Goal: Task Accomplishment & Management: Complete application form

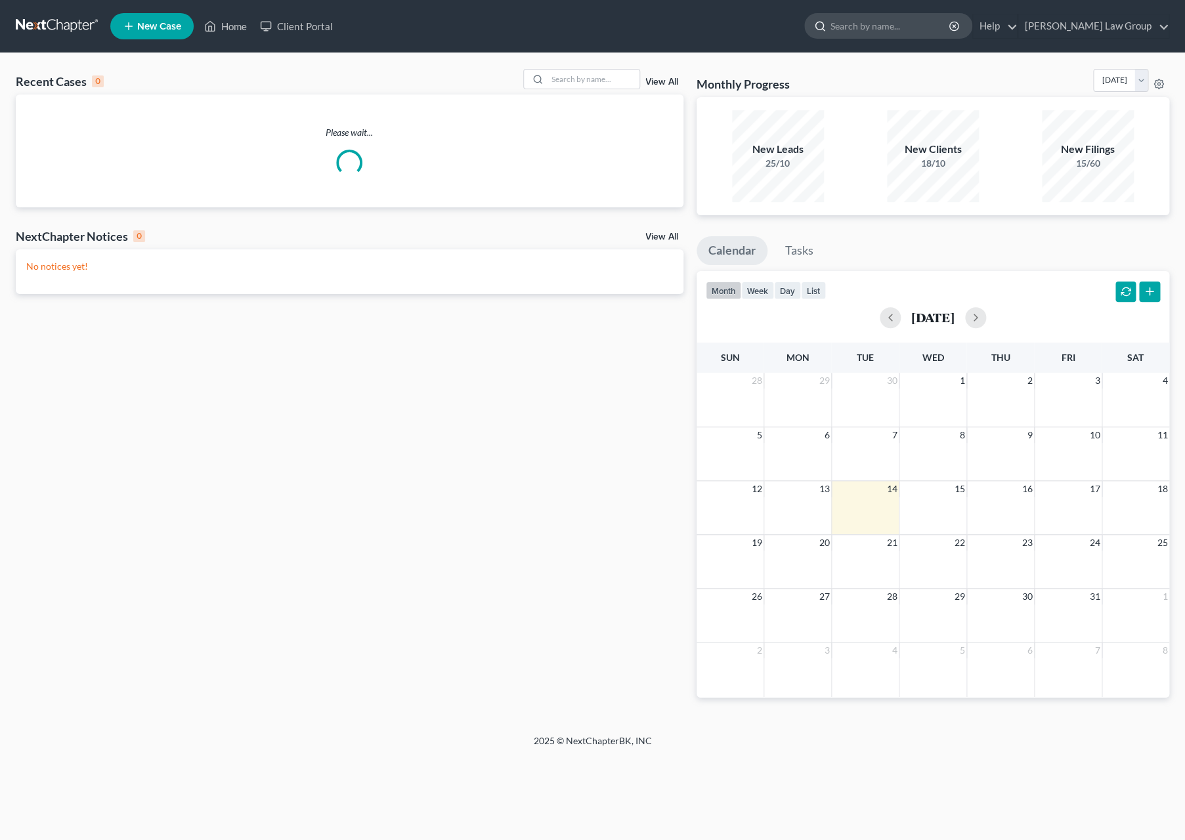
click at [951, 26] on input "search" at bounding box center [891, 26] width 120 height 24
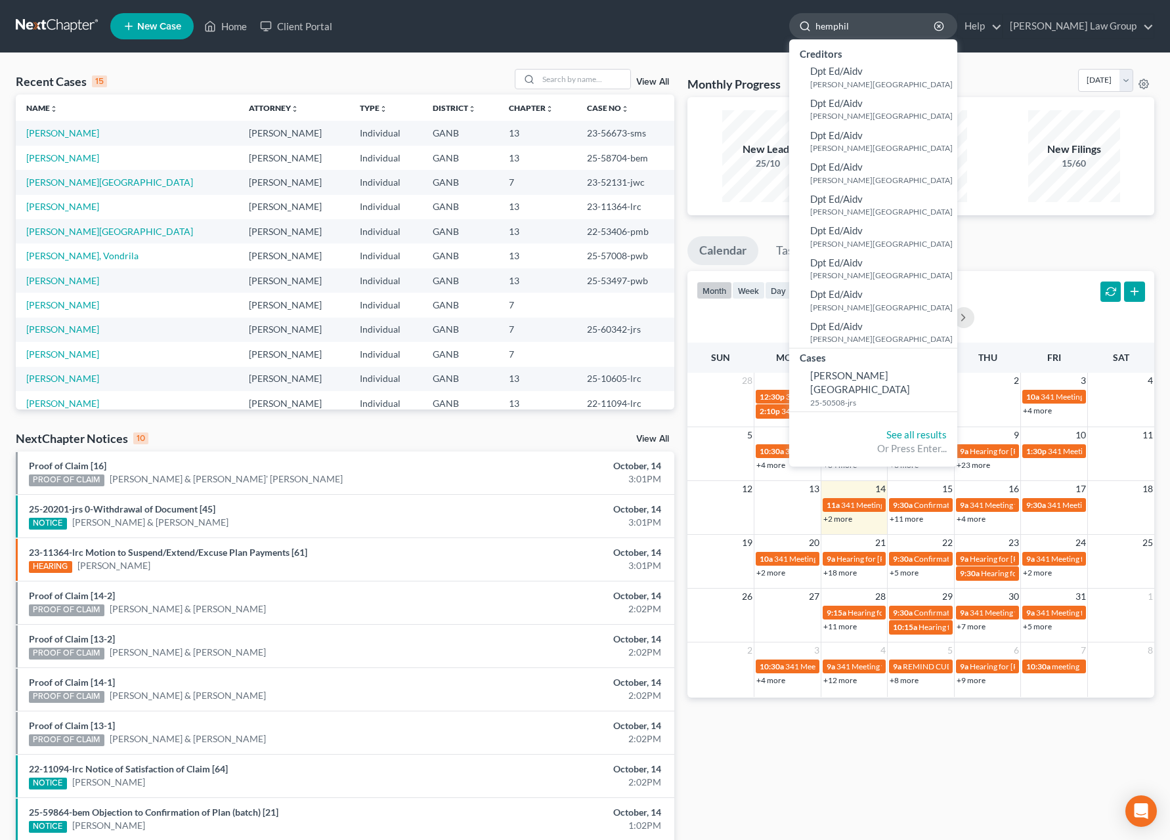
type input "[PERSON_NAME]"
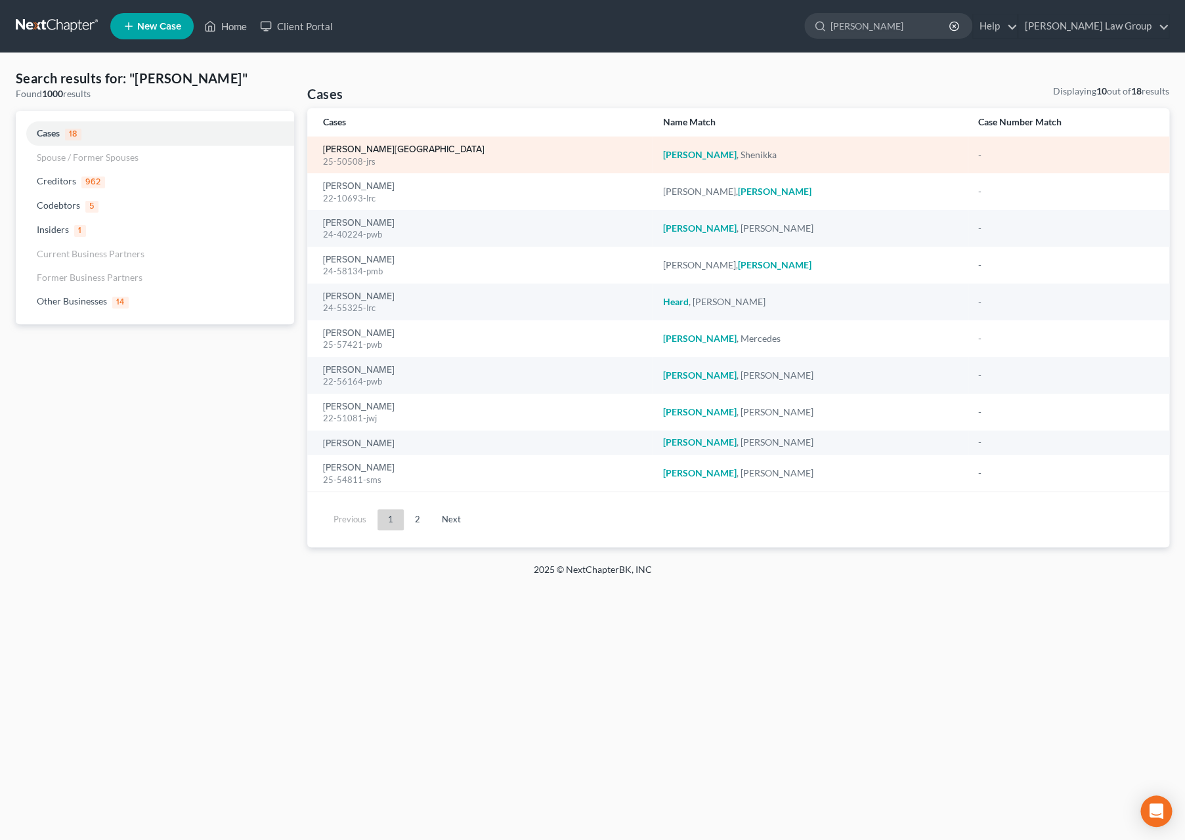
click at [386, 151] on link "[PERSON_NAME][GEOGRAPHIC_DATA]" at bounding box center [404, 149] width 162 height 9
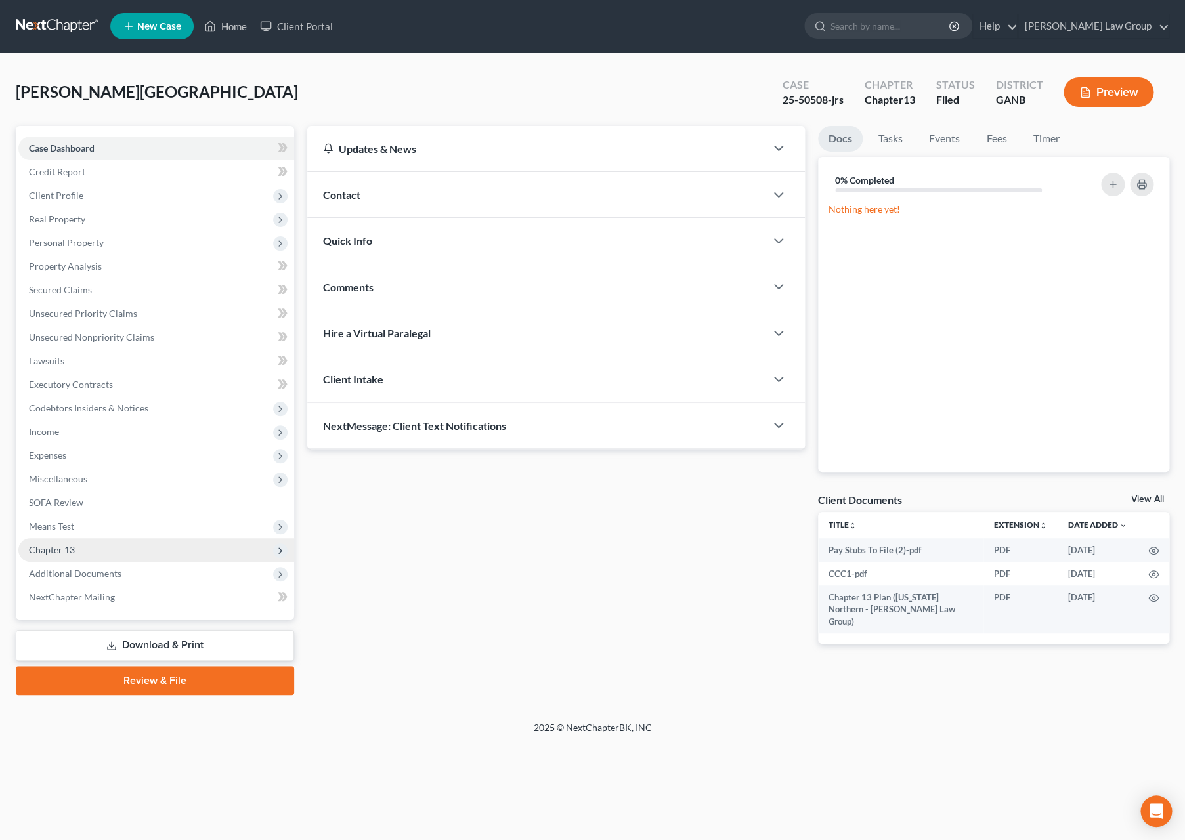
click at [79, 555] on span "Chapter 13" at bounding box center [156, 550] width 276 height 24
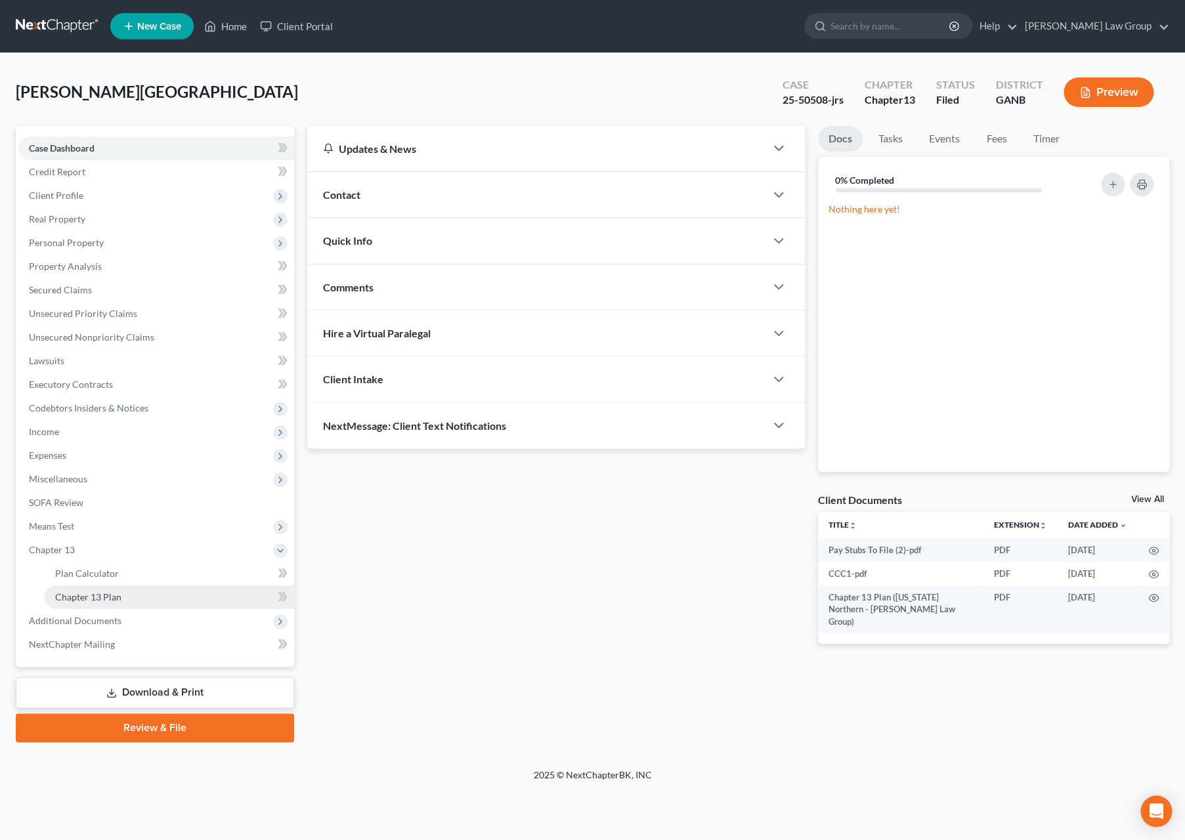
click at [96, 593] on span "Chapter 13 Plan" at bounding box center [88, 597] width 66 height 11
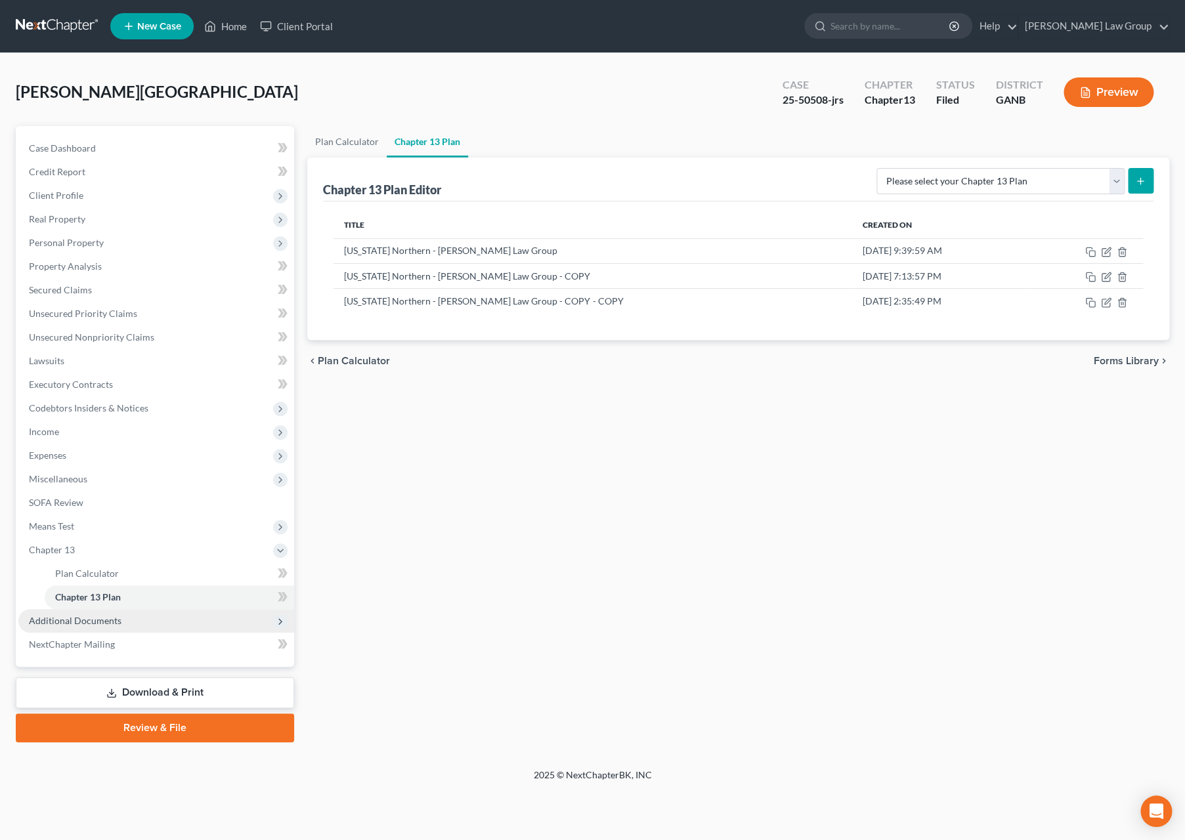
click at [169, 626] on span "Additional Documents" at bounding box center [156, 621] width 276 height 24
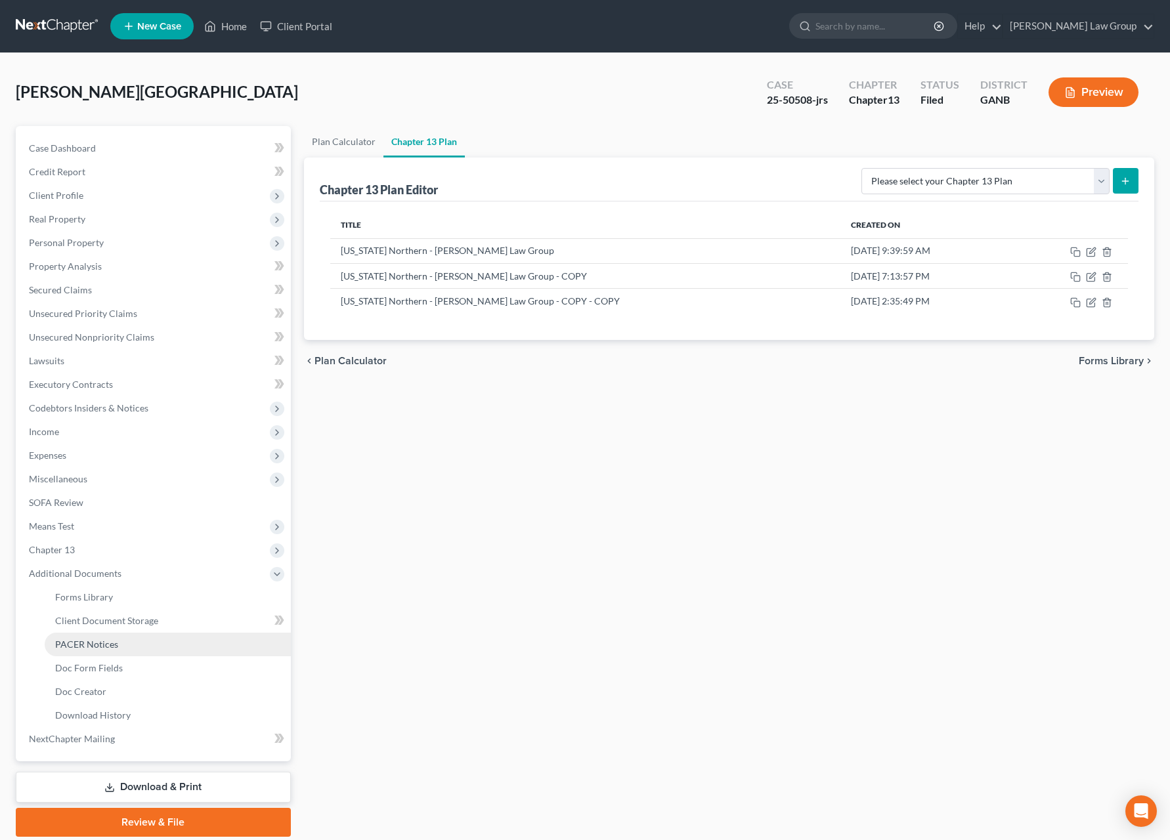
click at [167, 651] on link "PACER Notices" at bounding box center [168, 645] width 246 height 24
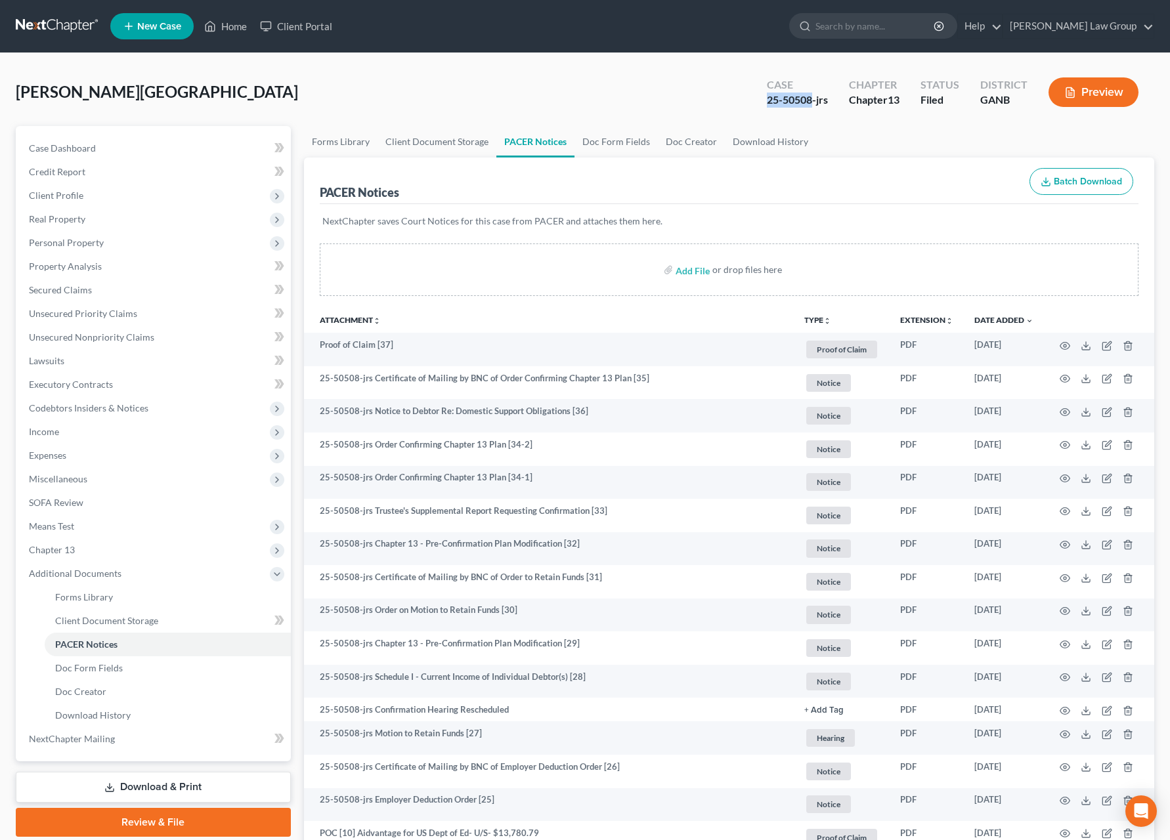
drag, startPoint x: 809, startPoint y: 98, endPoint x: 762, endPoint y: 102, distance: 48.0
click at [762, 102] on div "Case 25-50508-jrs" at bounding box center [797, 93] width 82 height 39
copy div "25-50508"
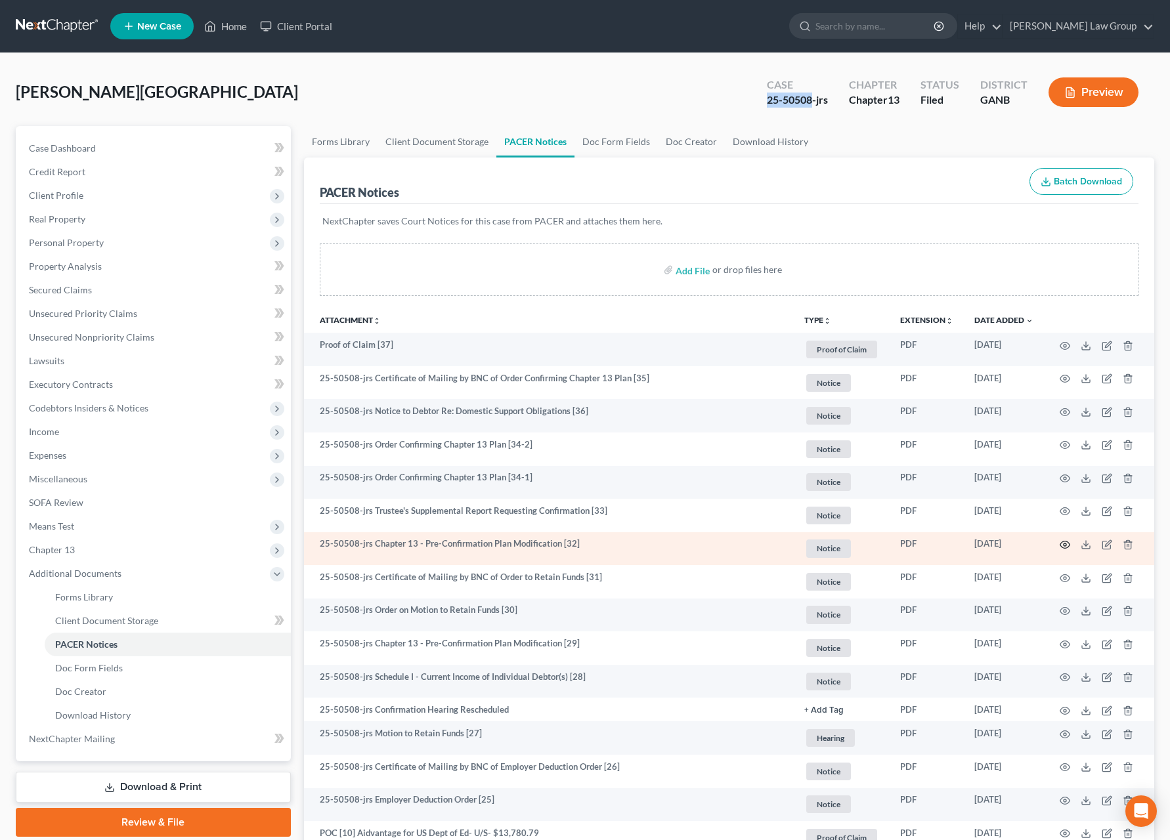
click at [1062, 546] on icon "button" at bounding box center [1065, 545] width 11 height 11
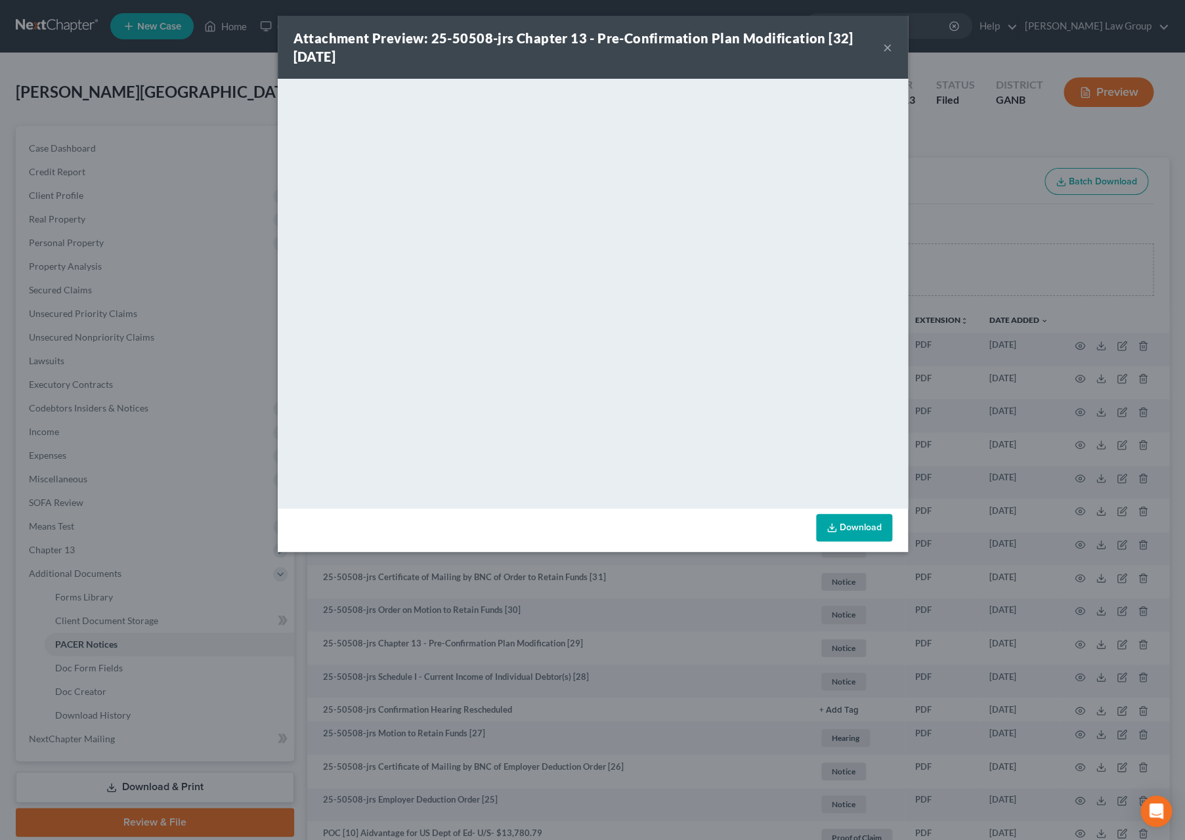
click at [886, 51] on button "×" at bounding box center [887, 47] width 9 height 16
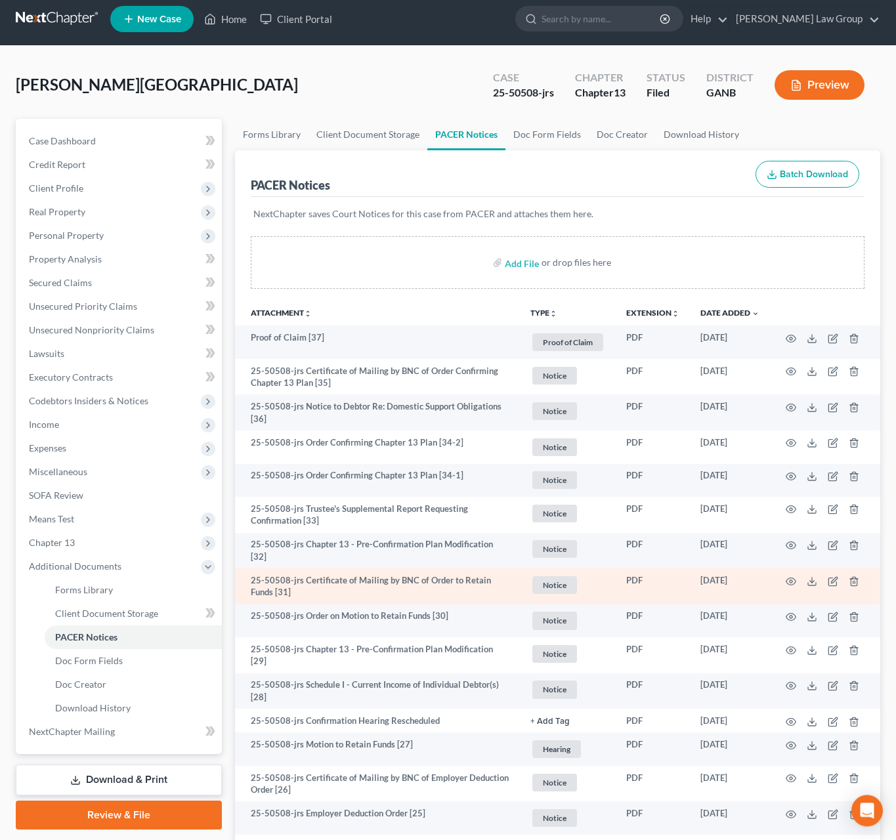
scroll to position [11, 0]
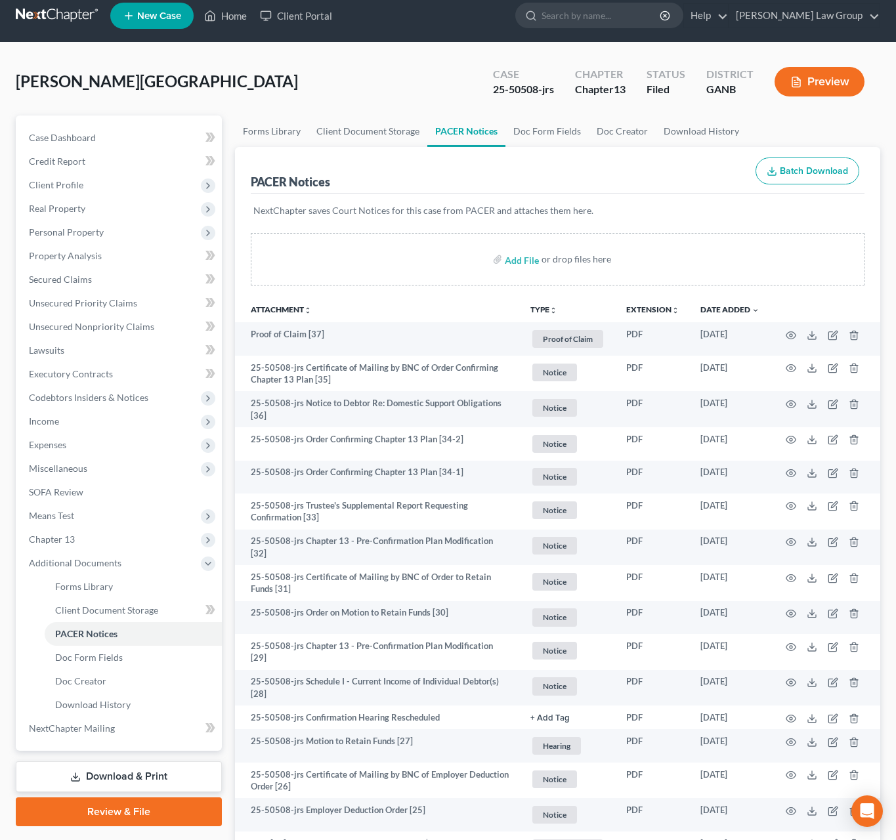
click at [406, 79] on div "[PERSON_NAME] Upgraded Case 25-50508-jrs Chapter Chapter 13 Status Filed Distri…" at bounding box center [448, 86] width 865 height 57
click at [39, 421] on span "Income" at bounding box center [44, 421] width 30 height 11
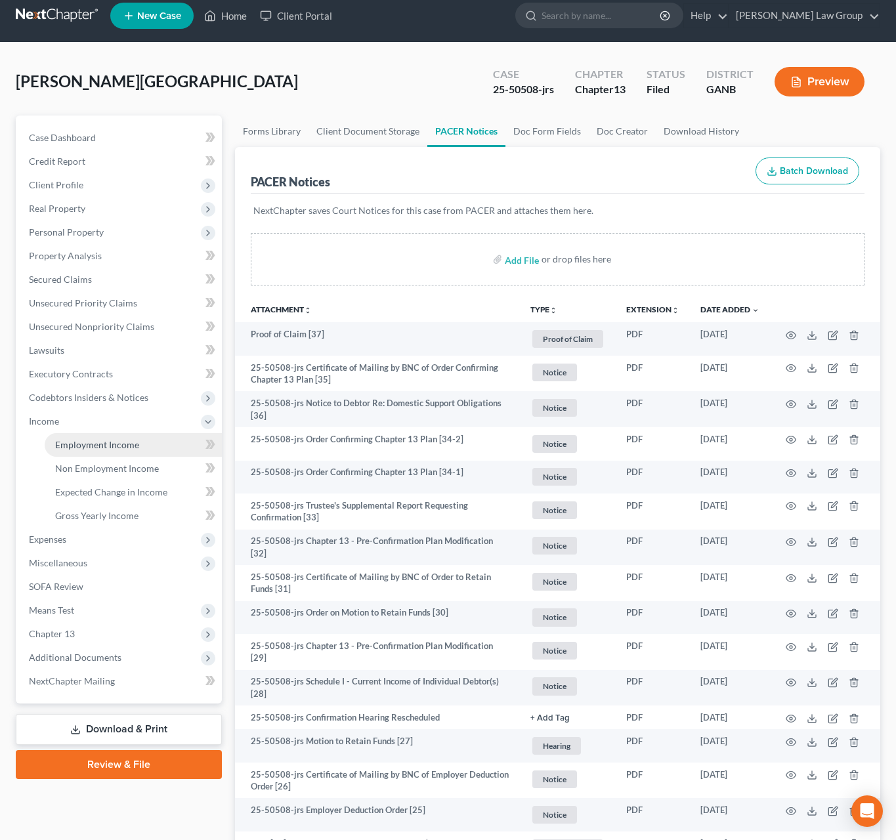
click at [76, 443] on span "Employment Income" at bounding box center [97, 444] width 84 height 11
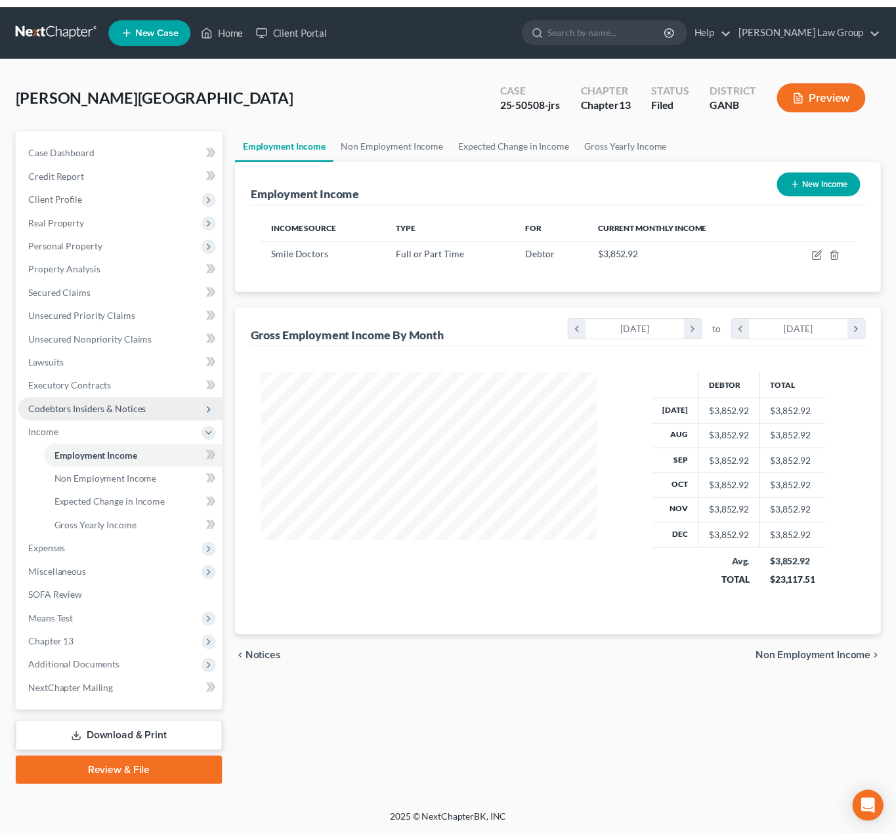
scroll to position [237, 367]
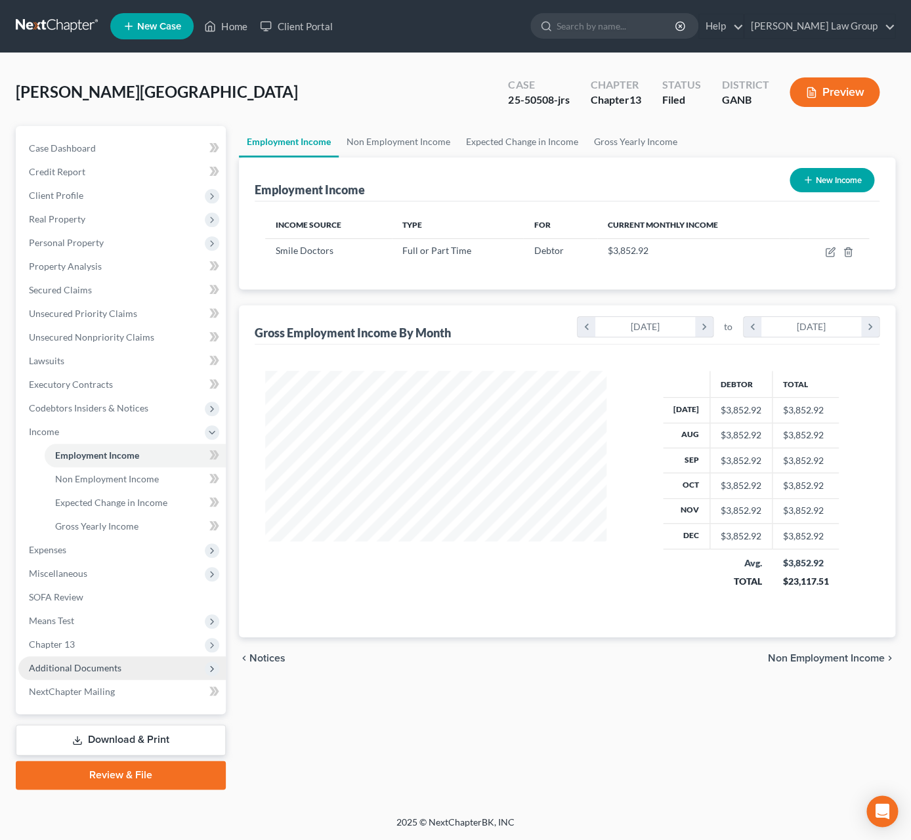
click at [104, 671] on span "Additional Documents" at bounding box center [75, 667] width 93 height 11
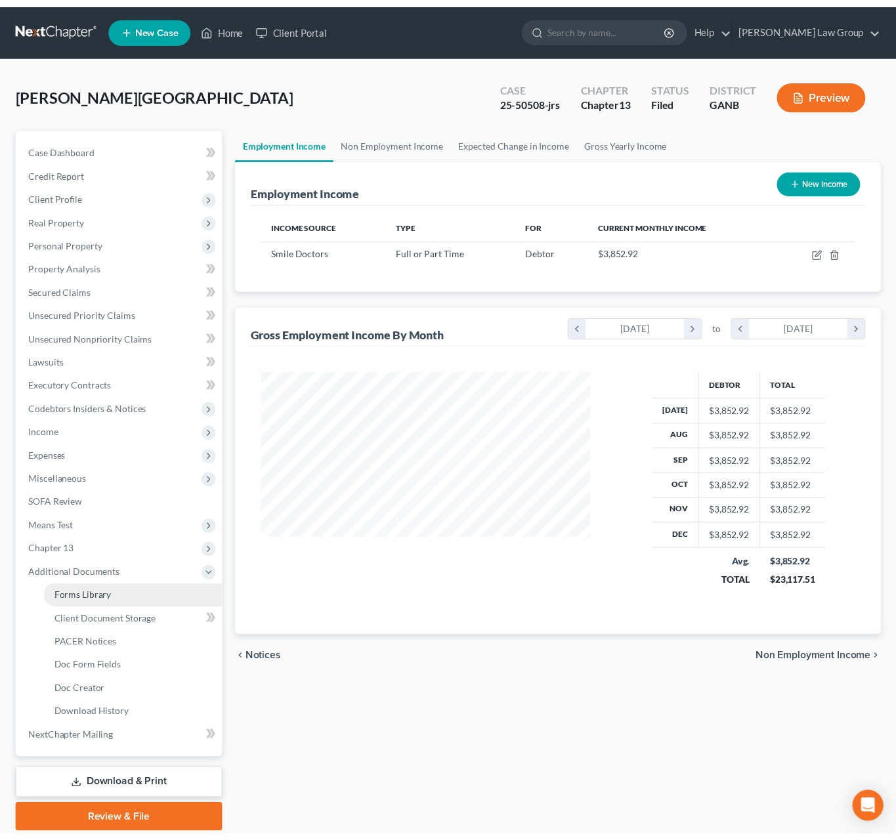
scroll to position [656290, 656167]
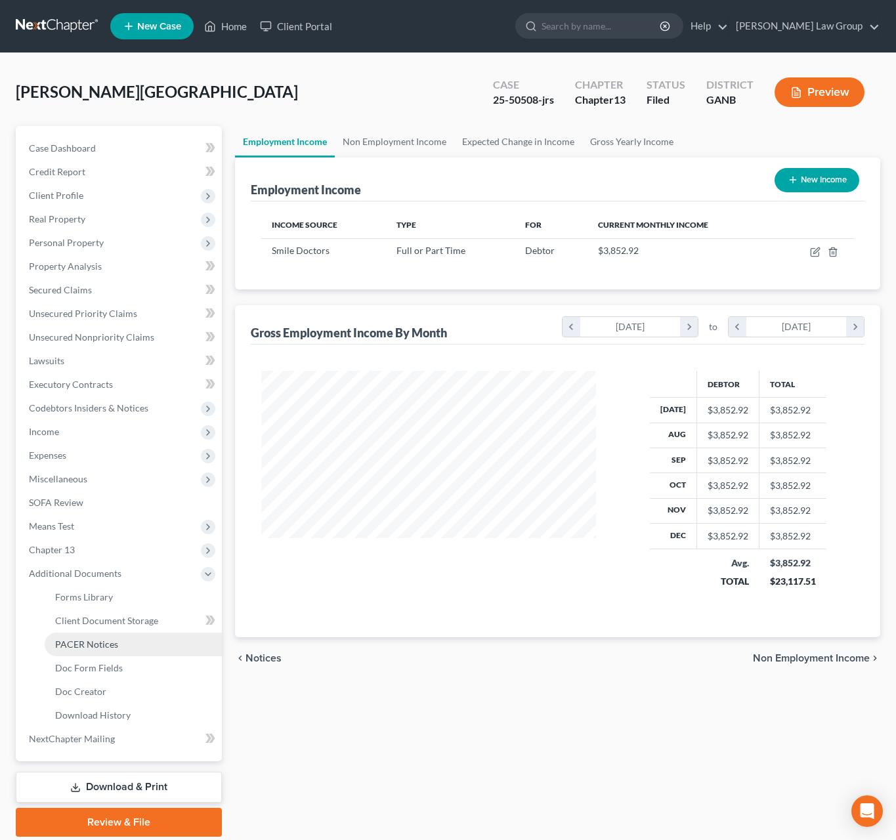
click at [118, 649] on link "PACER Notices" at bounding box center [133, 645] width 177 height 24
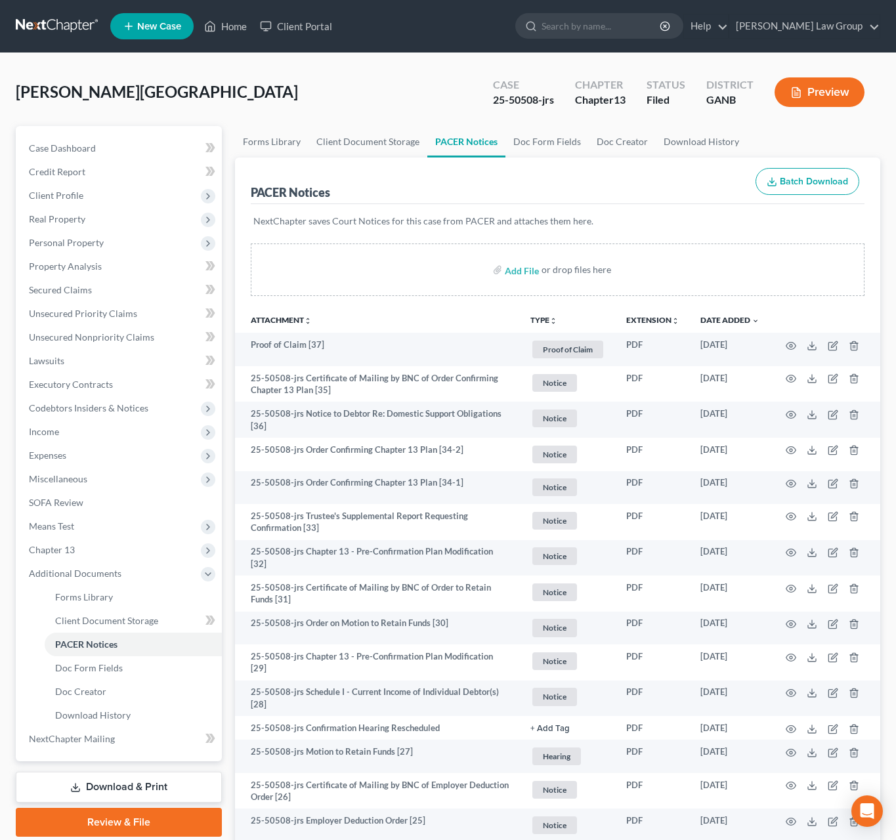
click at [541, 320] on button "TYPE unfold_more" at bounding box center [543, 320] width 27 height 9
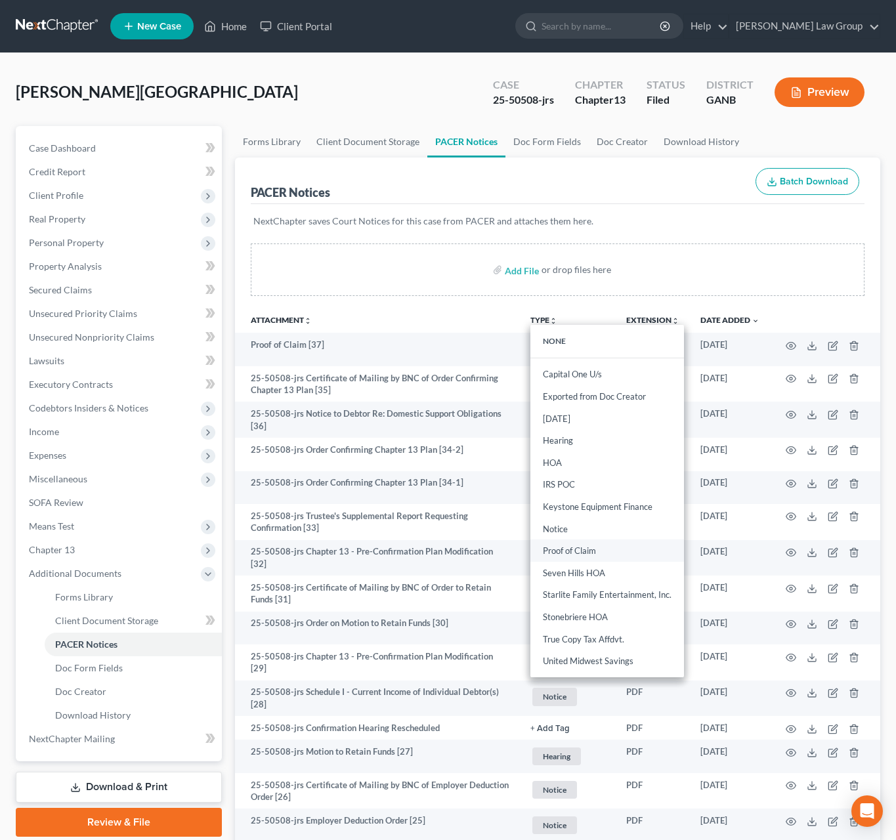
click at [588, 546] on link "Proof of Claim" at bounding box center [607, 551] width 154 height 22
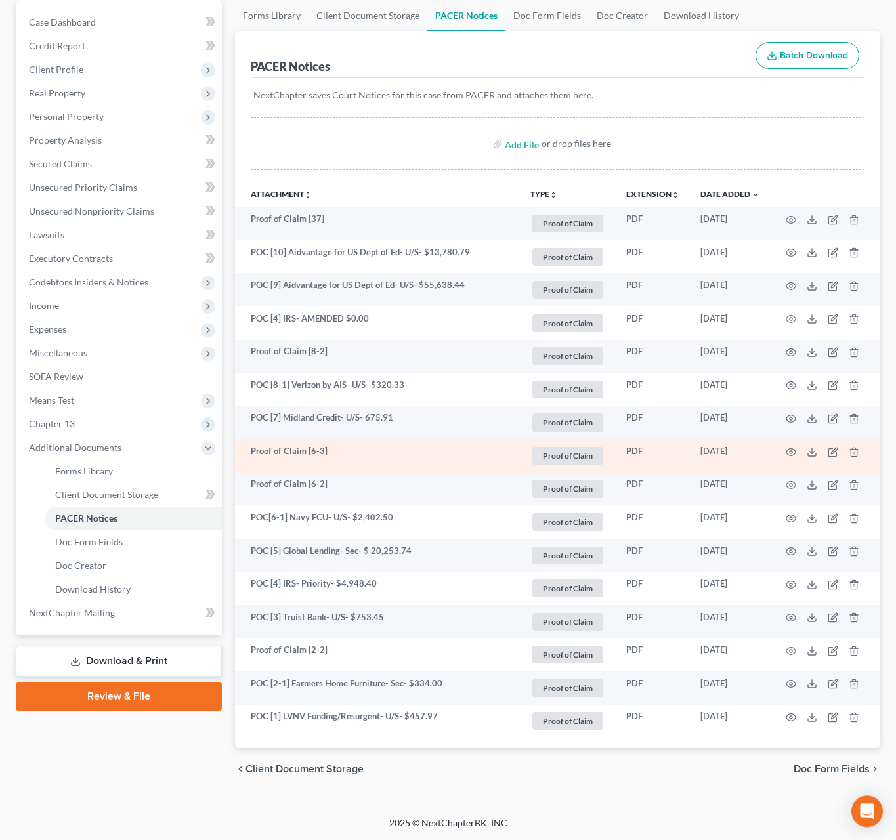
scroll to position [127, 0]
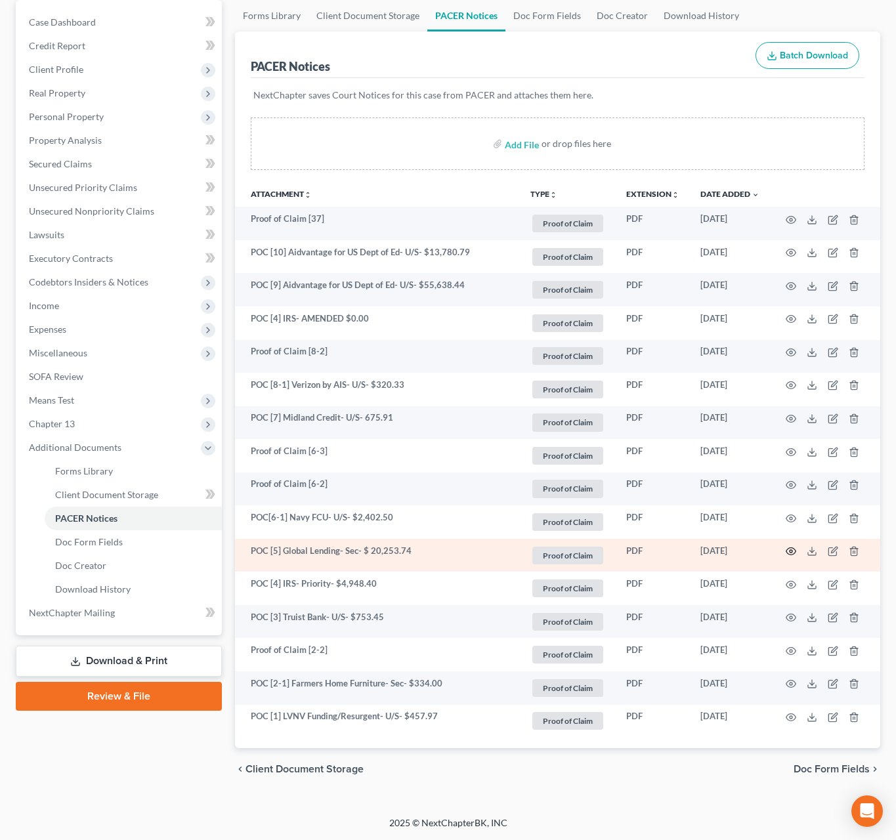
click at [794, 553] on icon "button" at bounding box center [791, 551] width 11 height 11
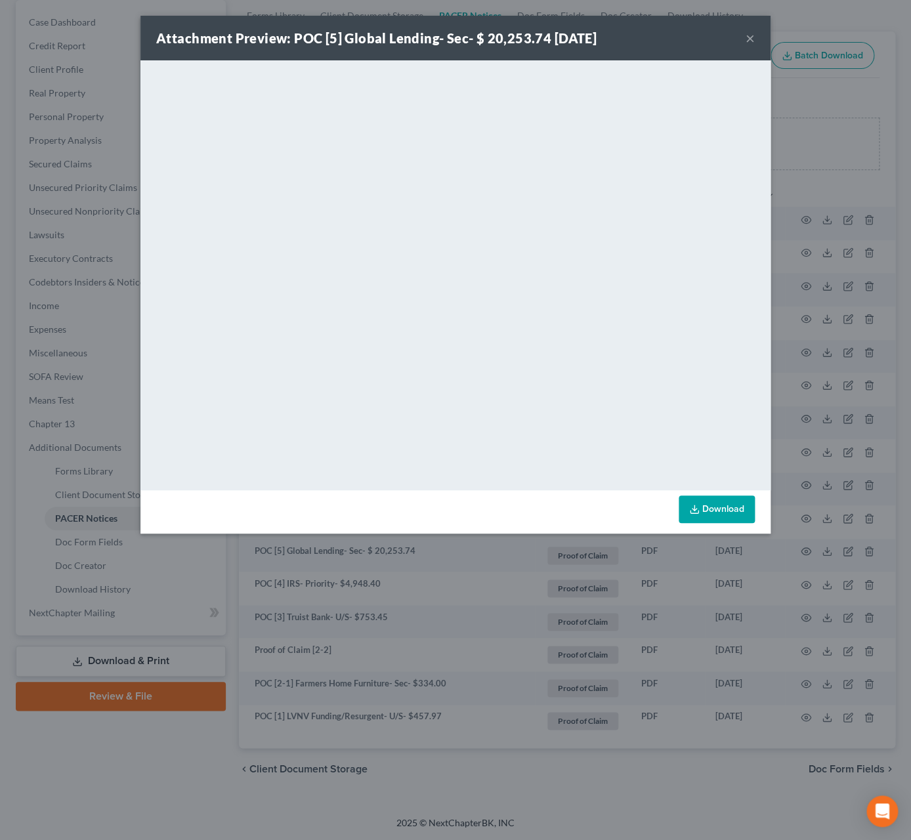
click at [754, 37] on button "×" at bounding box center [750, 38] width 9 height 16
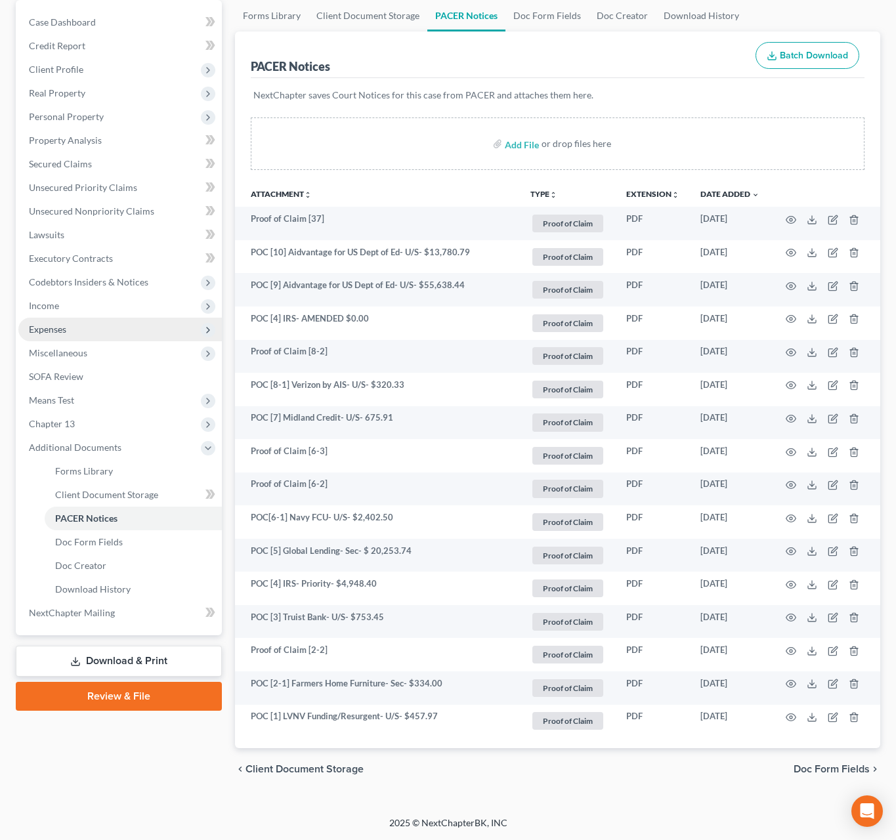
click at [121, 324] on span "Expenses" at bounding box center [120, 330] width 204 height 24
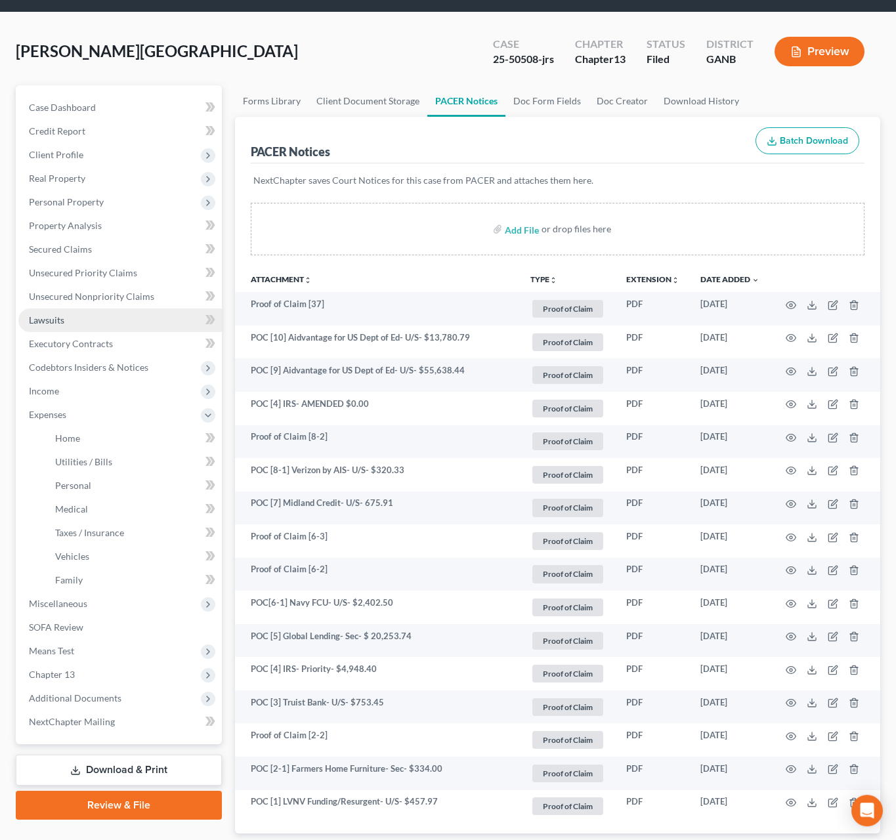
scroll to position [8, 0]
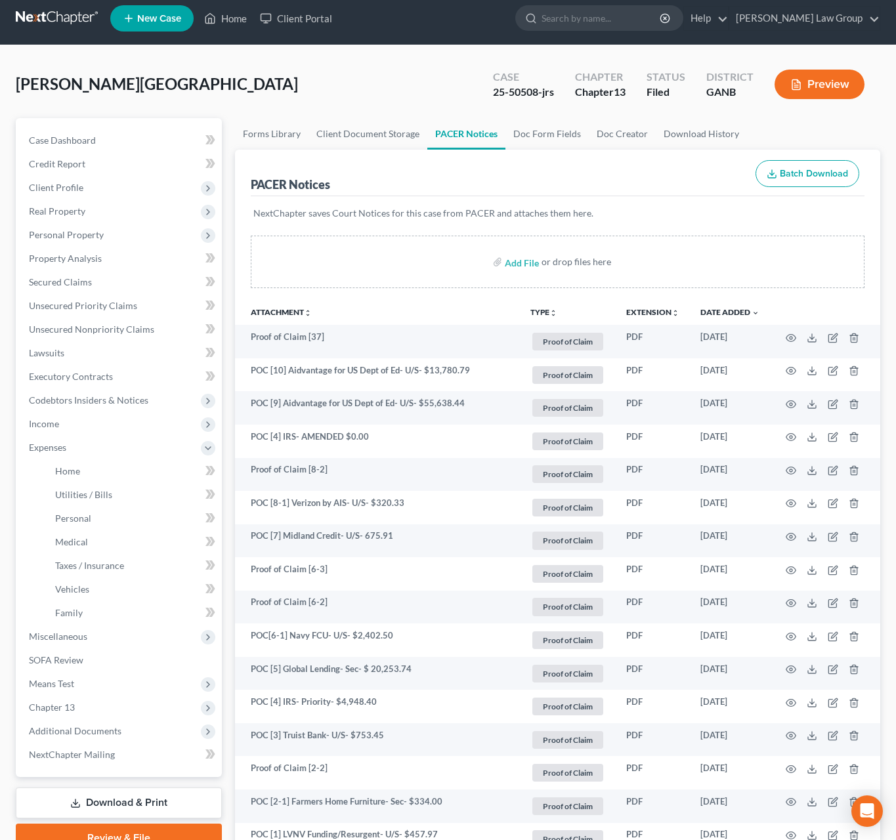
click at [537, 313] on button "TYPE unfold_more" at bounding box center [543, 313] width 27 height 9
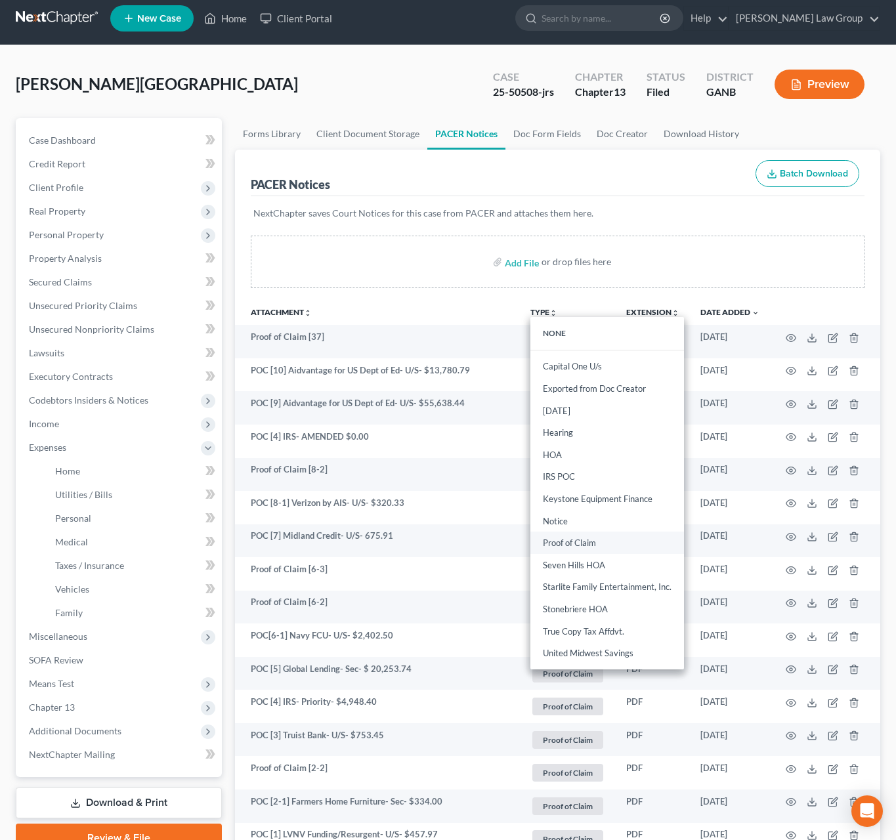
click at [587, 548] on link "Proof of Claim" at bounding box center [607, 543] width 154 height 22
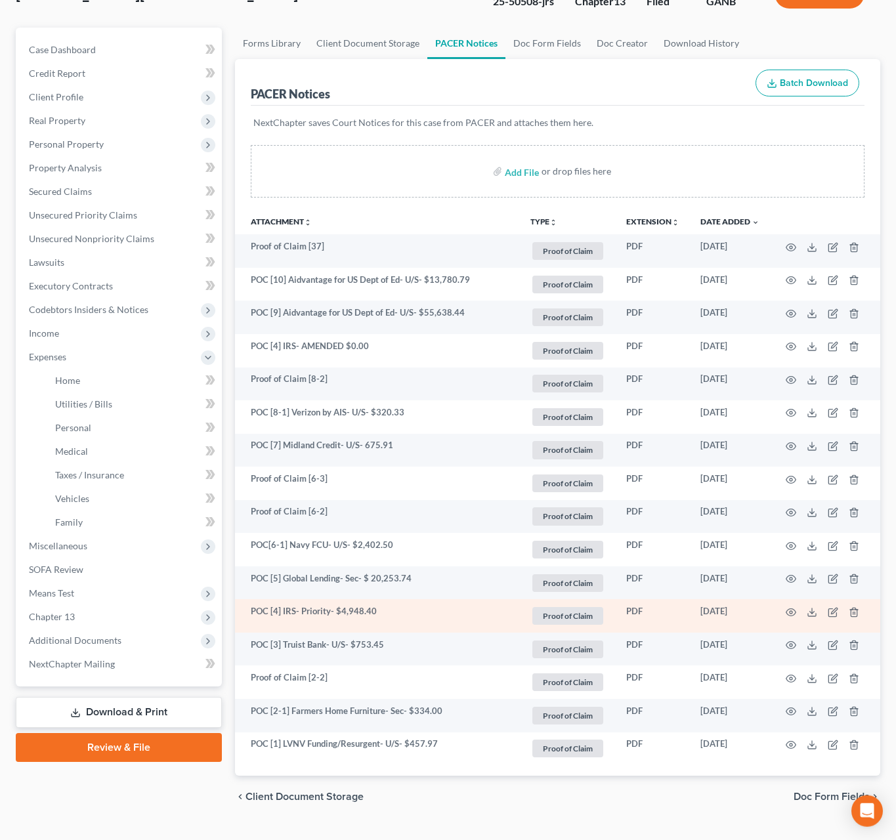
scroll to position [95, 0]
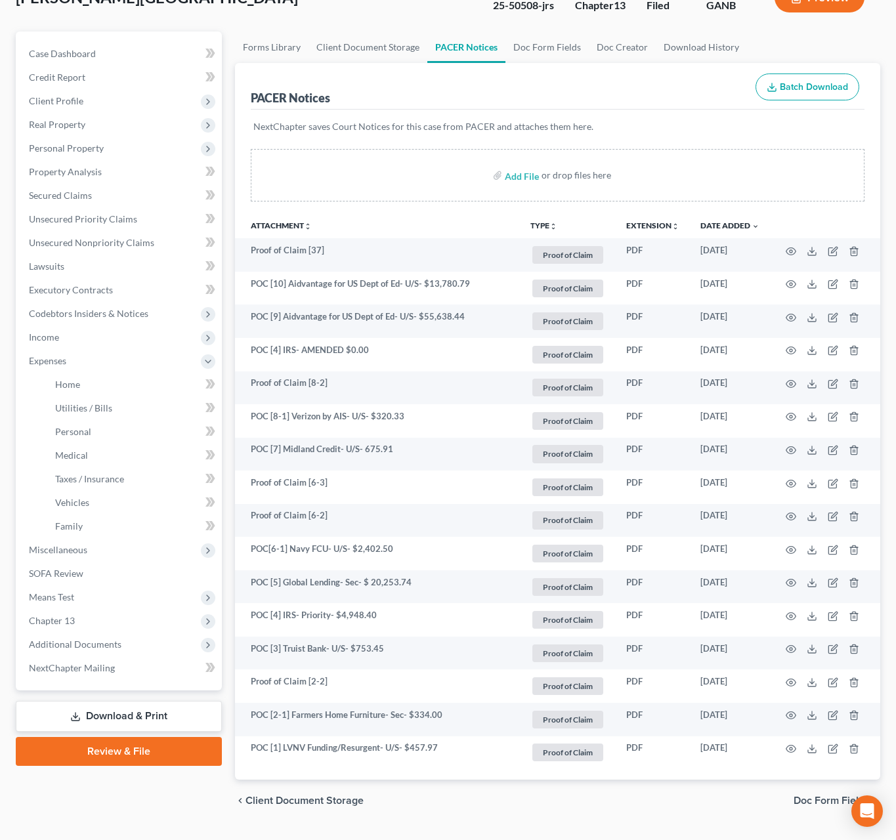
click at [540, 227] on button "TYPE unfold_more" at bounding box center [543, 226] width 27 height 9
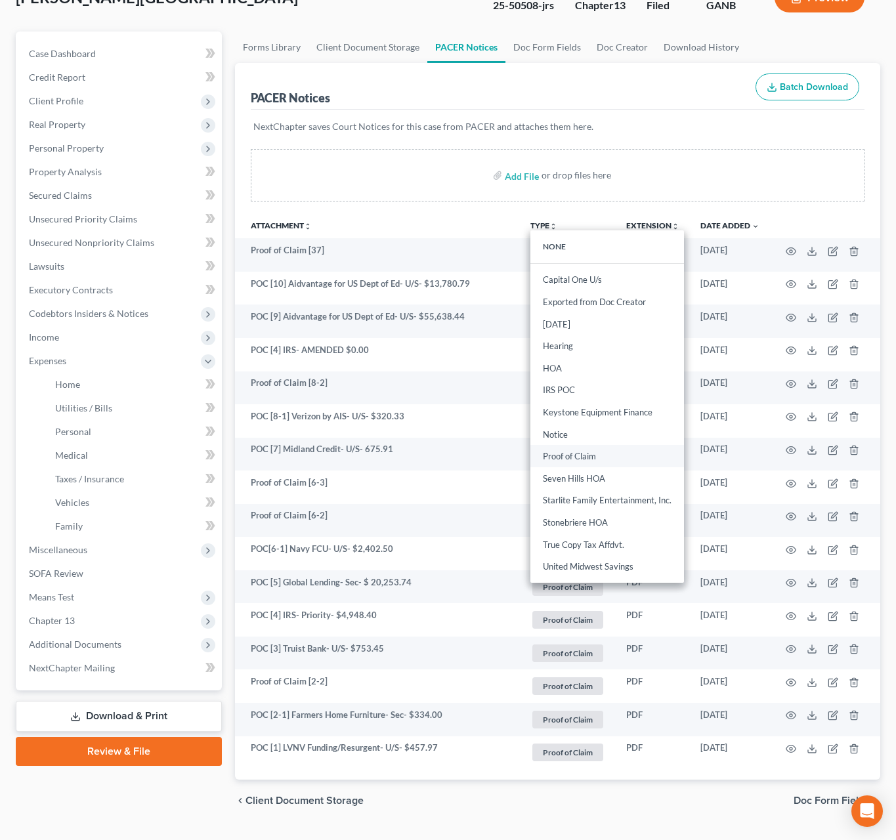
click at [588, 460] on link "Proof of Claim" at bounding box center [607, 457] width 154 height 22
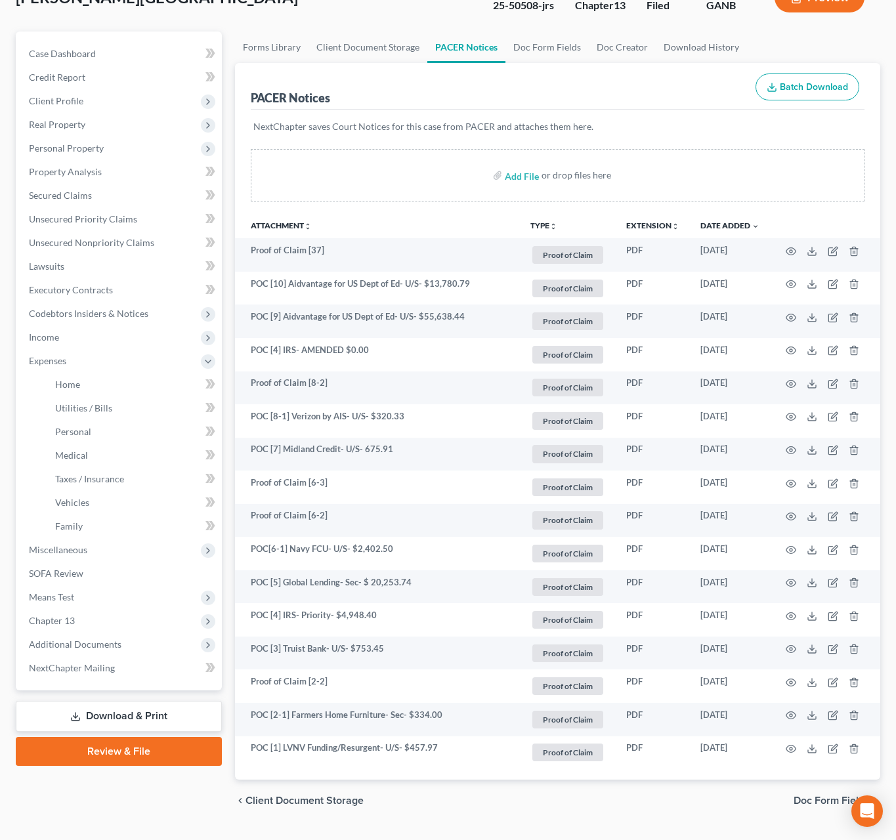
click at [544, 224] on button "TYPE unfold_more" at bounding box center [543, 226] width 27 height 9
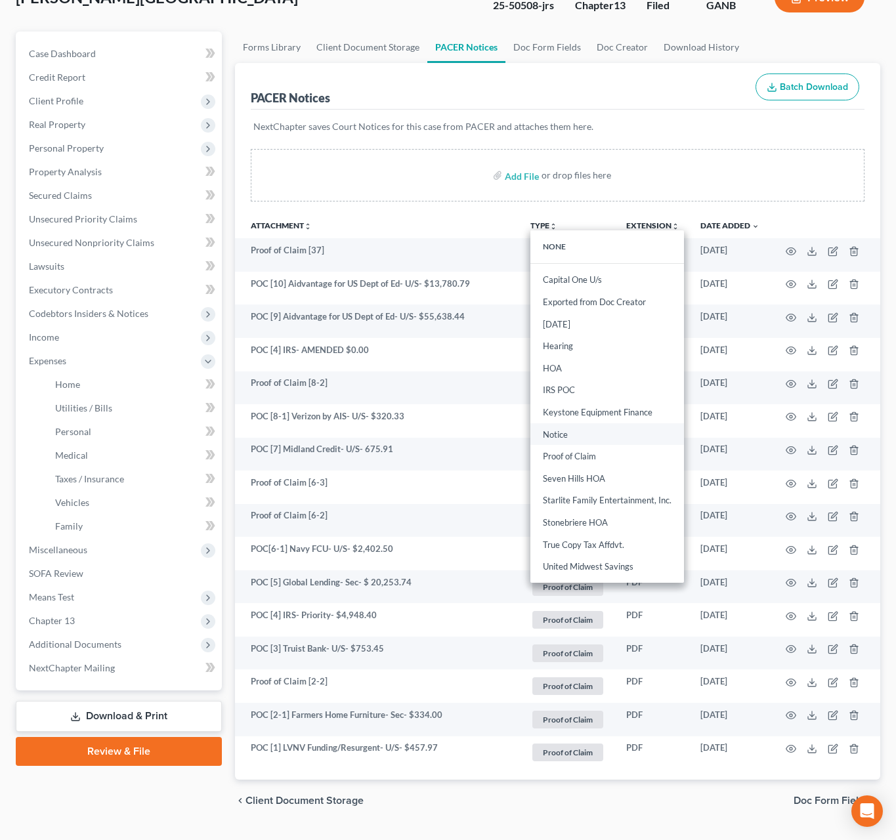
click at [569, 433] on link "Notice" at bounding box center [607, 434] width 154 height 22
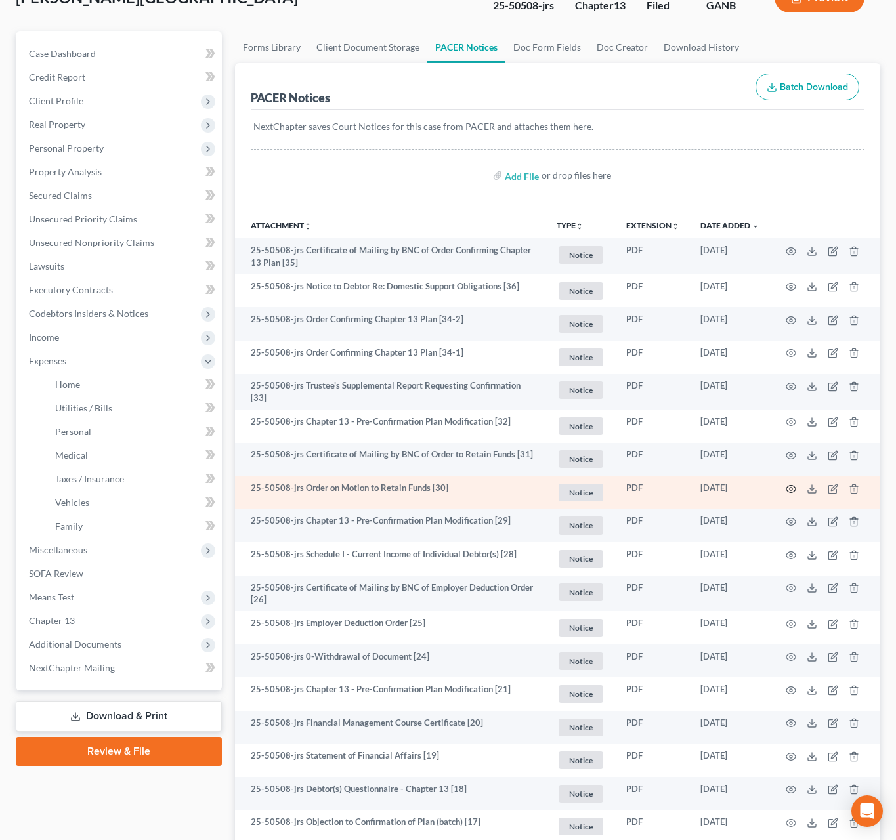
click at [792, 488] on circle "button" at bounding box center [791, 489] width 3 height 3
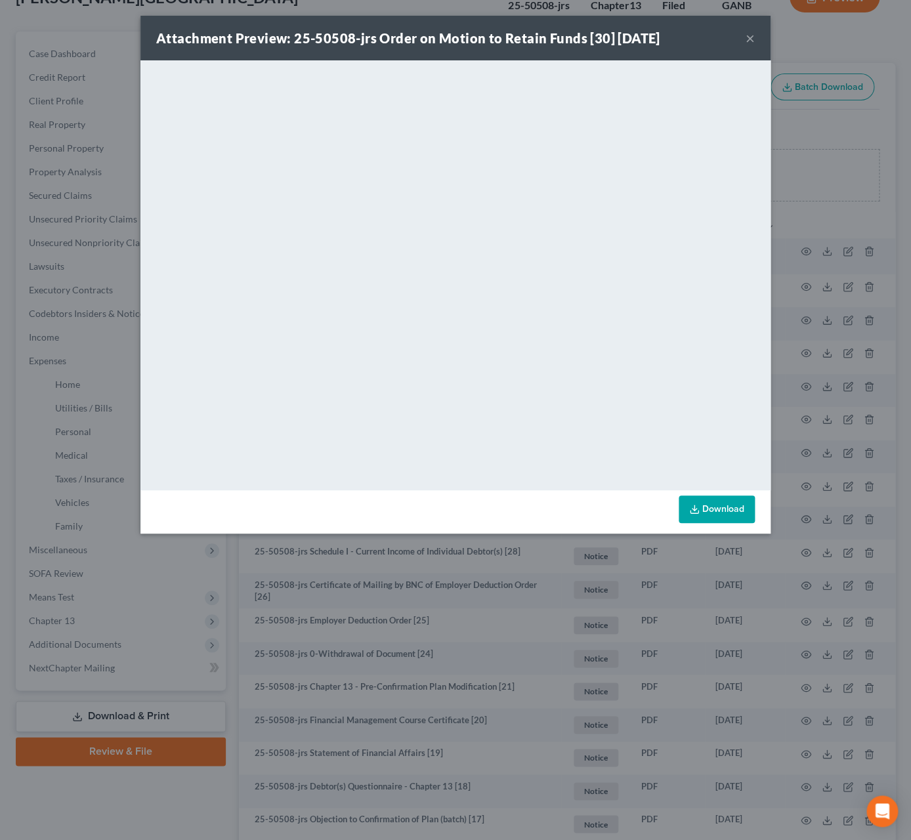
click at [754, 39] on button "×" at bounding box center [750, 38] width 9 height 16
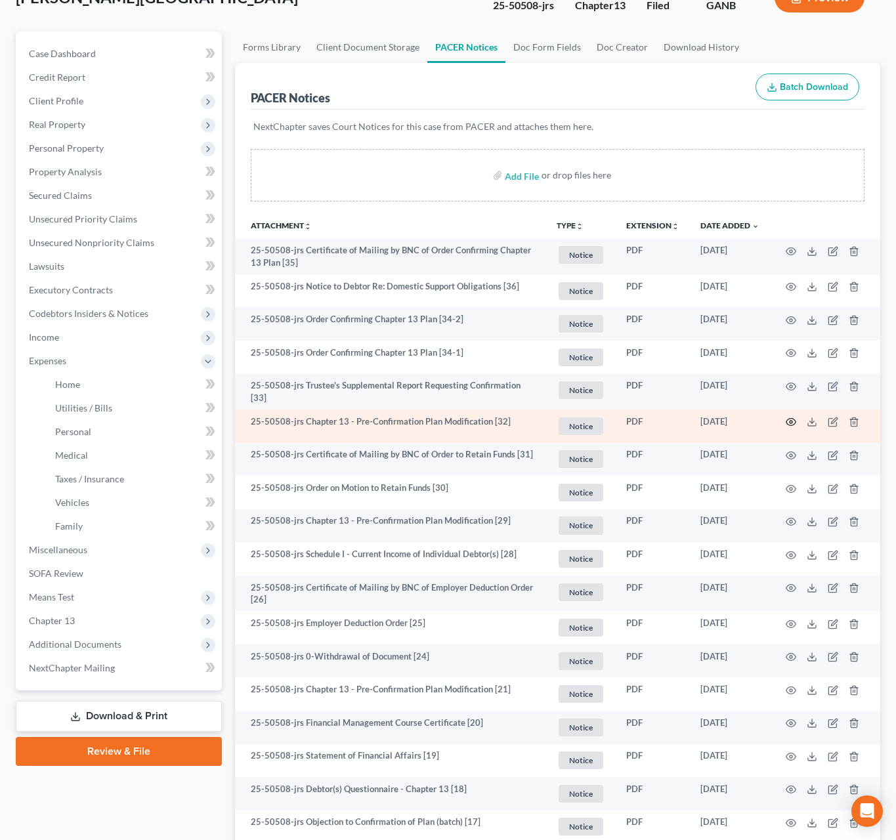
click at [788, 421] on icon "button" at bounding box center [791, 422] width 11 height 11
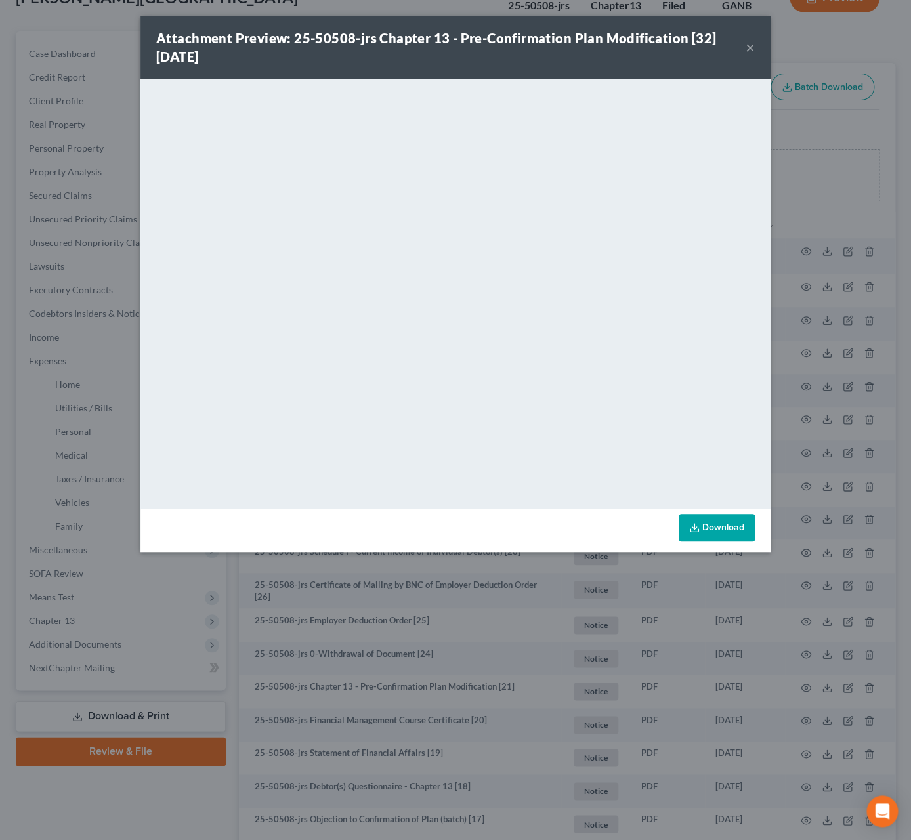
click at [756, 47] on div "Attachment Preview: 25-50508-jrs Chapter 13 - Pre-Confirmation Plan Modificatio…" at bounding box center [455, 47] width 630 height 63
click at [748, 53] on button "×" at bounding box center [750, 47] width 9 height 16
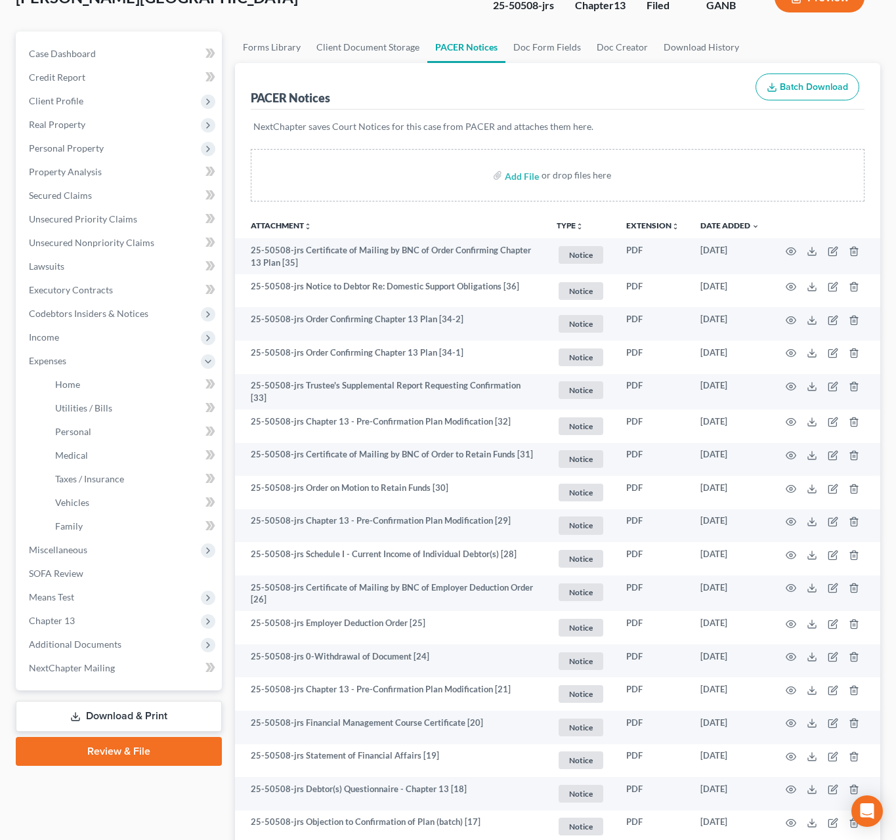
click at [573, 227] on button "TYPE unfold_more" at bounding box center [570, 226] width 27 height 9
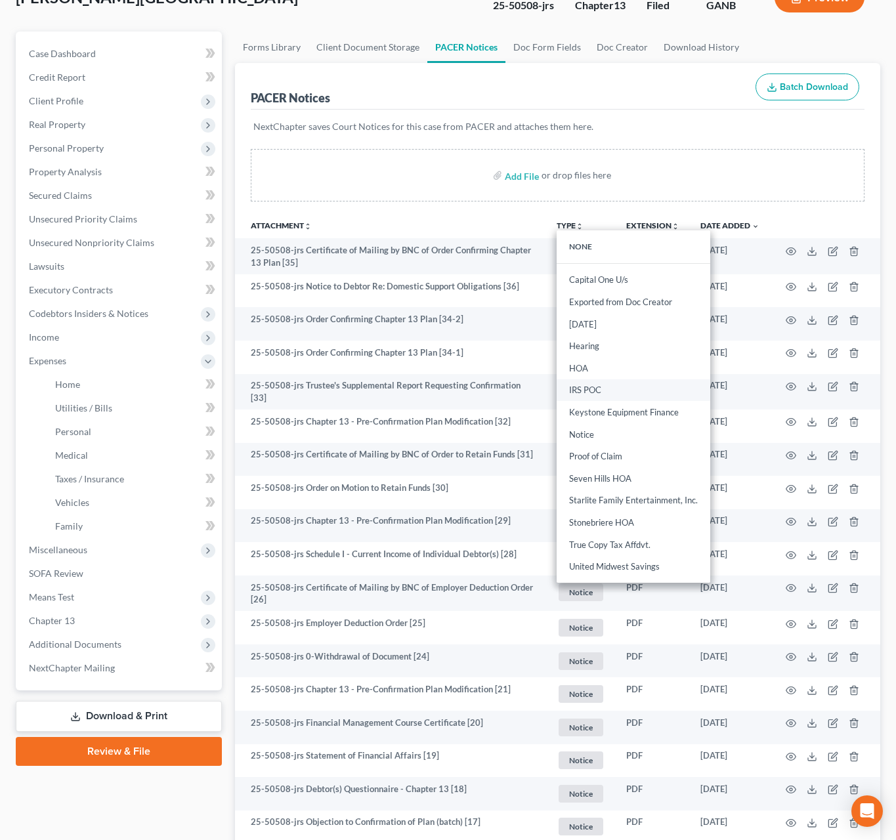
click at [602, 395] on link "IRS POC" at bounding box center [634, 390] width 154 height 22
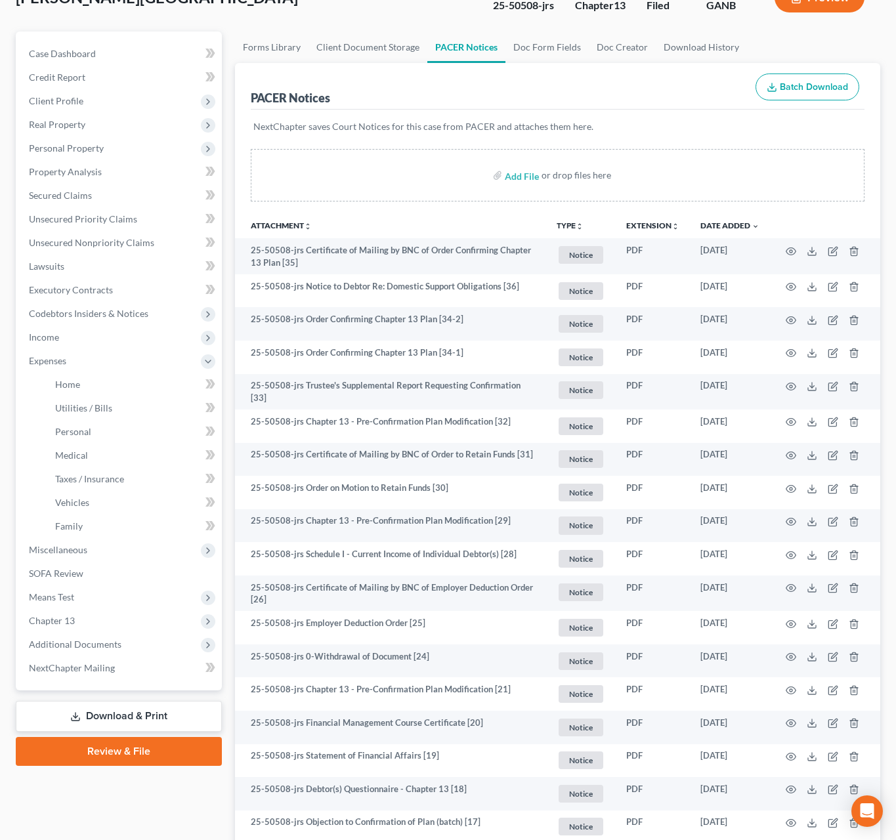
scroll to position [70, 0]
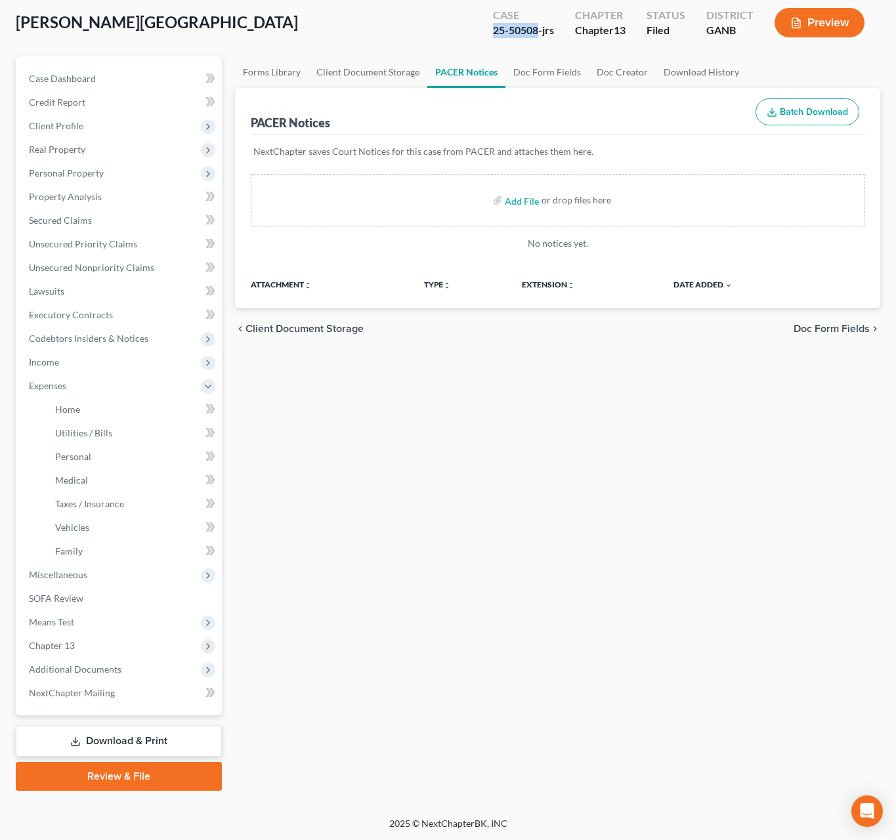
drag, startPoint x: 537, startPoint y: 35, endPoint x: 479, endPoint y: 35, distance: 58.4
click at [479, 35] on div "Case 25-50508-jrs Chapter Chapter 13 Status Filed District GANB Preview" at bounding box center [678, 22] width 403 height 47
copy div "25-50508"
click at [87, 677] on span "Additional Documents" at bounding box center [120, 670] width 204 height 24
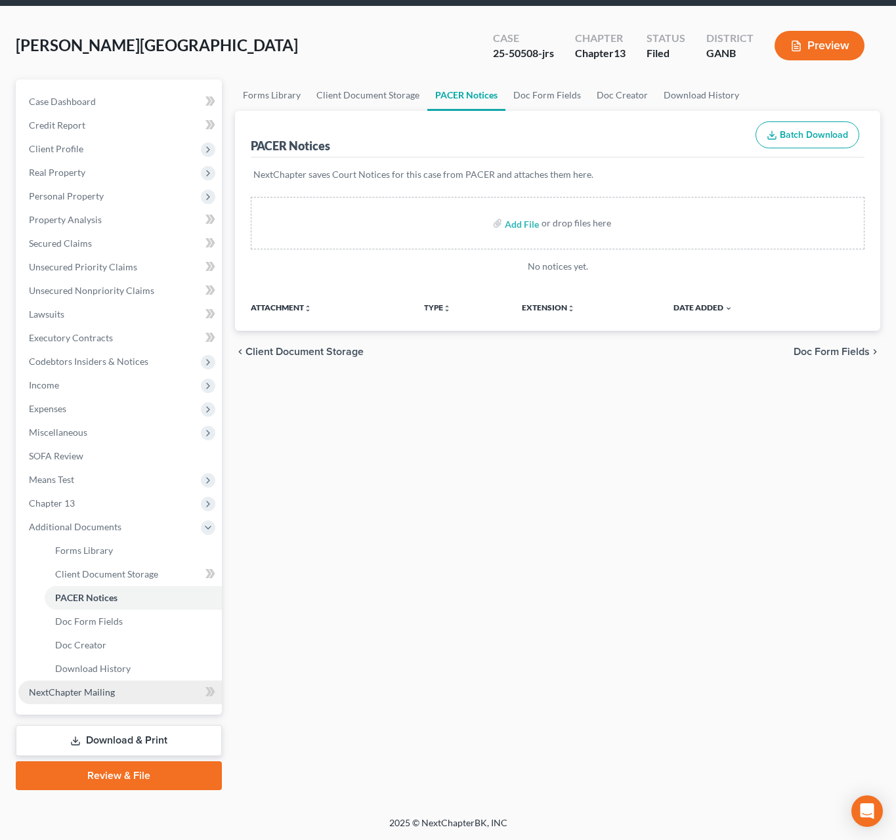
scroll to position [46, 0]
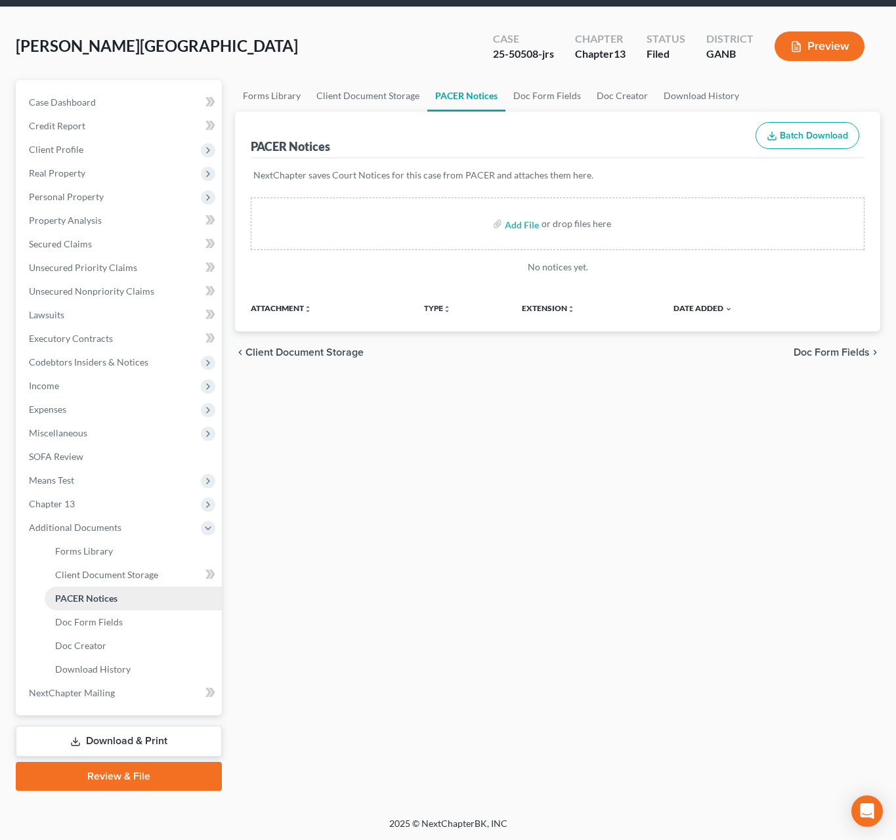
click at [131, 604] on link "PACER Notices" at bounding box center [133, 599] width 177 height 24
click at [135, 594] on link "PACER Notices" at bounding box center [133, 599] width 177 height 24
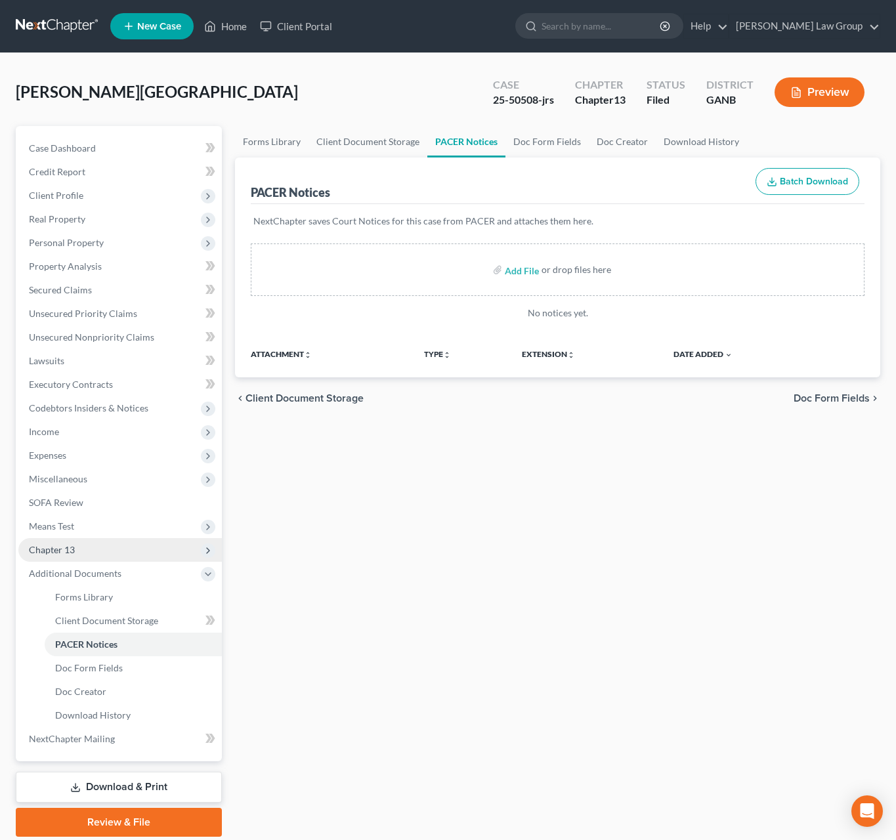
click at [71, 551] on span "Chapter 13" at bounding box center [52, 549] width 46 height 11
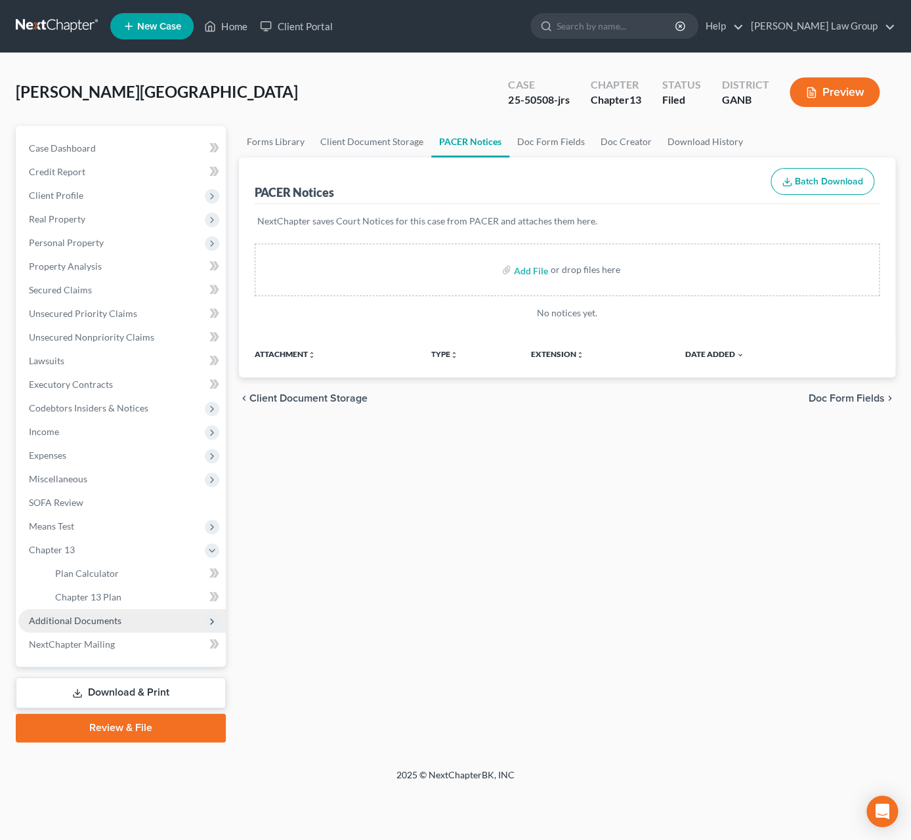
click at [106, 616] on span "Additional Documents" at bounding box center [75, 620] width 93 height 11
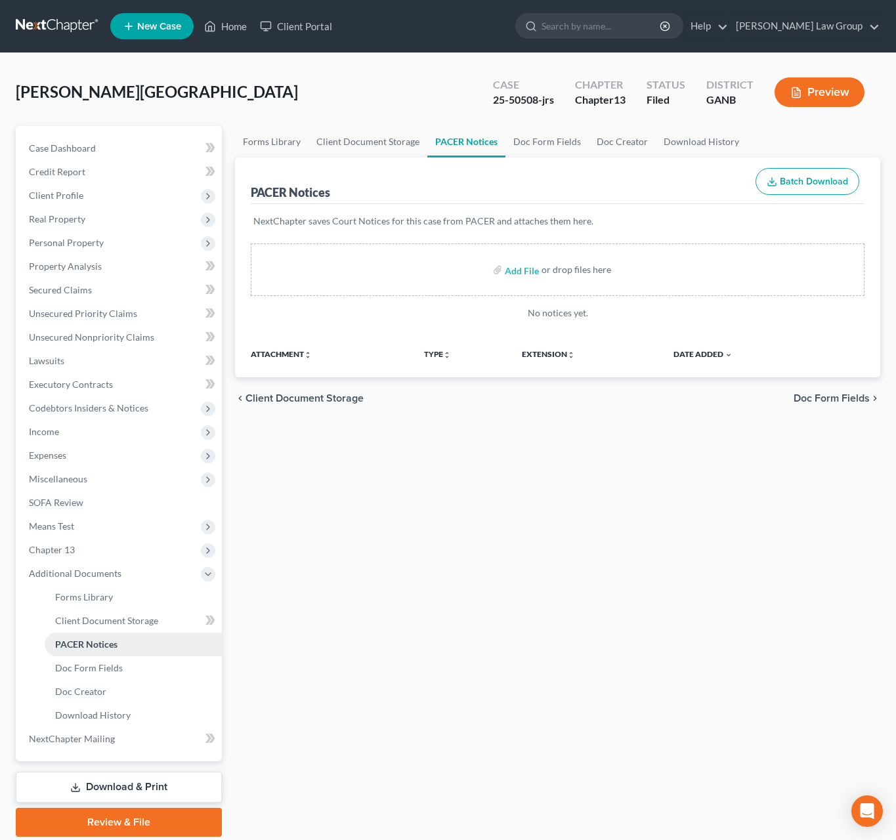
click at [135, 646] on link "PACER Notices" at bounding box center [133, 645] width 177 height 24
click at [439, 575] on div "Forms Library Client Document Storage PACER Notices Doc Form Fields Doc Creator…" at bounding box center [557, 481] width 658 height 711
click at [366, 136] on link "Client Document Storage" at bounding box center [368, 142] width 119 height 32
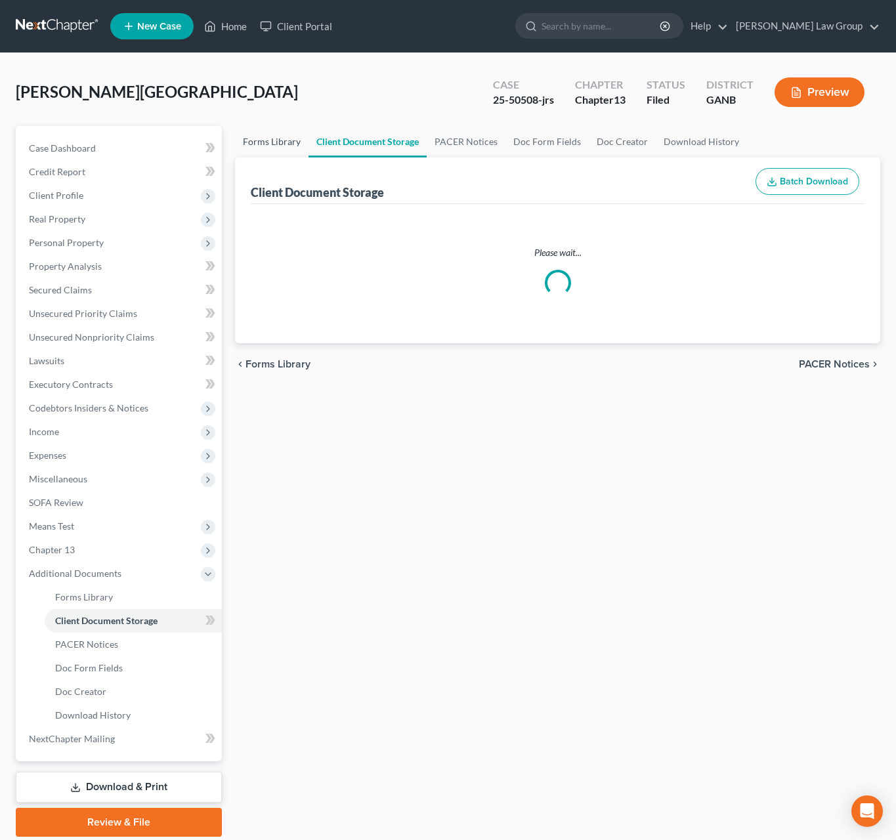
select select "0"
select select "5"
select select "35"
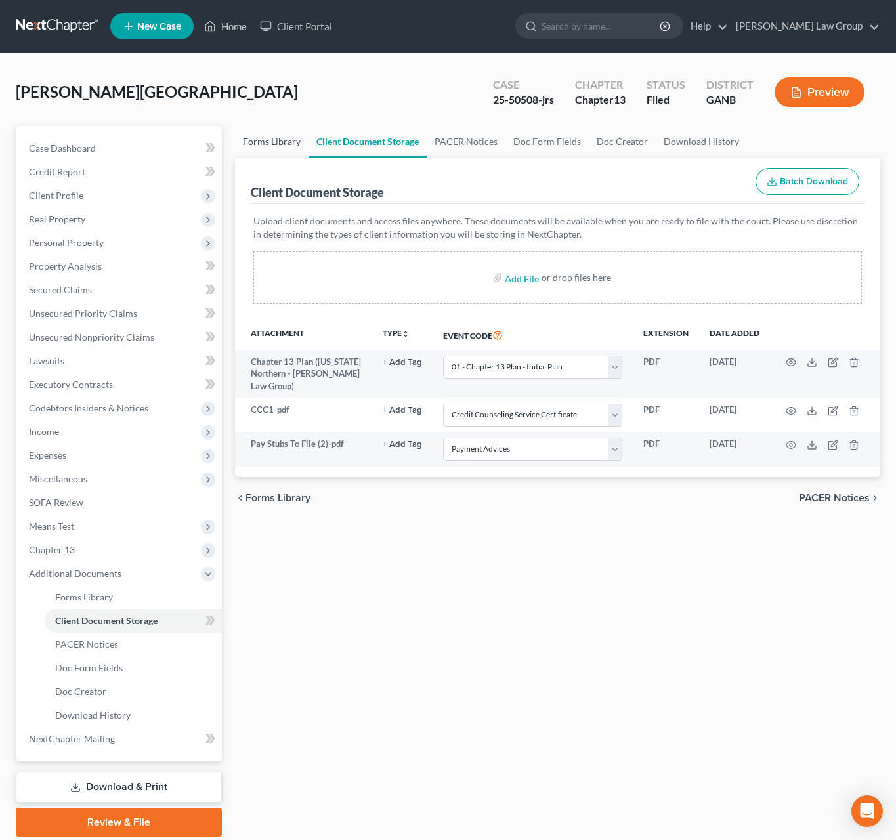
click at [270, 143] on link "Forms Library" at bounding box center [272, 142] width 74 height 32
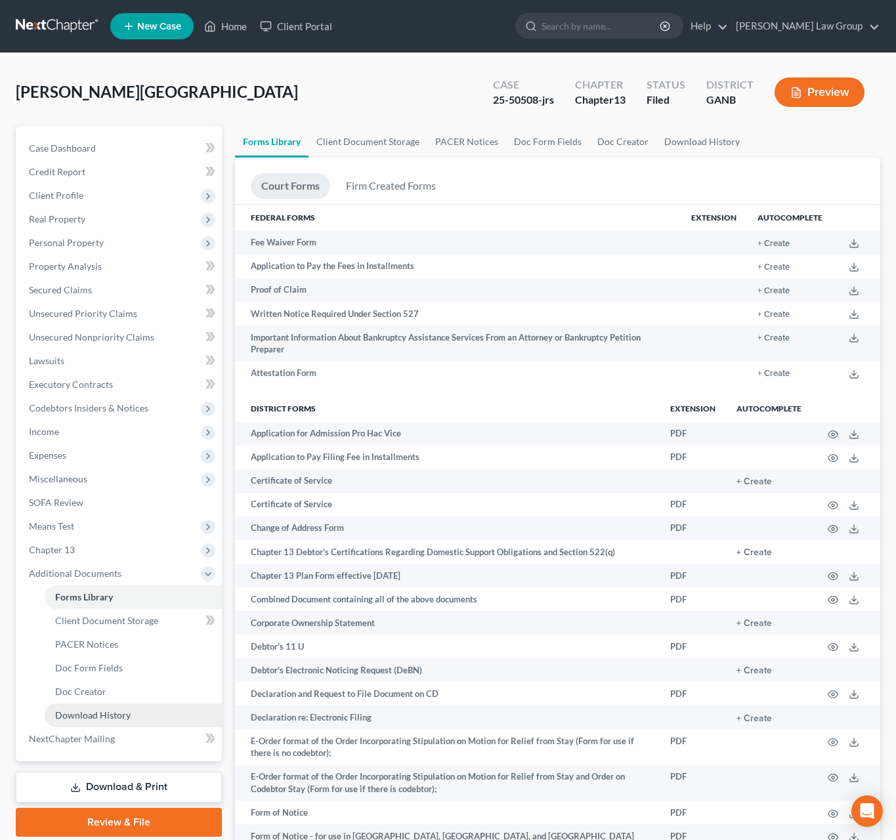
click at [94, 707] on link "Download History" at bounding box center [133, 716] width 177 height 24
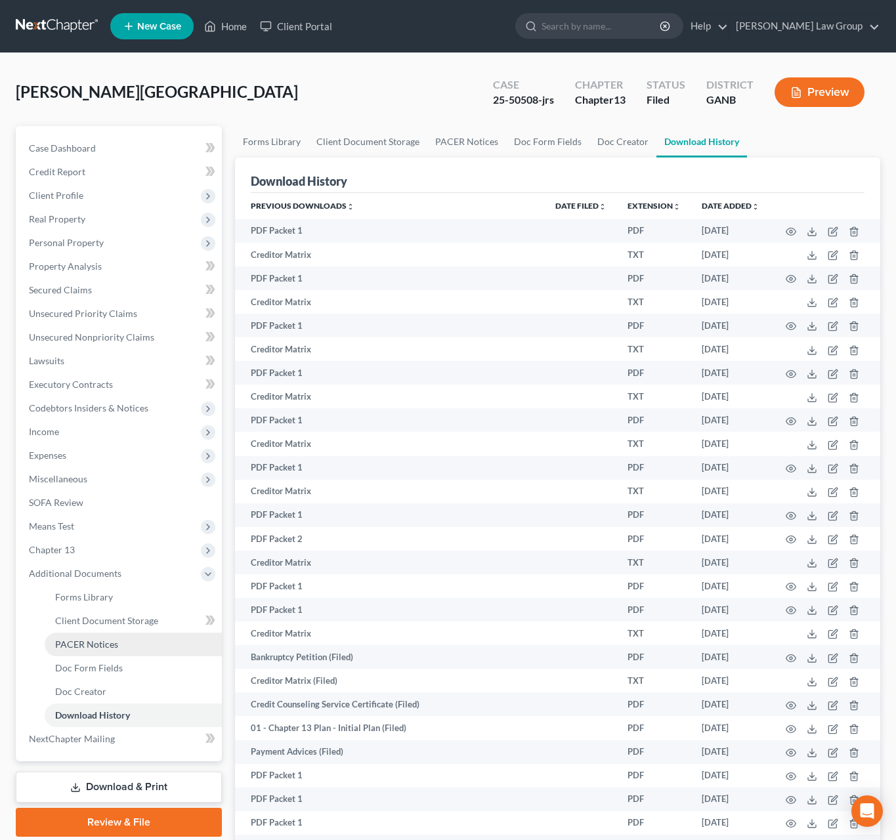
click at [102, 649] on span "PACER Notices" at bounding box center [86, 644] width 63 height 11
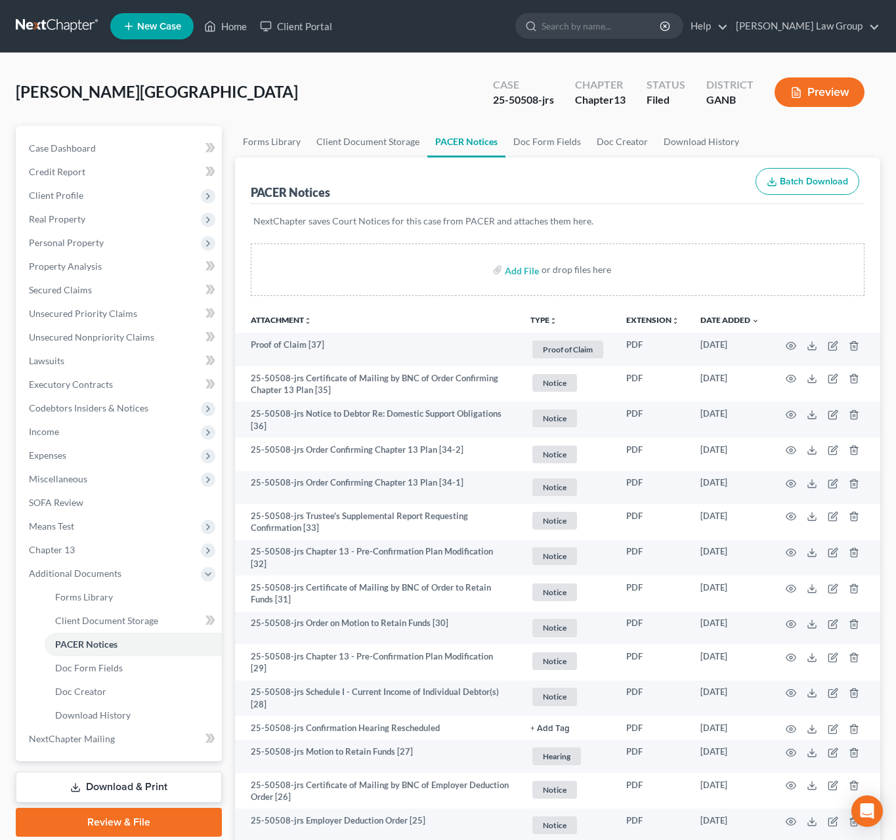
click at [551, 320] on icon "unfold_more" at bounding box center [554, 321] width 8 height 8
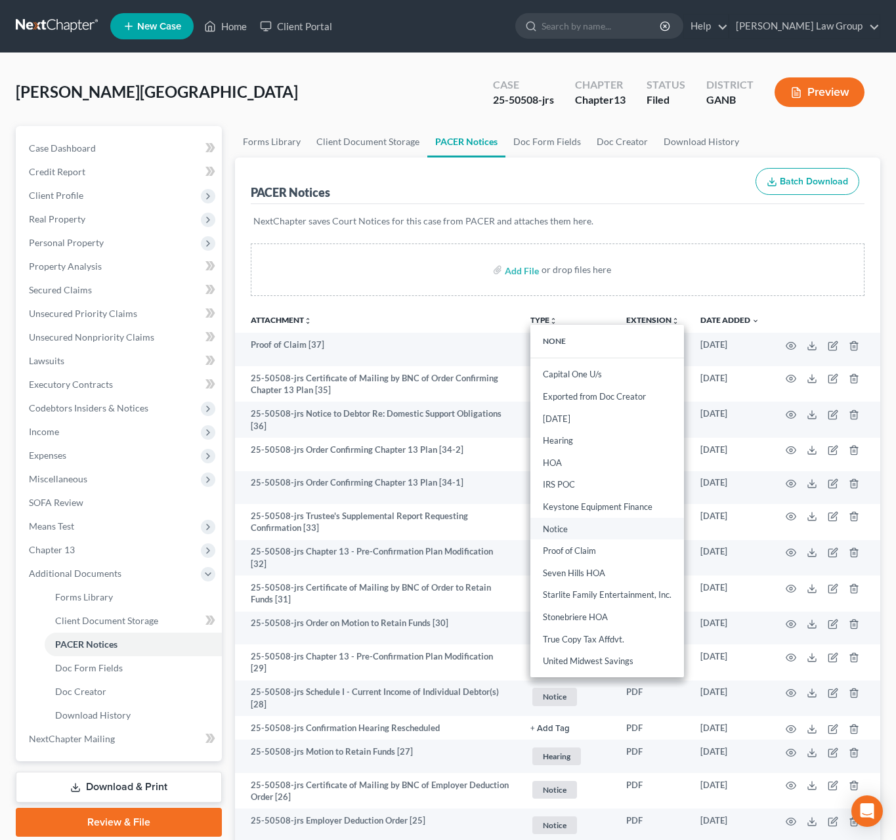
click at [561, 531] on link "Notice" at bounding box center [607, 529] width 154 height 22
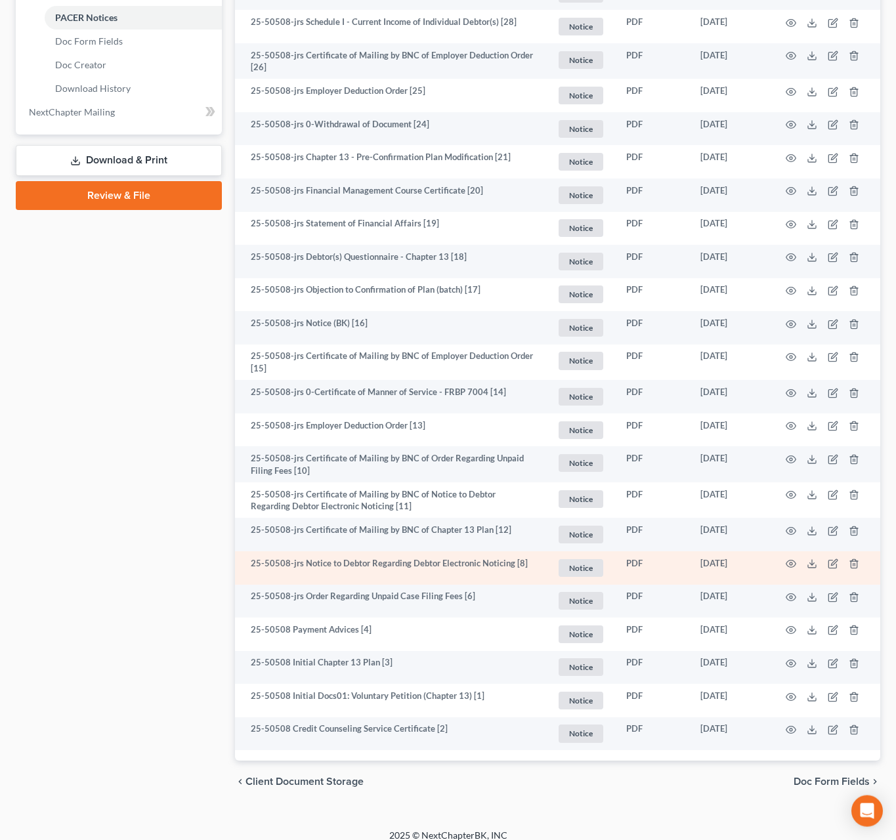
scroll to position [638, 0]
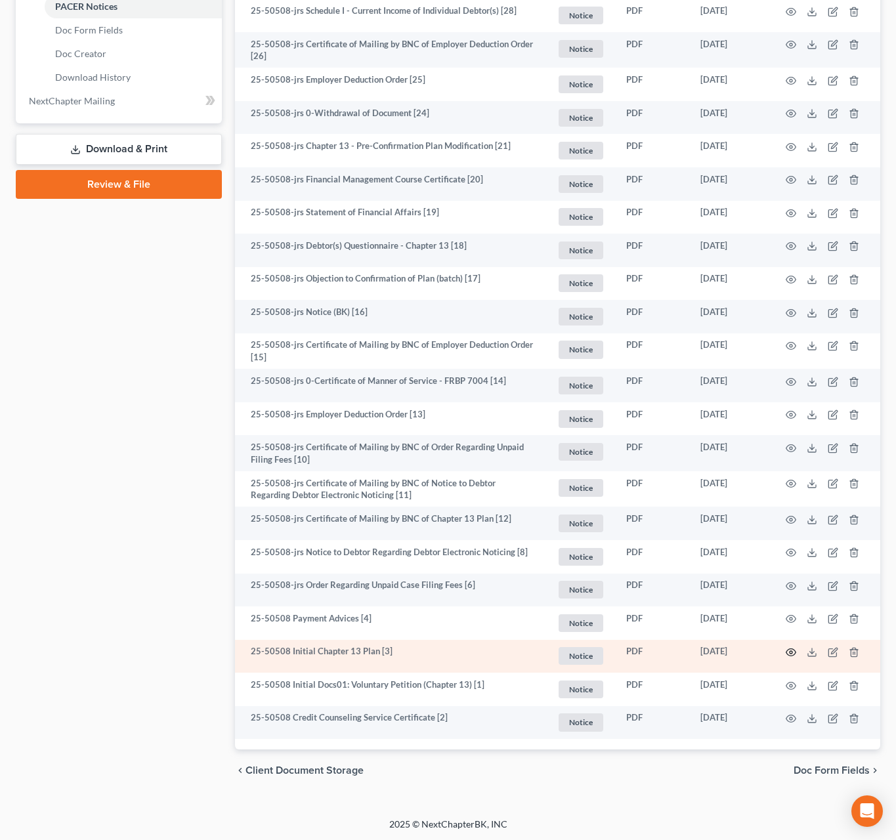
click at [795, 652] on icon "button" at bounding box center [791, 652] width 11 height 11
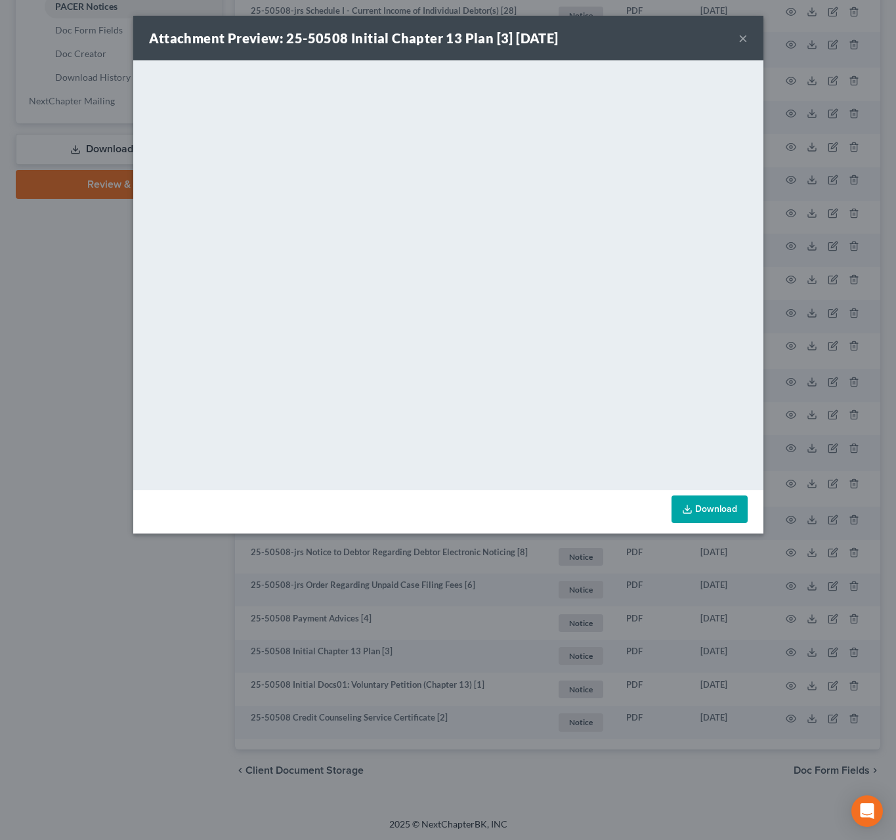
scroll to position [633, 0]
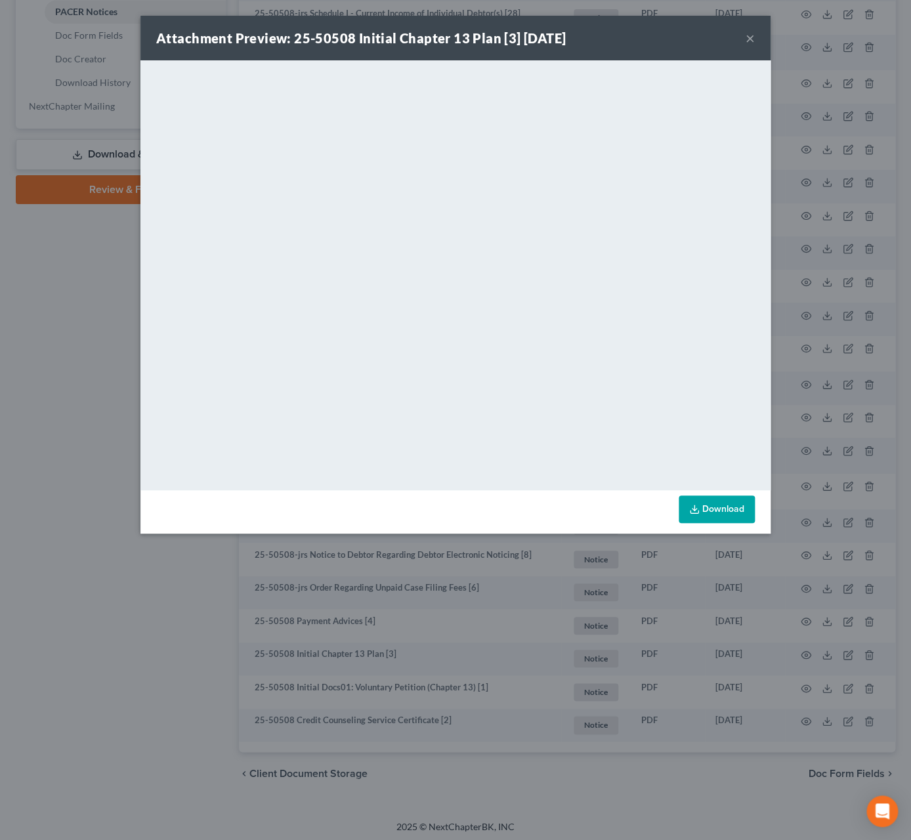
click at [754, 39] on button "×" at bounding box center [750, 38] width 9 height 16
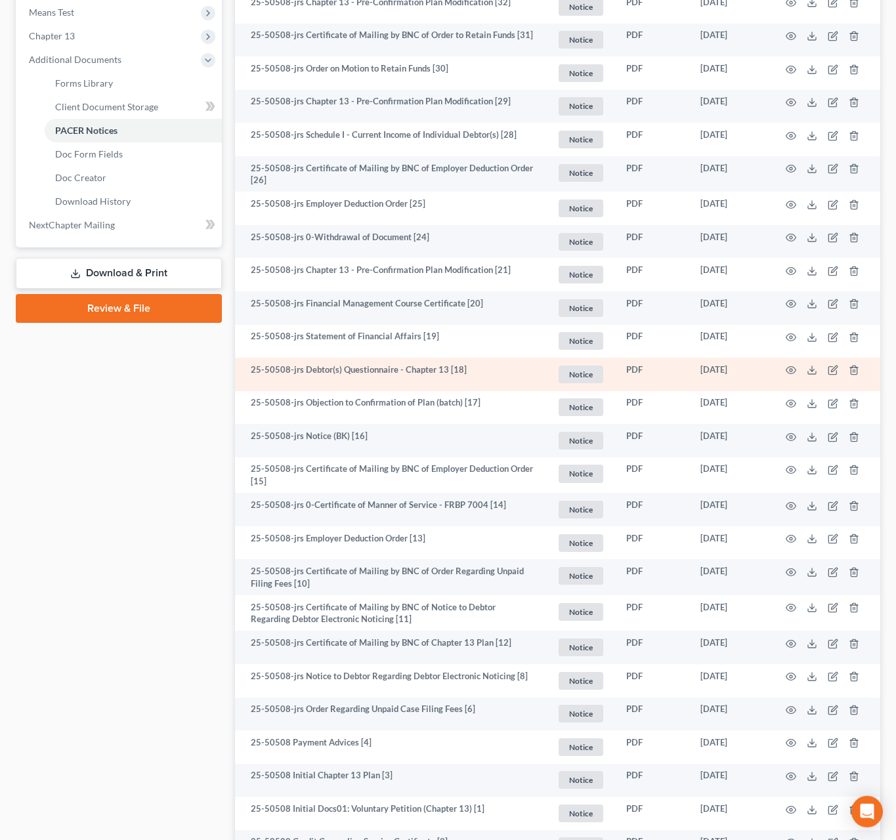
scroll to position [514, 0]
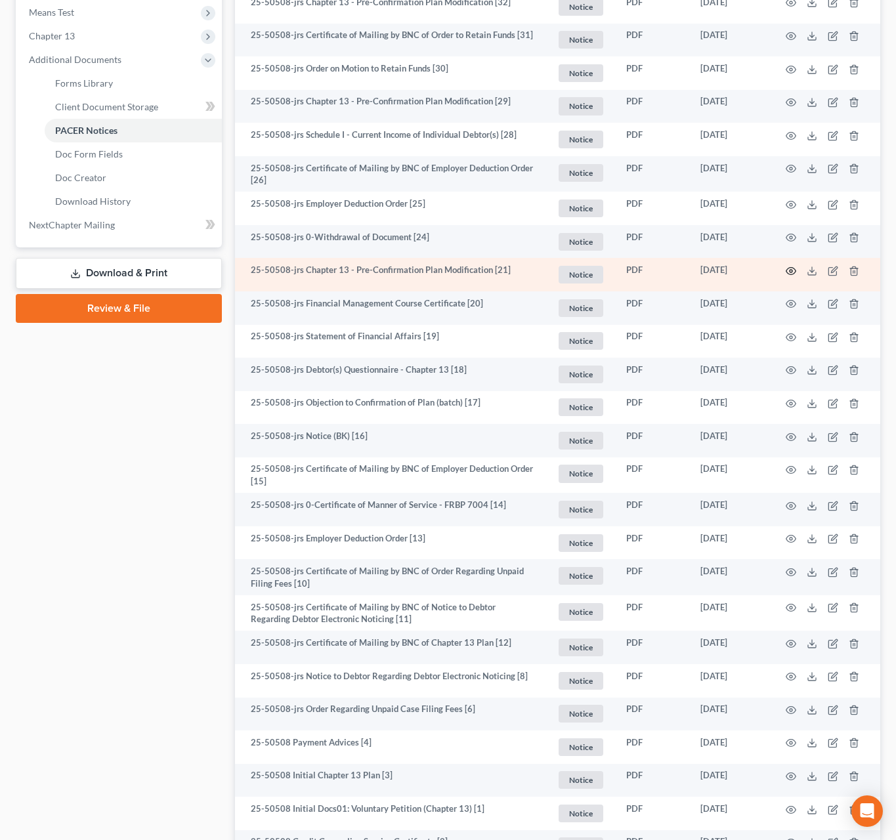
click at [792, 270] on circle "button" at bounding box center [791, 271] width 3 height 3
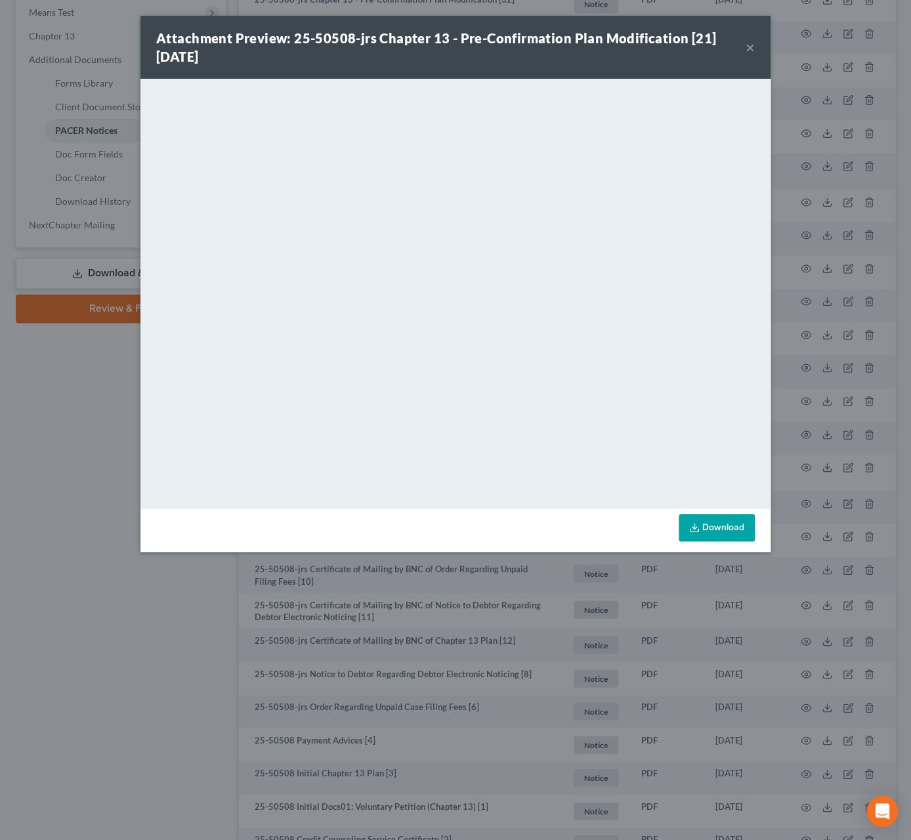
click at [752, 47] on button "×" at bounding box center [750, 47] width 9 height 16
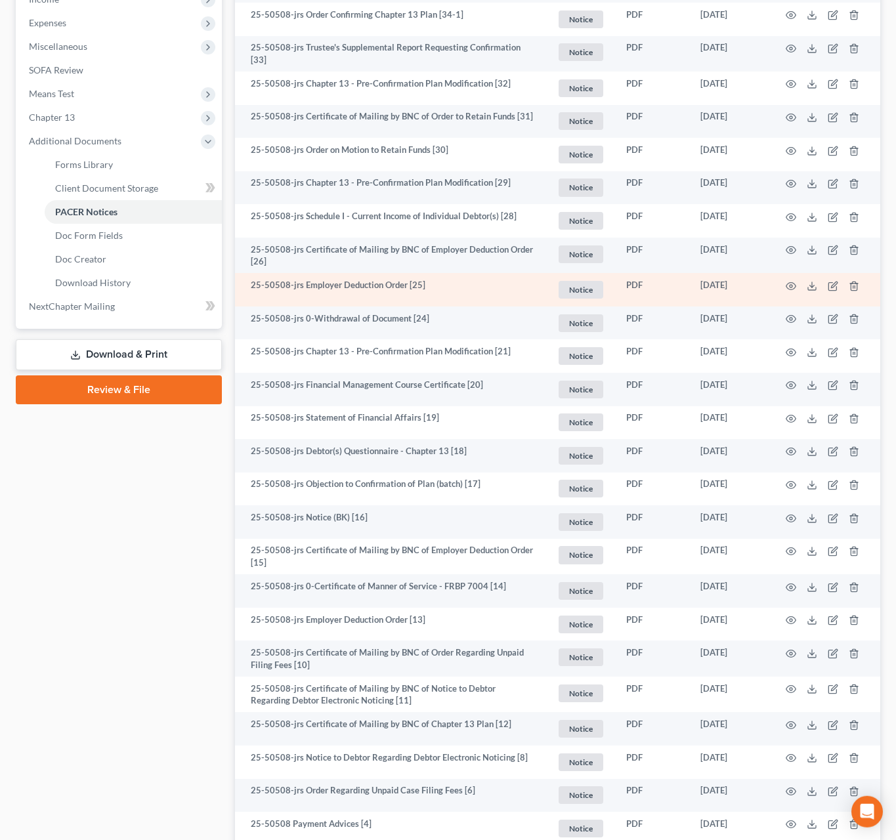
scroll to position [427, 0]
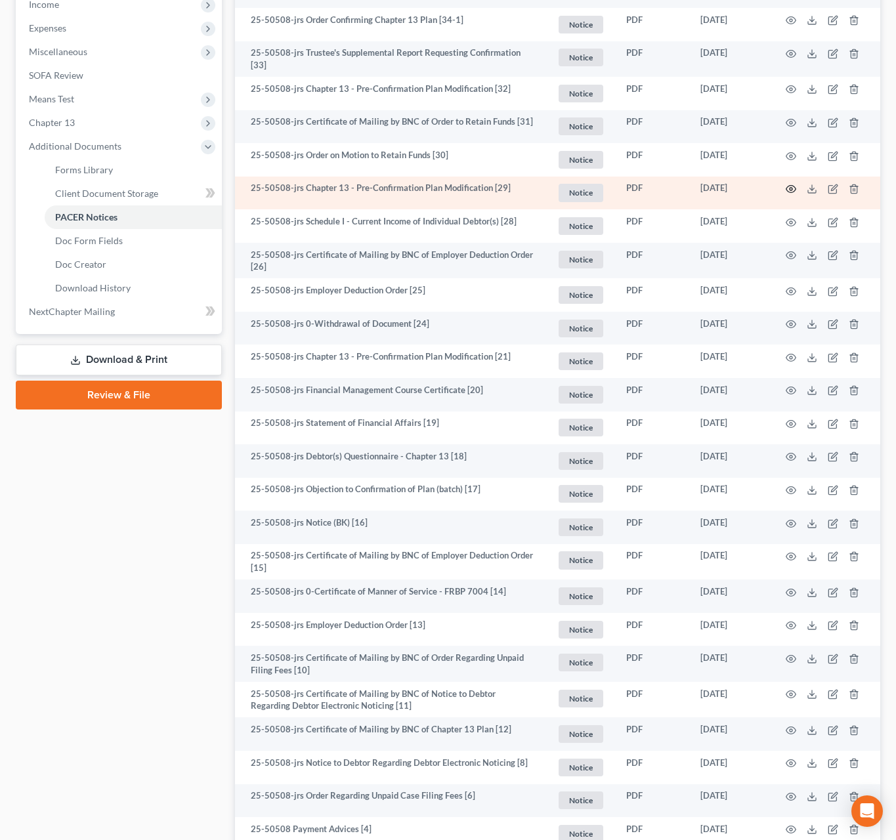
click at [792, 188] on circle "button" at bounding box center [791, 189] width 3 height 3
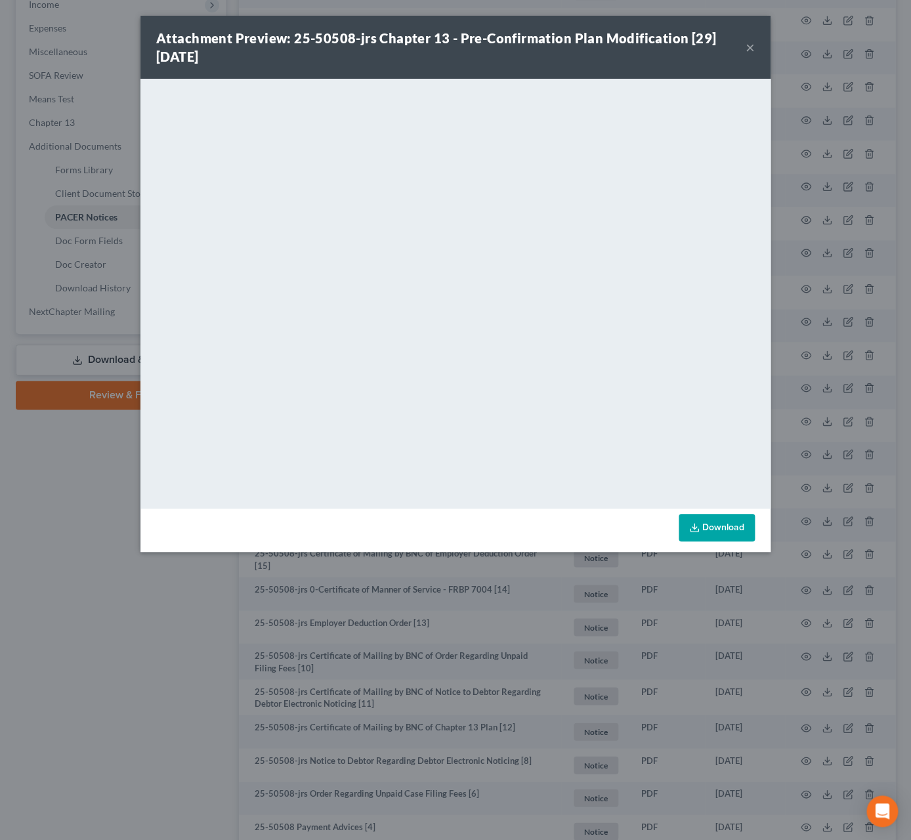
click at [754, 47] on button "×" at bounding box center [750, 47] width 9 height 16
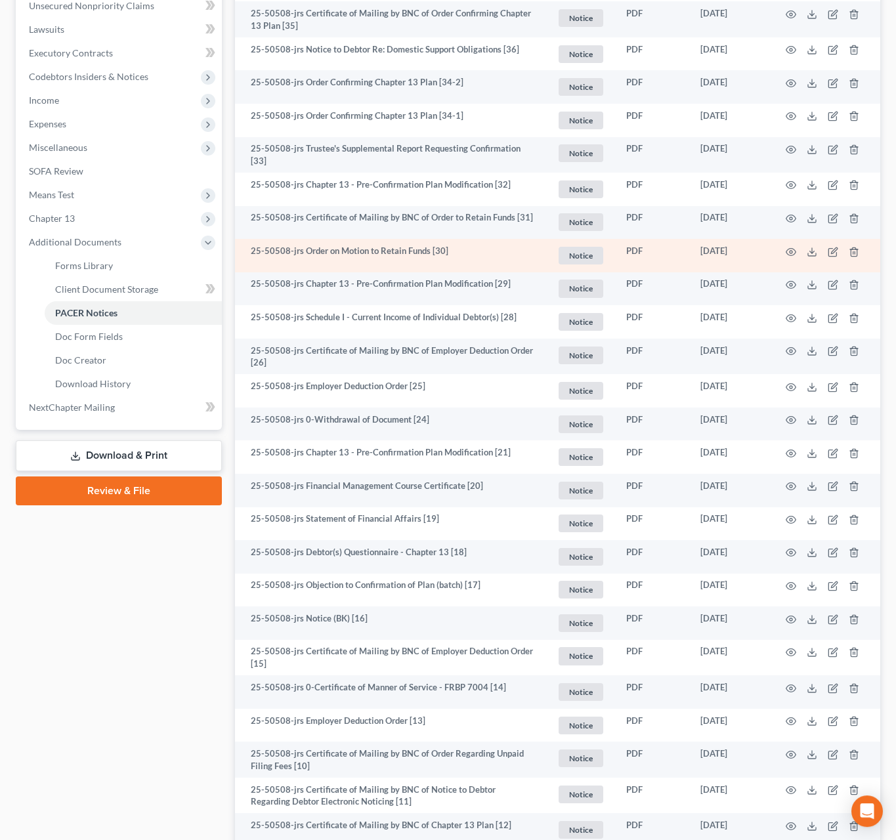
scroll to position [330, 0]
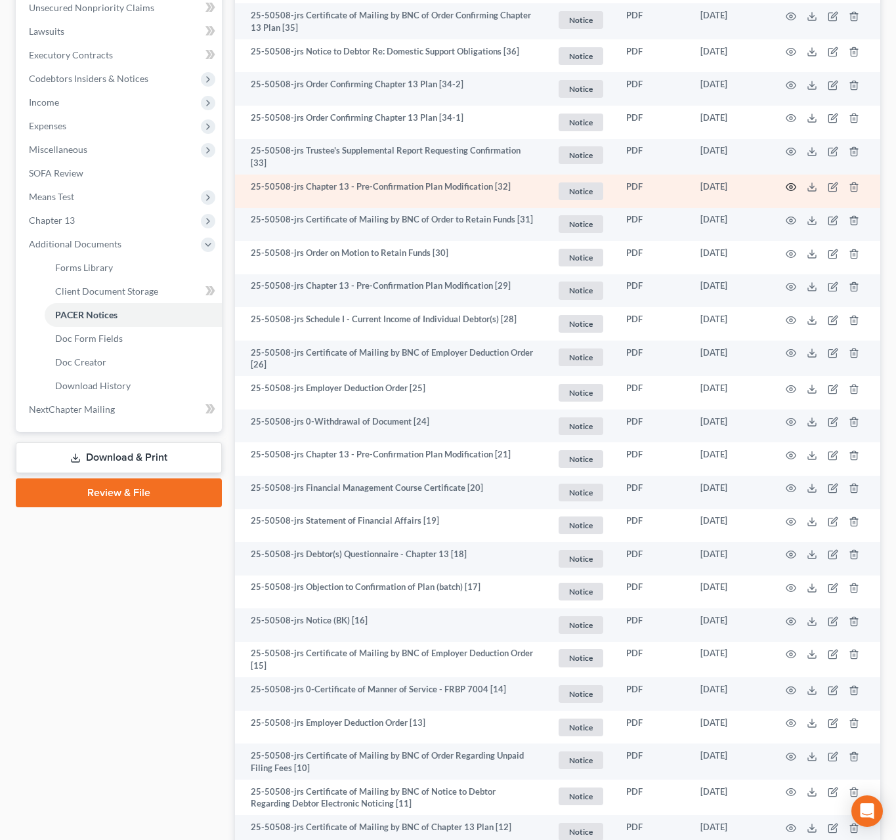
click at [791, 186] on circle "button" at bounding box center [791, 187] width 3 height 3
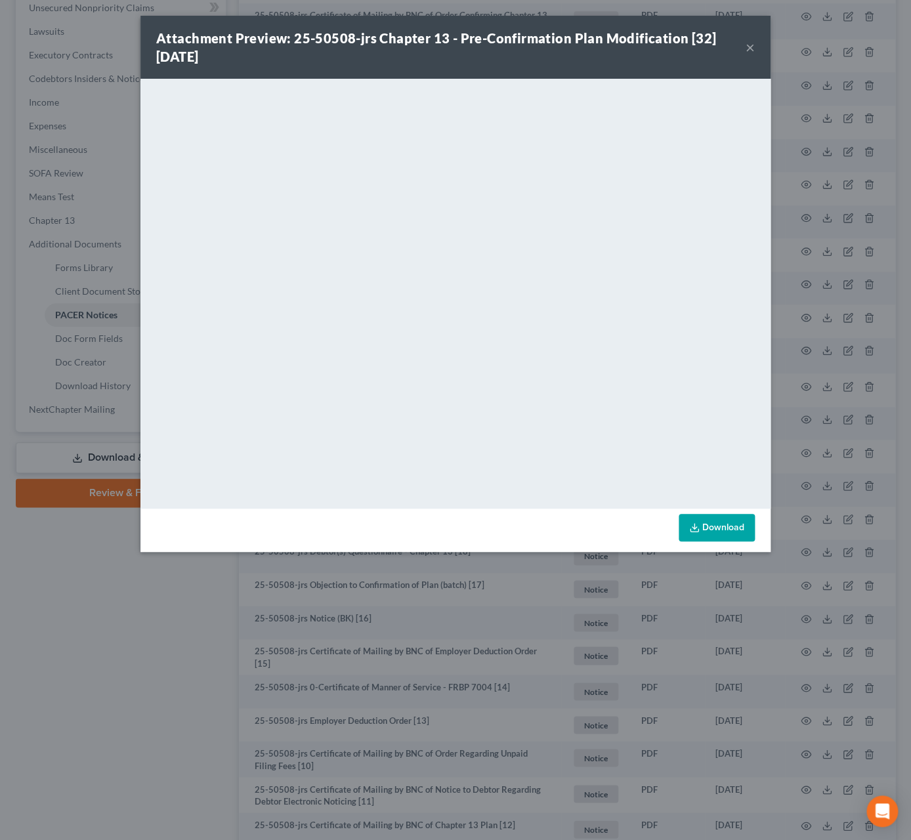
click at [758, 45] on div "Attachment Preview: 25-50508-jrs Chapter 13 - Pre-Confirmation Plan Modificatio…" at bounding box center [455, 47] width 630 height 63
drag, startPoint x: 748, startPoint y: 49, endPoint x: 750, endPoint y: 41, distance: 8.6
click at [748, 49] on button "×" at bounding box center [750, 47] width 9 height 16
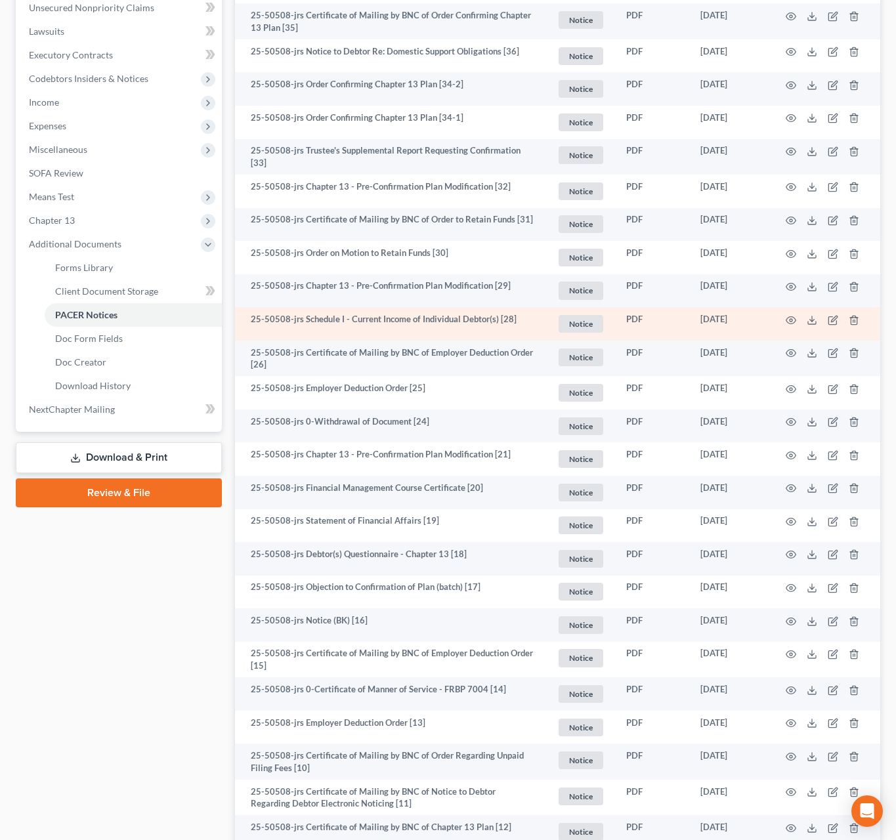
scroll to position [156, 0]
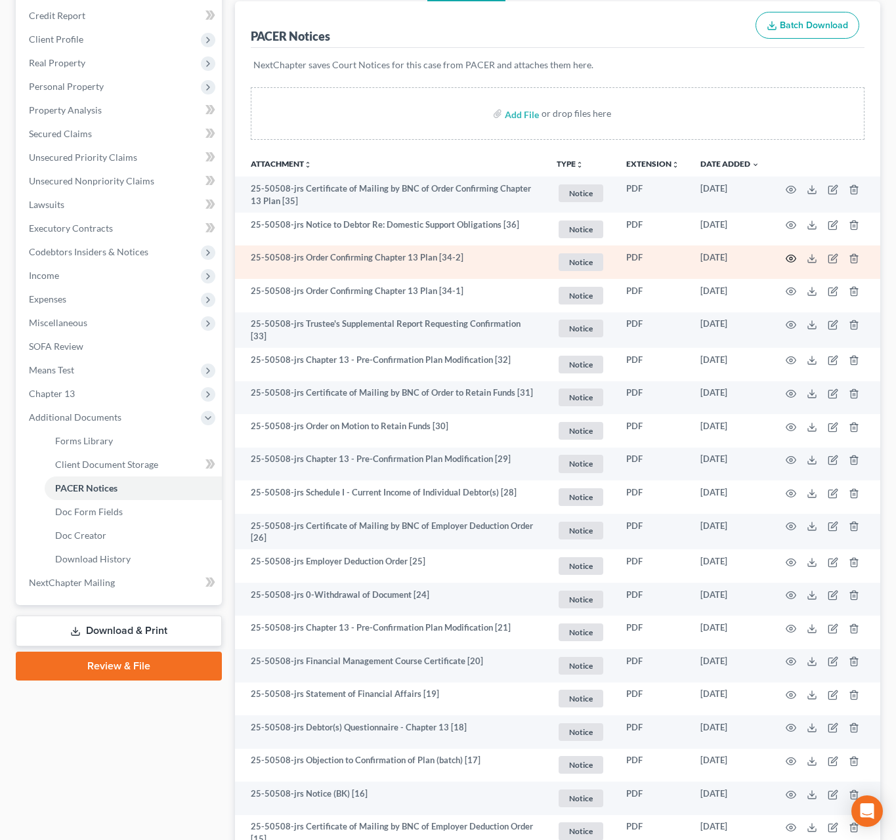
click at [795, 259] on icon "button" at bounding box center [791, 258] width 11 height 11
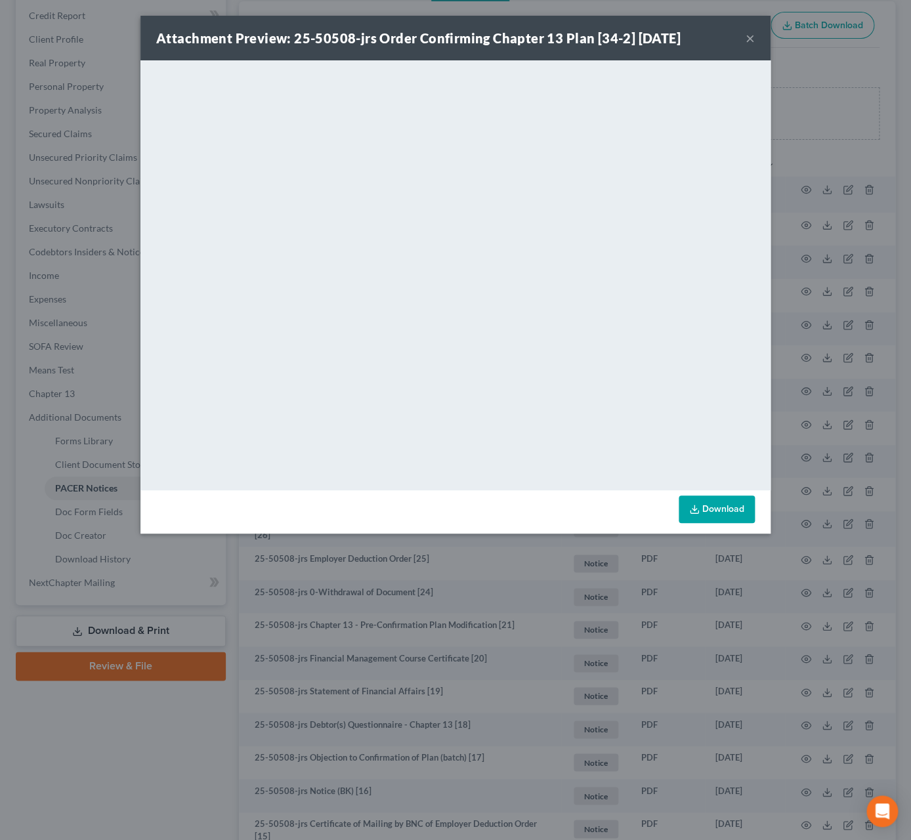
click at [754, 39] on button "×" at bounding box center [750, 38] width 9 height 16
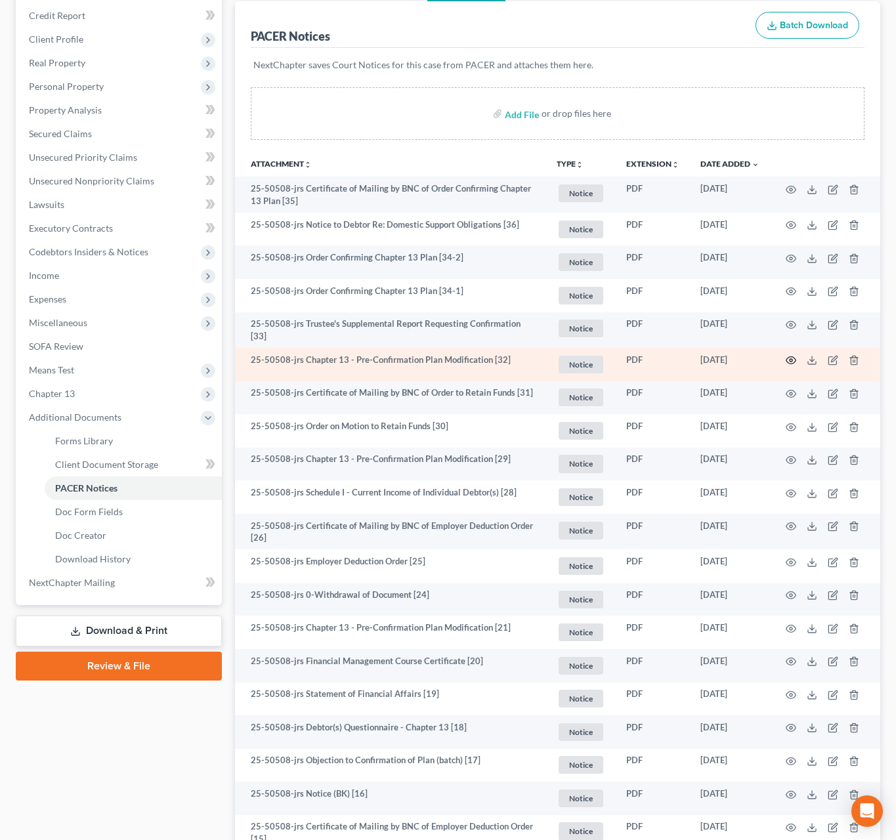
click at [791, 360] on icon "button" at bounding box center [791, 360] width 11 height 11
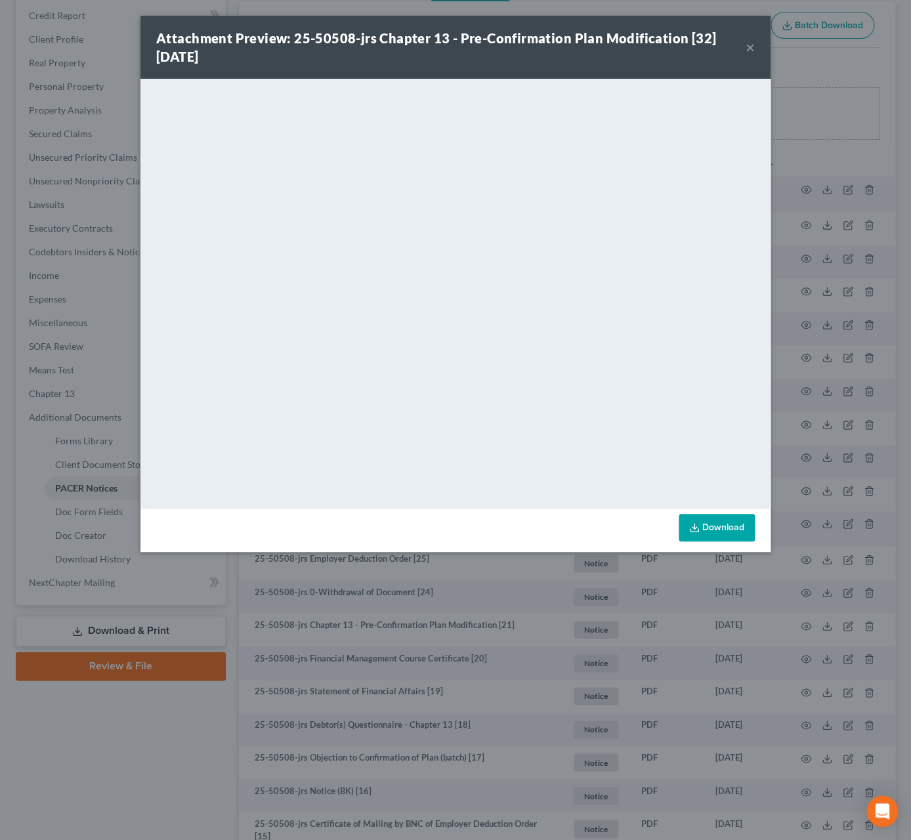
click at [750, 47] on button "×" at bounding box center [750, 47] width 9 height 16
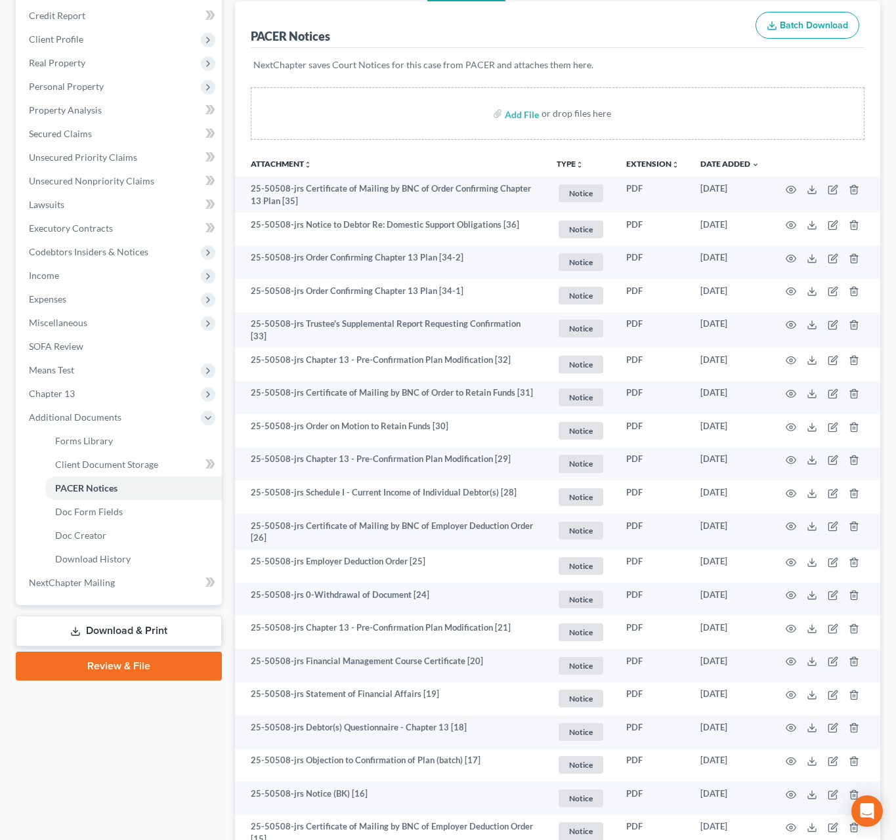
scroll to position [0, 0]
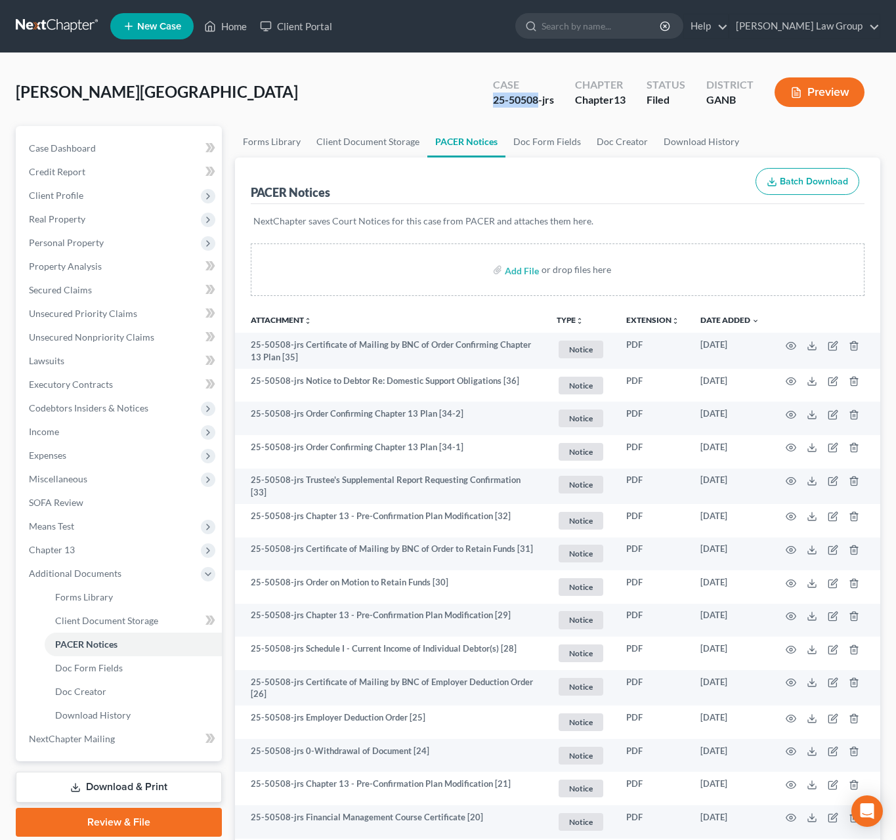
drag, startPoint x: 537, startPoint y: 100, endPoint x: 486, endPoint y: 100, distance: 50.6
click at [486, 100] on div "Case 25-50508-jrs" at bounding box center [524, 93] width 82 height 39
copy div "25-50508"
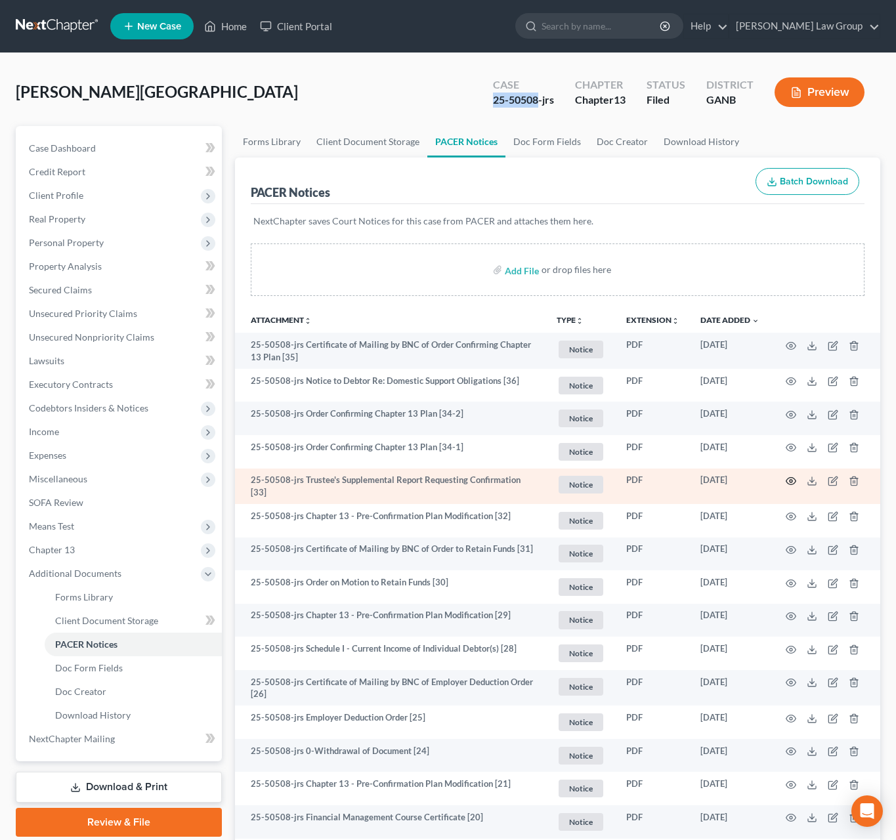
click at [793, 479] on icon "button" at bounding box center [792, 481] width 10 height 7
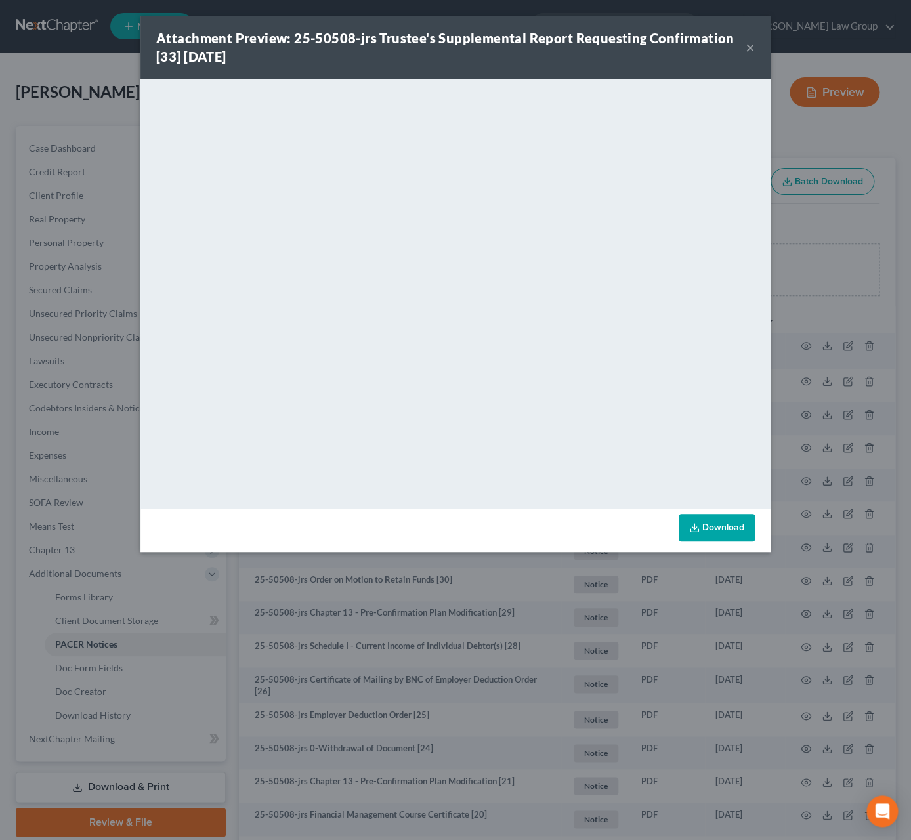
click at [752, 47] on button "×" at bounding box center [750, 47] width 9 height 16
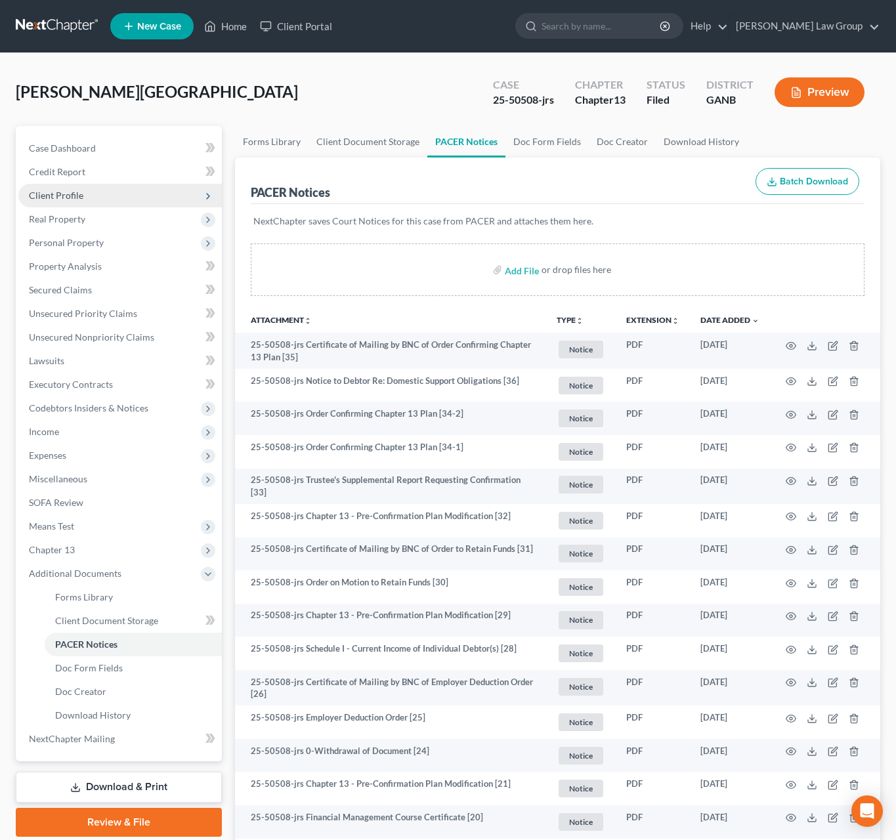
click at [63, 199] on span "Client Profile" at bounding box center [56, 195] width 54 height 11
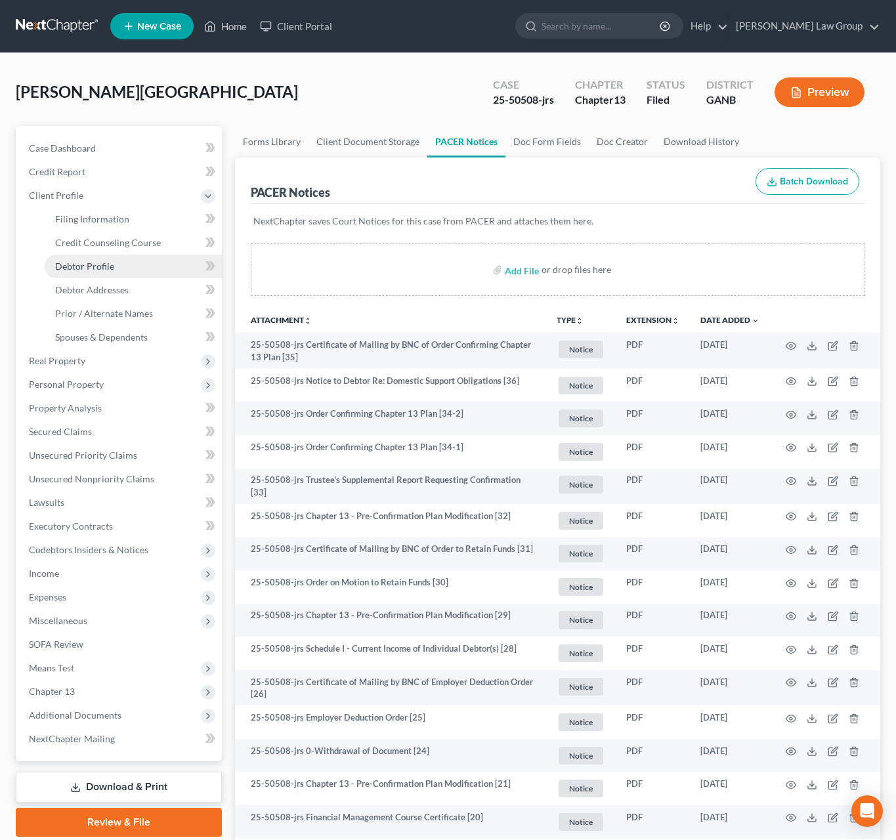
click at [126, 259] on link "Debtor Profile" at bounding box center [133, 267] width 177 height 24
select select "3"
select select "1"
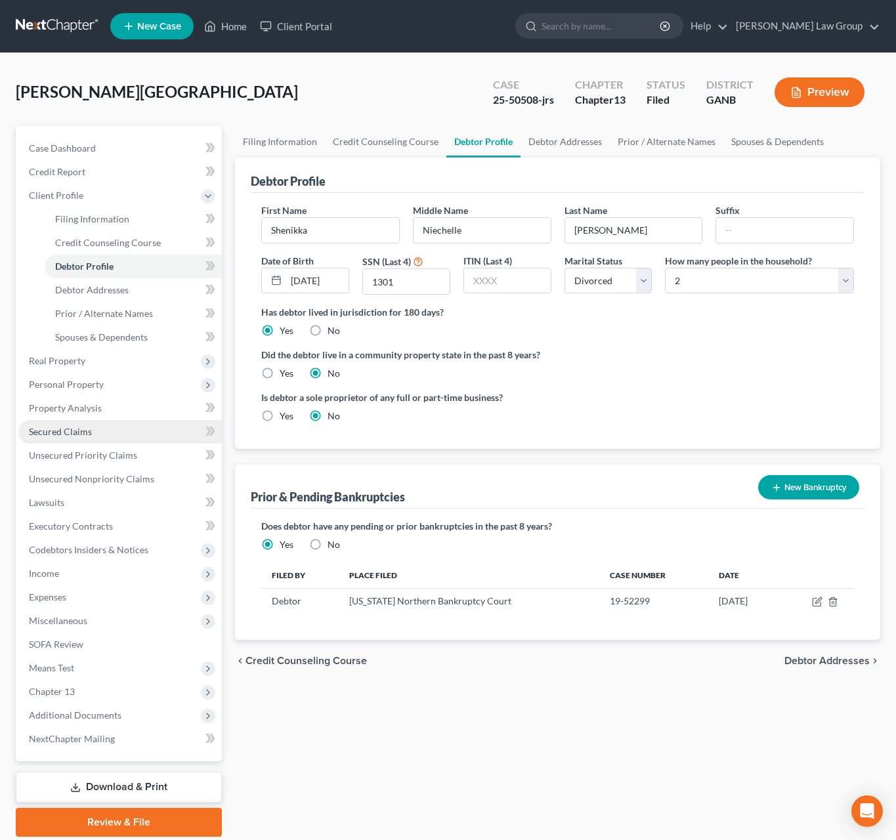
click at [106, 427] on link "Secured Claims" at bounding box center [120, 432] width 204 height 24
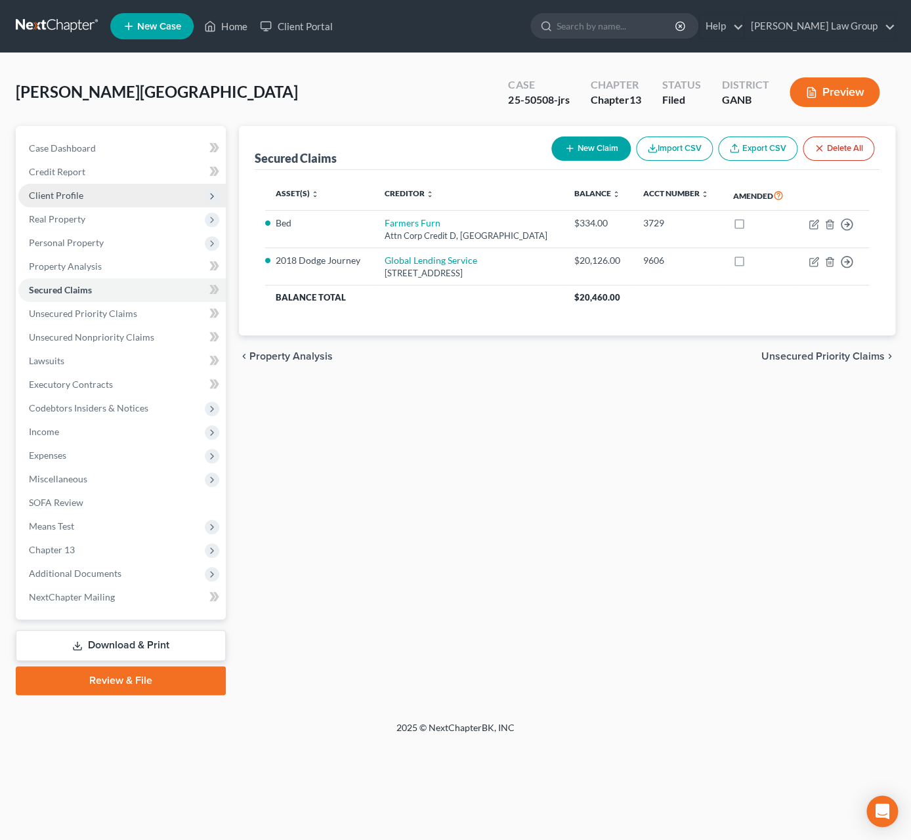
click at [78, 198] on span "Client Profile" at bounding box center [56, 195] width 54 height 11
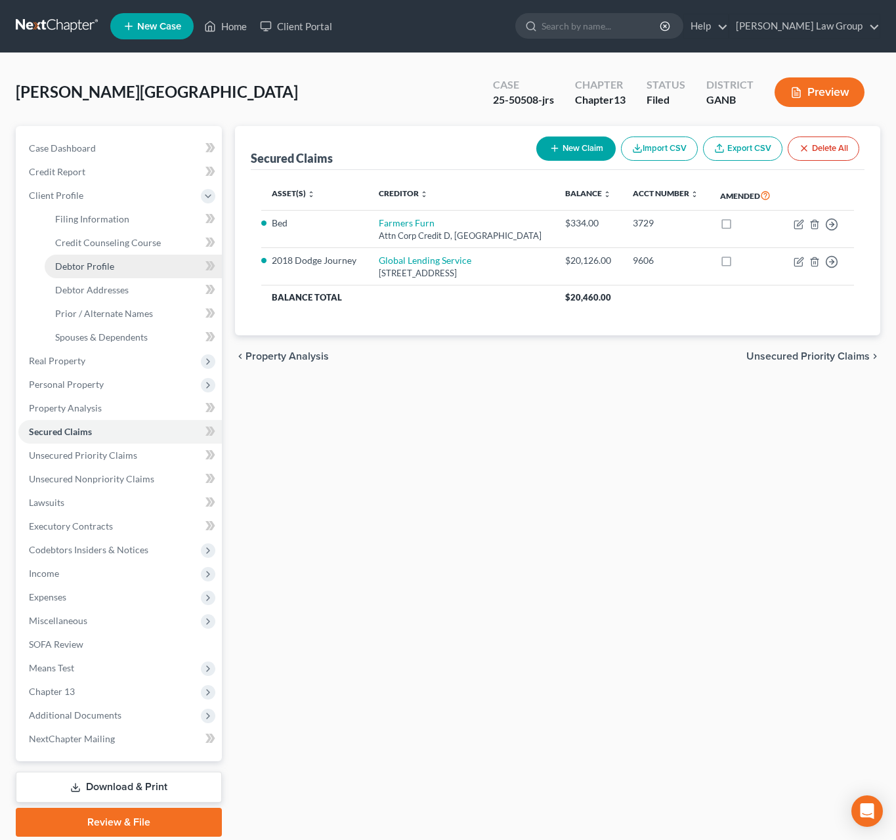
click at [90, 266] on span "Debtor Profile" at bounding box center [84, 266] width 59 height 11
select select "3"
select select "1"
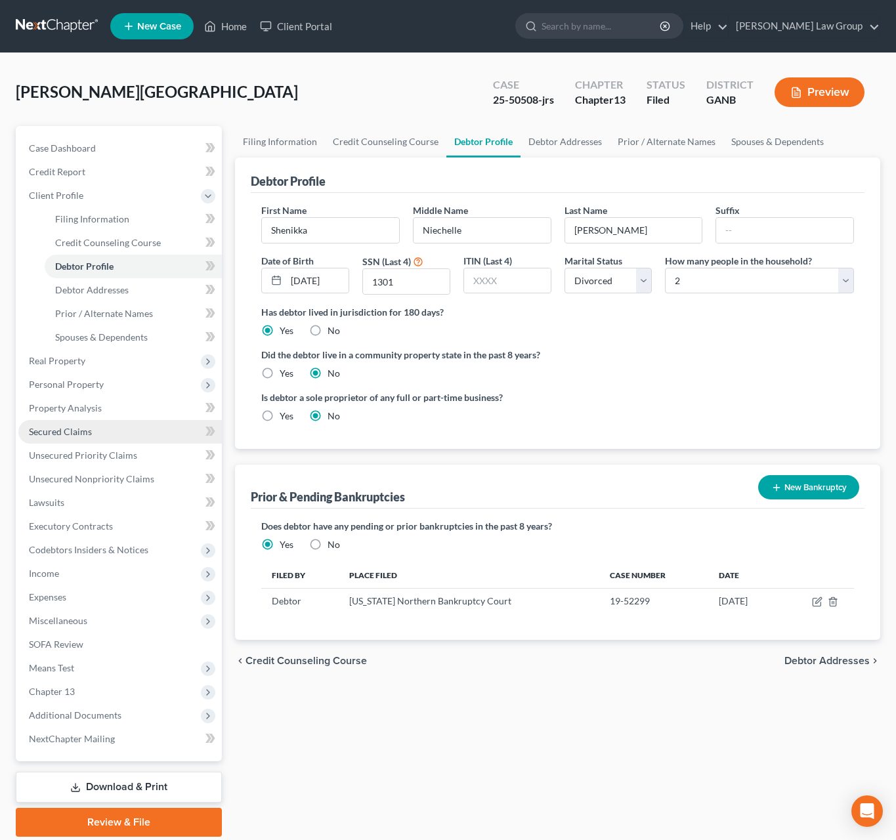
click at [94, 427] on link "Secured Claims" at bounding box center [120, 432] width 204 height 24
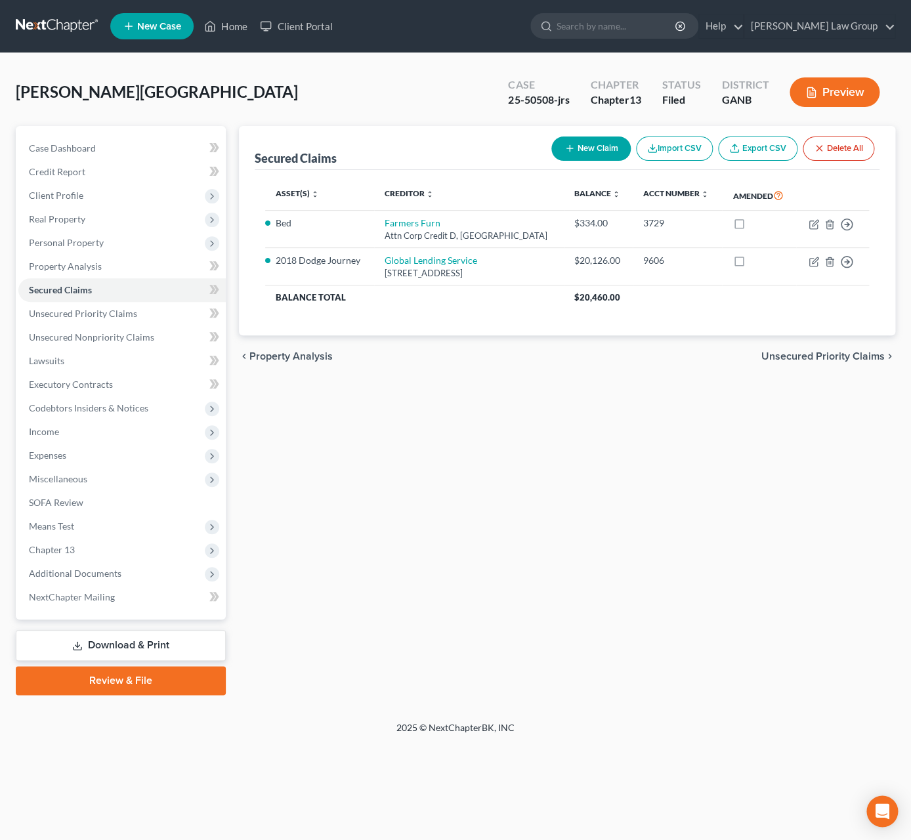
click at [305, 102] on div "[PERSON_NAME] Upgraded Case 25-50508-jrs Chapter Chapter 13 Status Filed Distri…" at bounding box center [456, 97] width 880 height 57
click at [119, 460] on span "Expenses" at bounding box center [121, 456] width 207 height 24
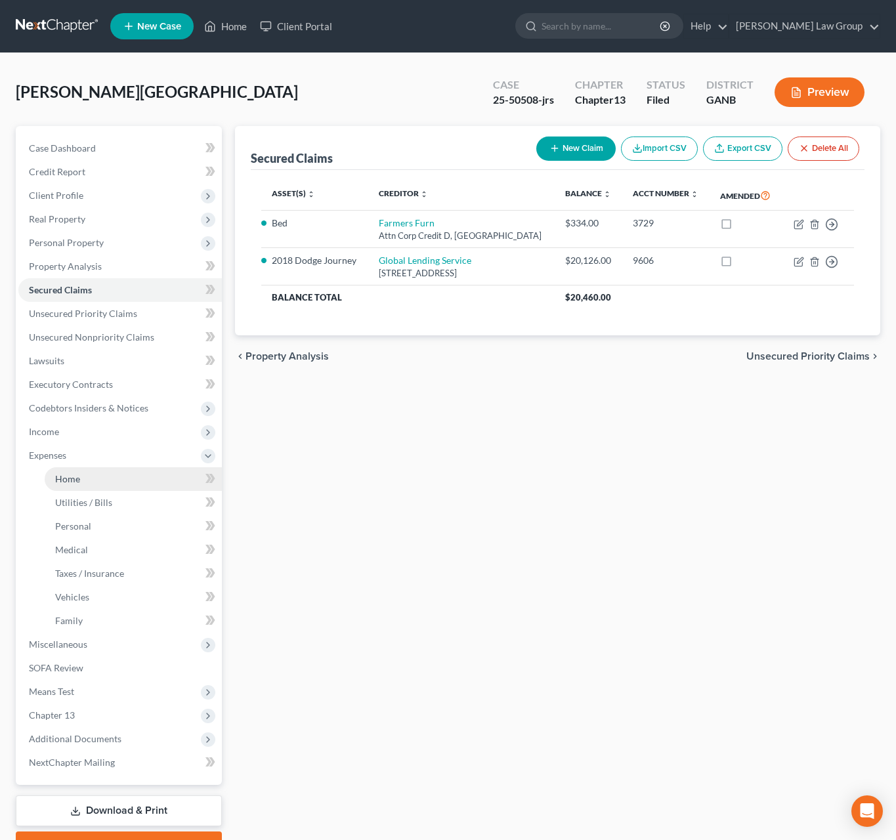
click at [126, 476] on link "Home" at bounding box center [133, 479] width 177 height 24
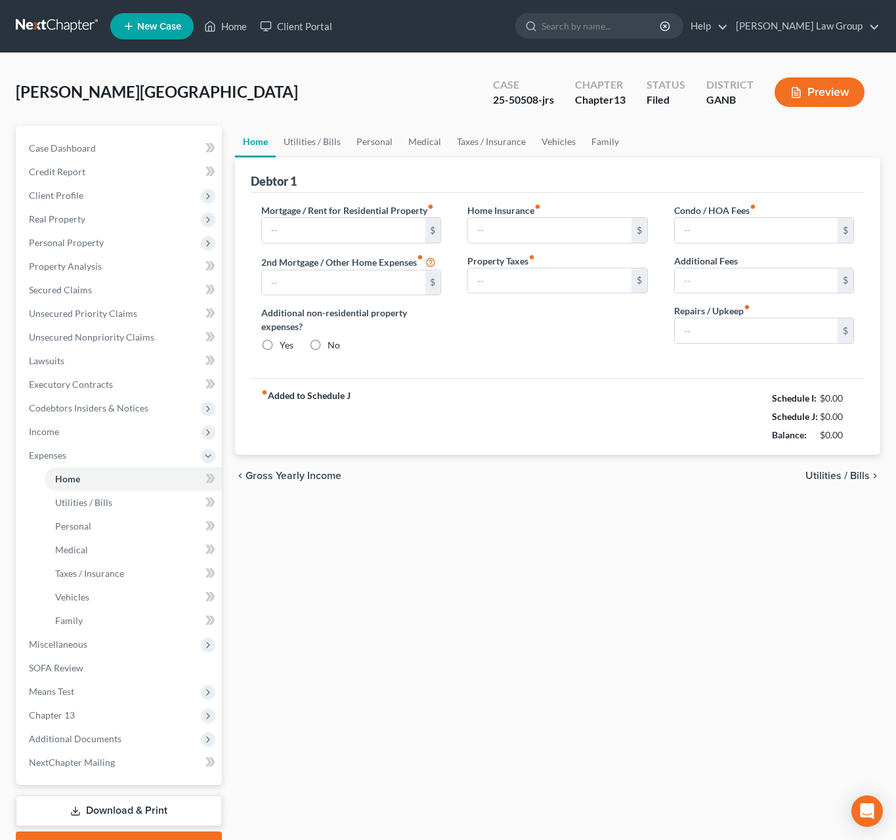
type input "1,527.00"
type input "0.00"
radio input "true"
type input "0.00"
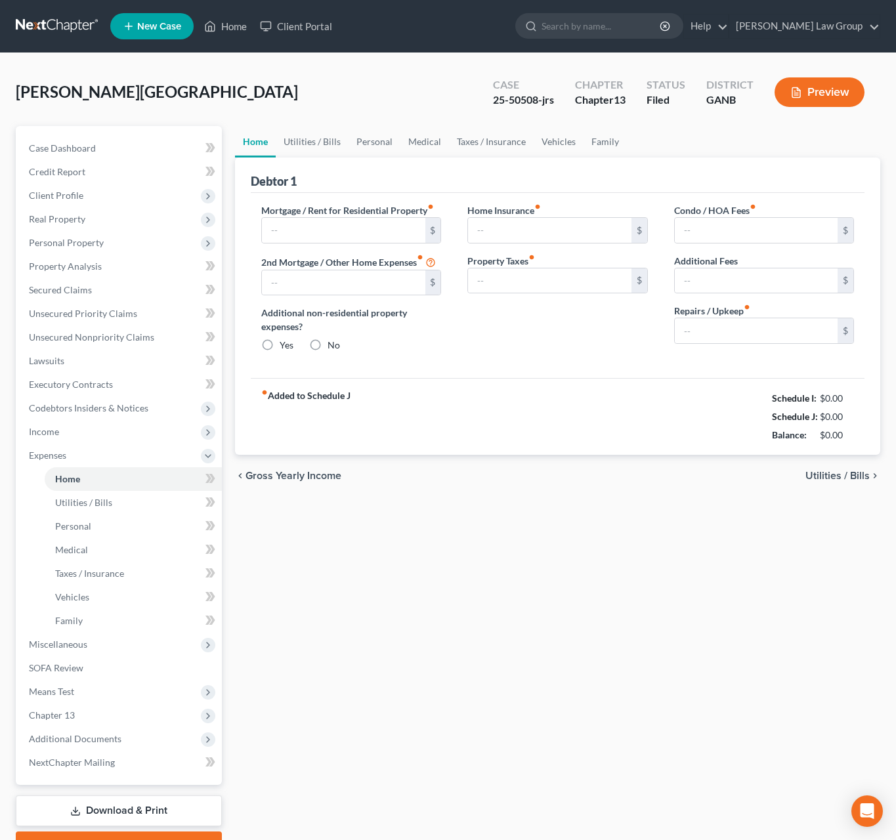
type input "0.00"
click at [809, 477] on span "Utilities / Bills" at bounding box center [838, 476] width 64 height 11
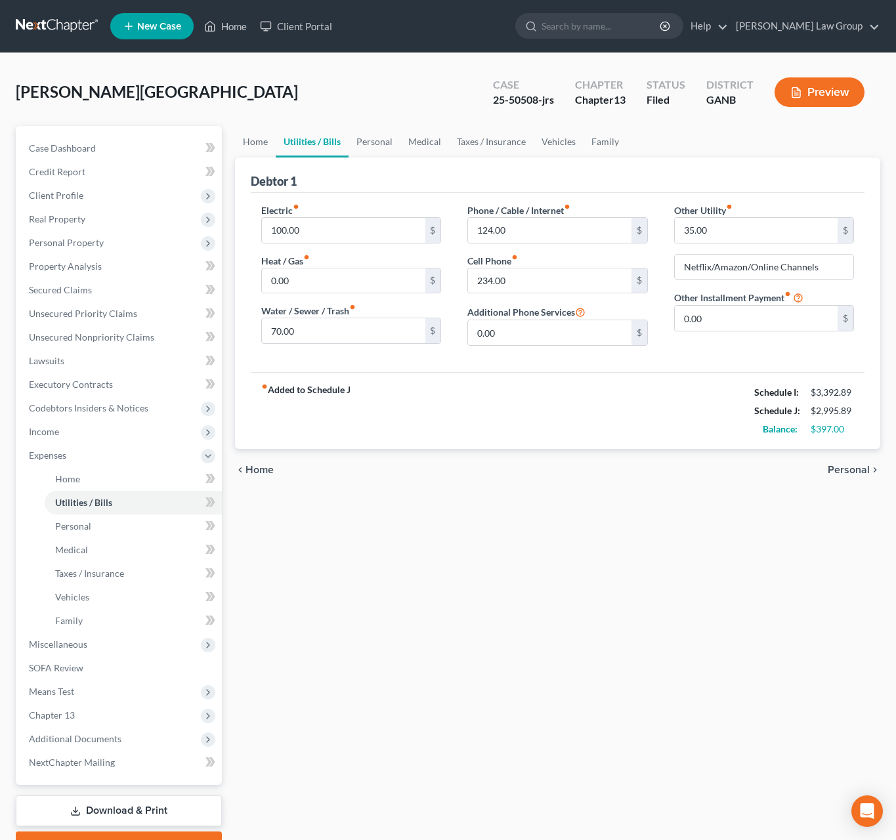
click at [857, 475] on span "Personal" at bounding box center [849, 470] width 42 height 11
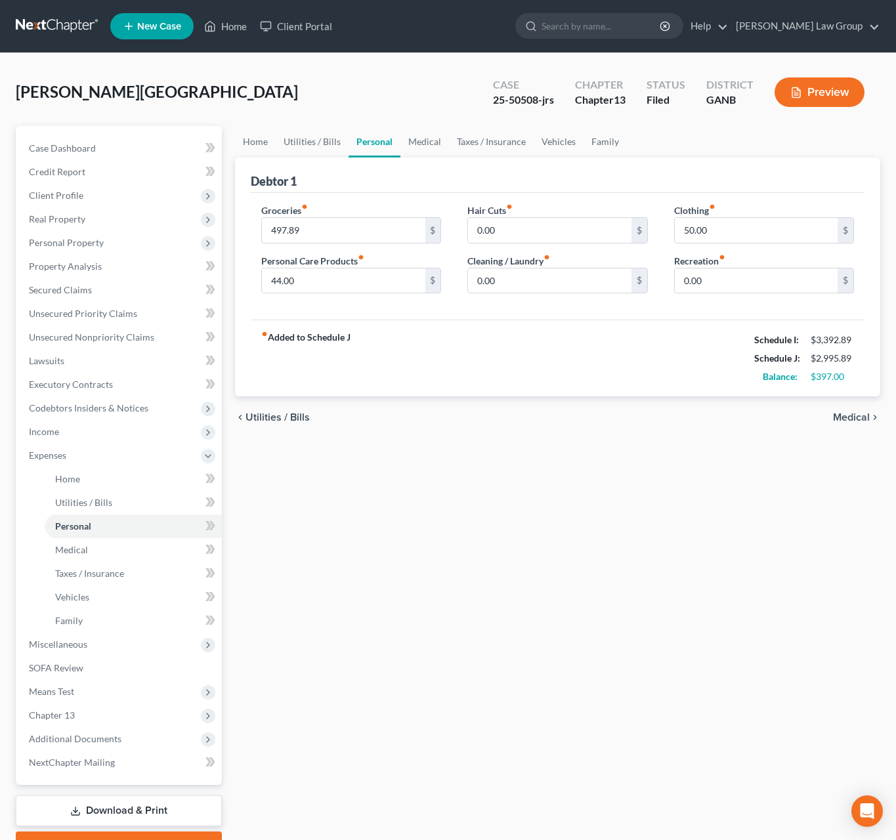
click at [858, 423] on span "Medical" at bounding box center [851, 417] width 37 height 11
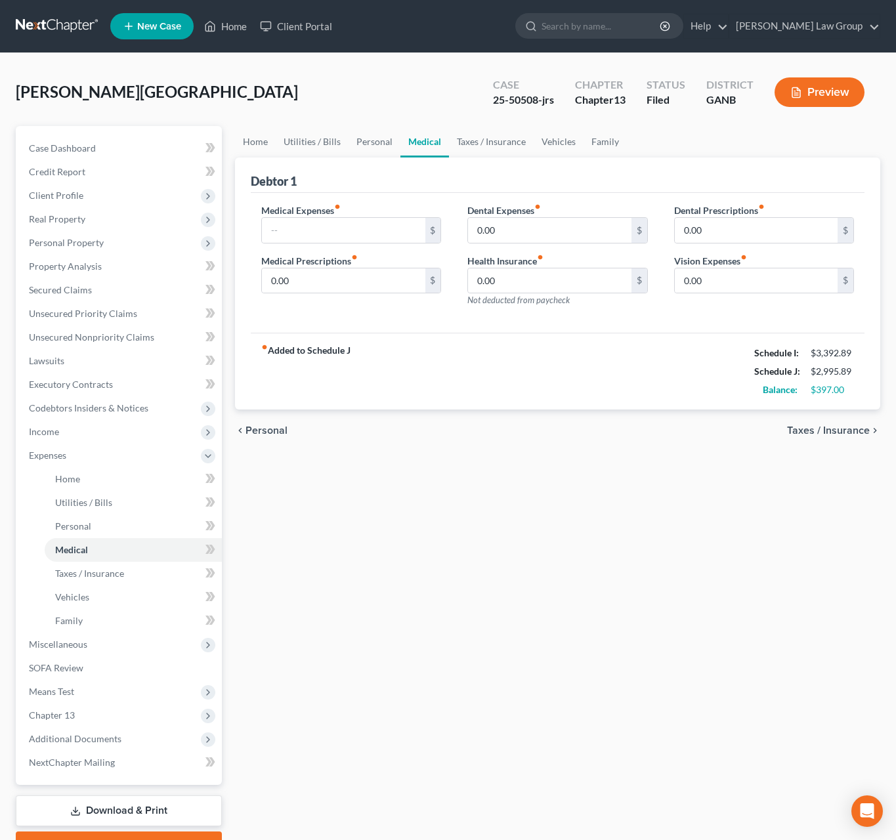
click at [815, 435] on span "Taxes / Insurance" at bounding box center [828, 430] width 83 height 11
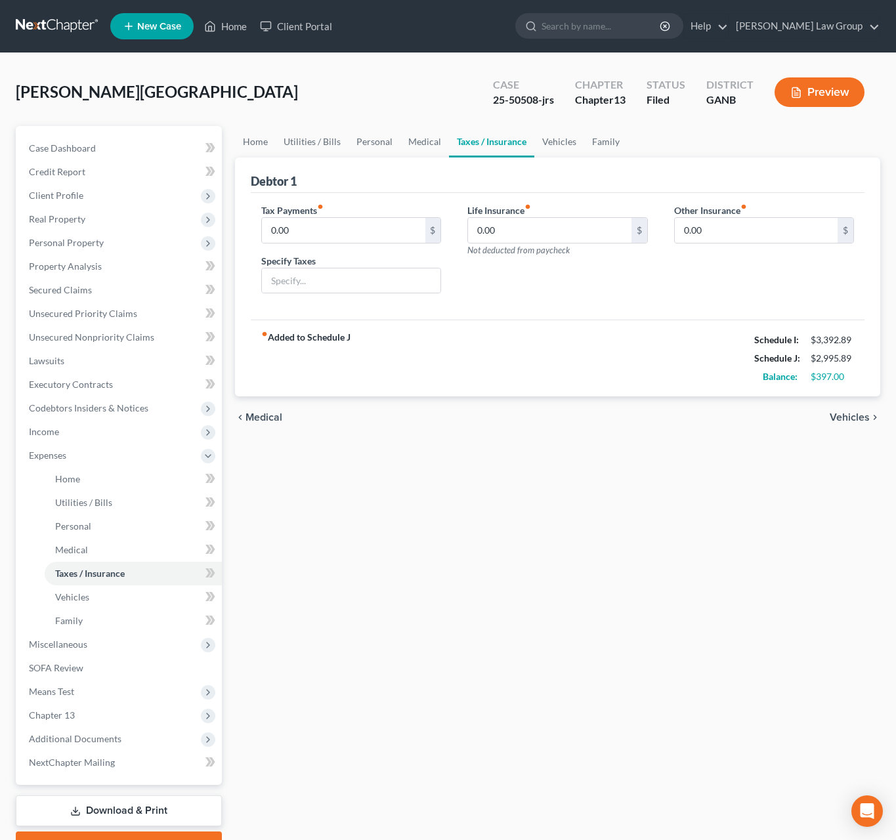
click at [634, 514] on div "Home Utilities / Bills Personal Medical Taxes / Insurance Vehicles Family Debto…" at bounding box center [557, 493] width 658 height 735
click at [402, 93] on div "[PERSON_NAME] Upgraded Case 25-50508-jrs Chapter Chapter 13 Status Filed Distri…" at bounding box center [448, 97] width 865 height 57
click at [275, 423] on span "Medical" at bounding box center [264, 417] width 37 height 11
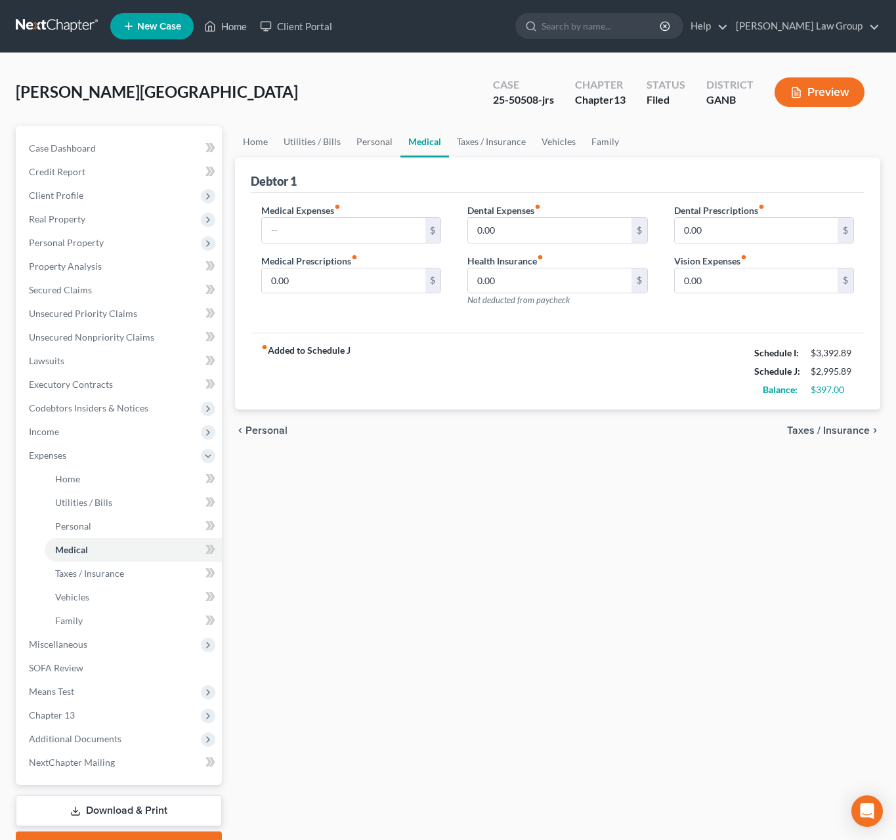
click at [813, 431] on span "Taxes / Insurance" at bounding box center [828, 430] width 83 height 11
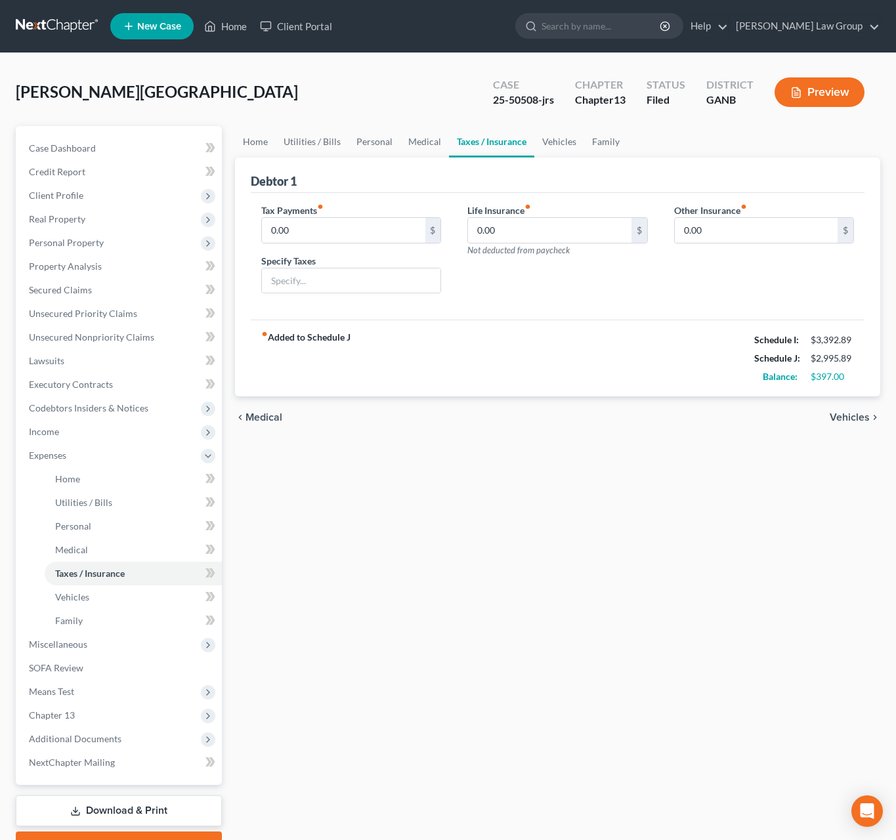
click at [863, 415] on span "Vehicles" at bounding box center [850, 417] width 40 height 11
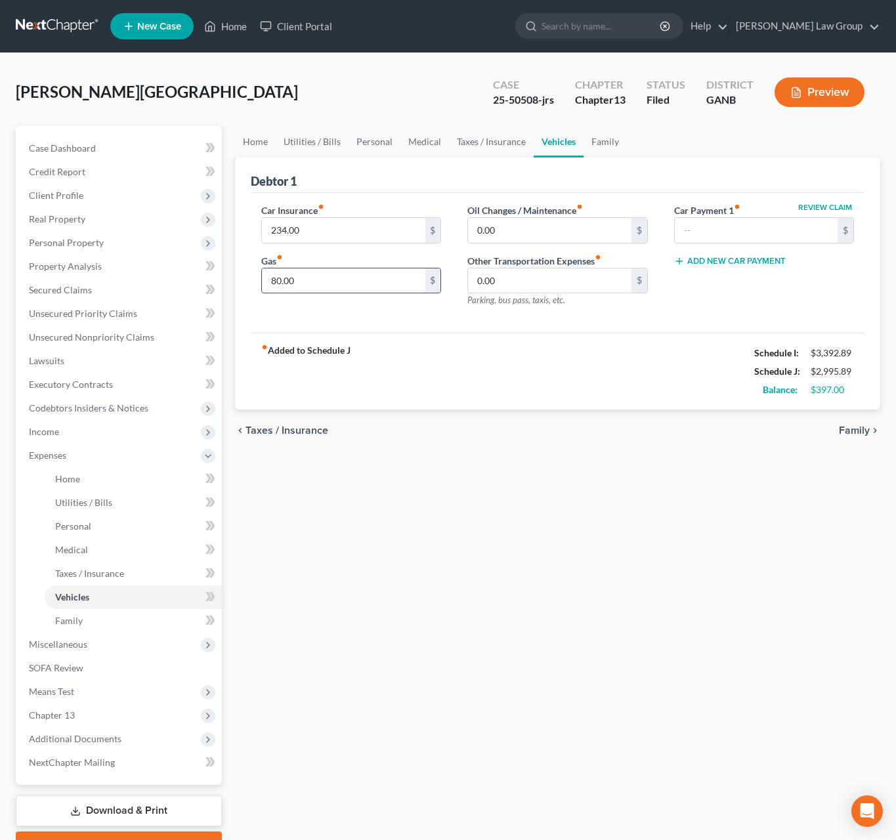
drag, startPoint x: 274, startPoint y: 286, endPoint x: 291, endPoint y: 286, distance: 17.1
click at [291, 286] on input "80.00" at bounding box center [343, 281] width 163 height 25
click at [282, 286] on input "120." at bounding box center [343, 281] width 163 height 25
type input "150."
click at [286, 433] on span "Taxes / Insurance" at bounding box center [287, 430] width 83 height 11
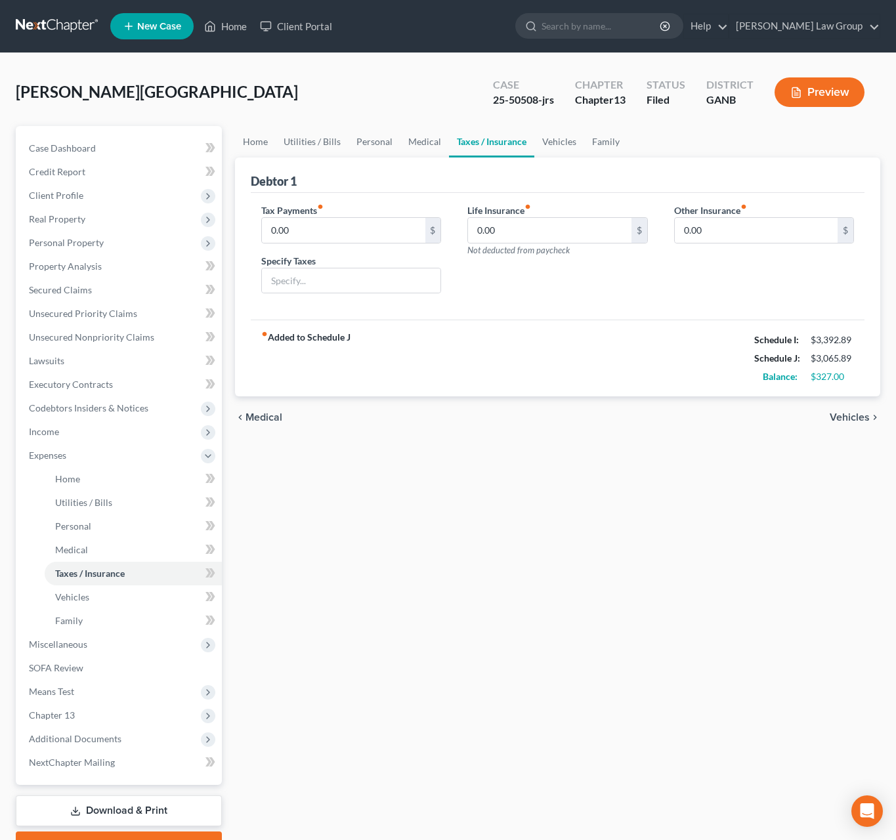
click at [269, 419] on span "Medical" at bounding box center [264, 417] width 37 height 11
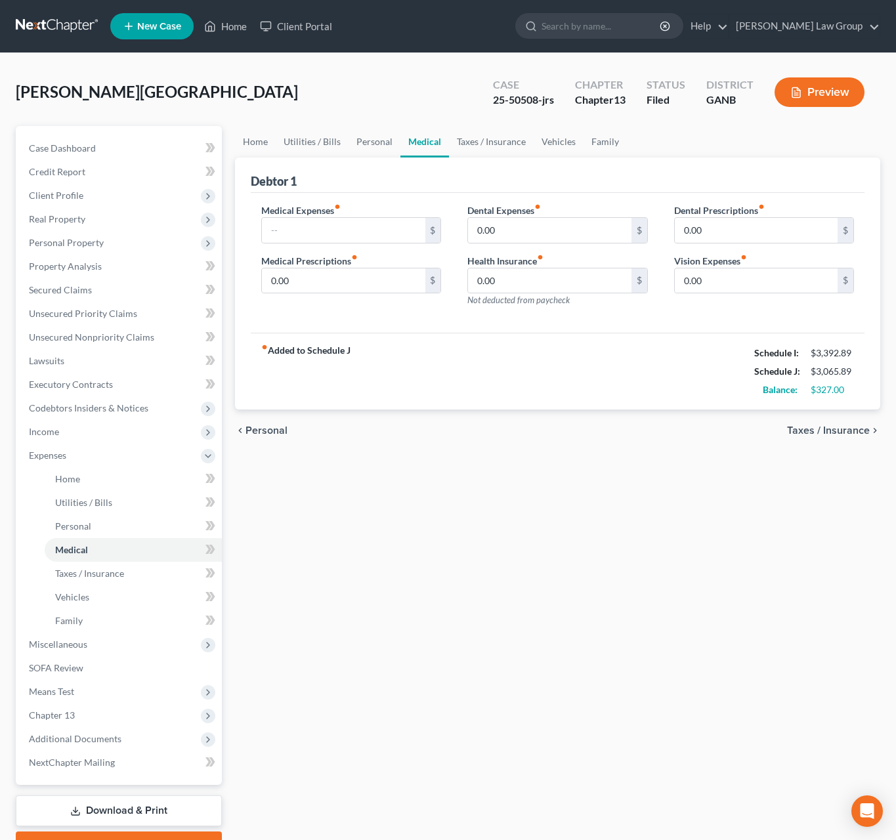
click at [275, 435] on span "Personal" at bounding box center [267, 430] width 42 height 11
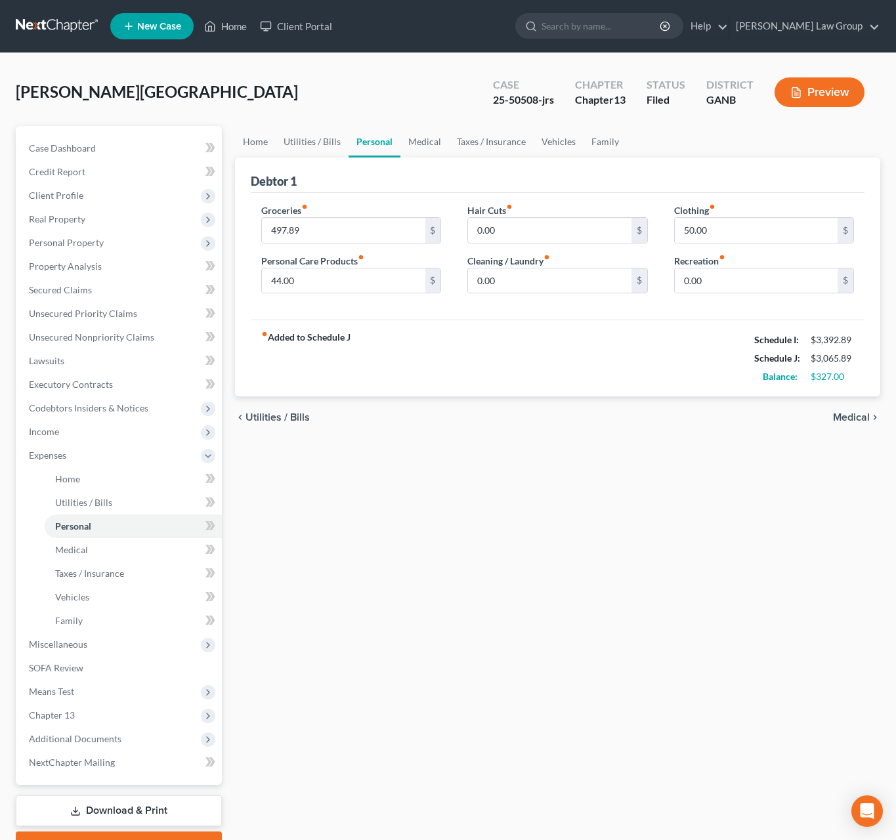
click at [277, 421] on span "Utilities / Bills" at bounding box center [278, 417] width 64 height 11
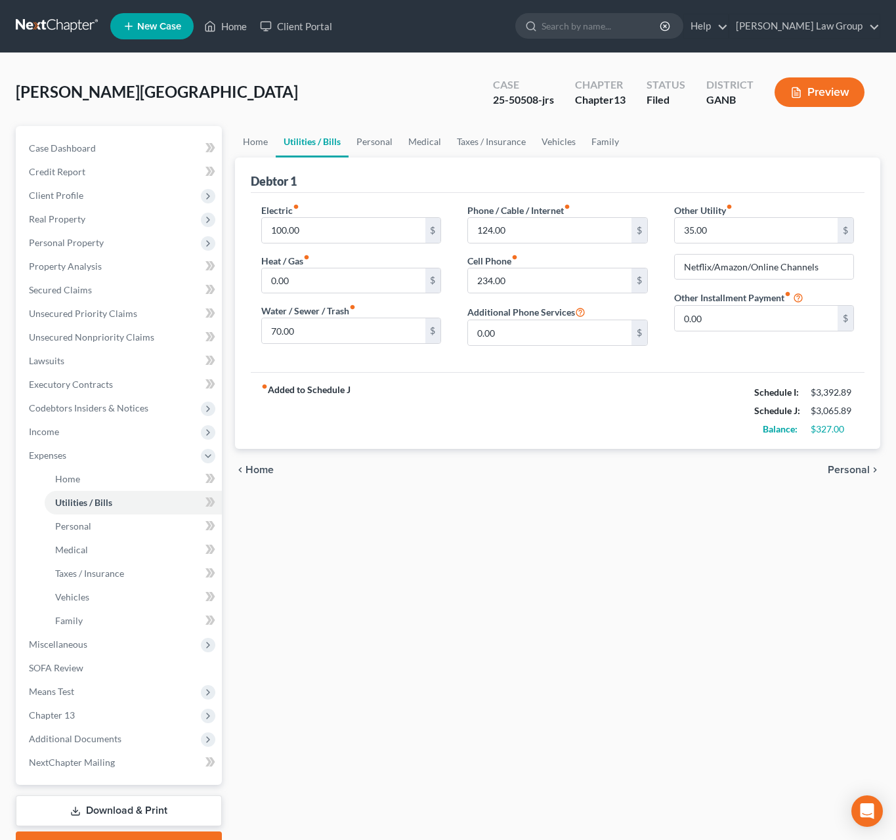
click at [255, 475] on span "Home" at bounding box center [260, 470] width 28 height 11
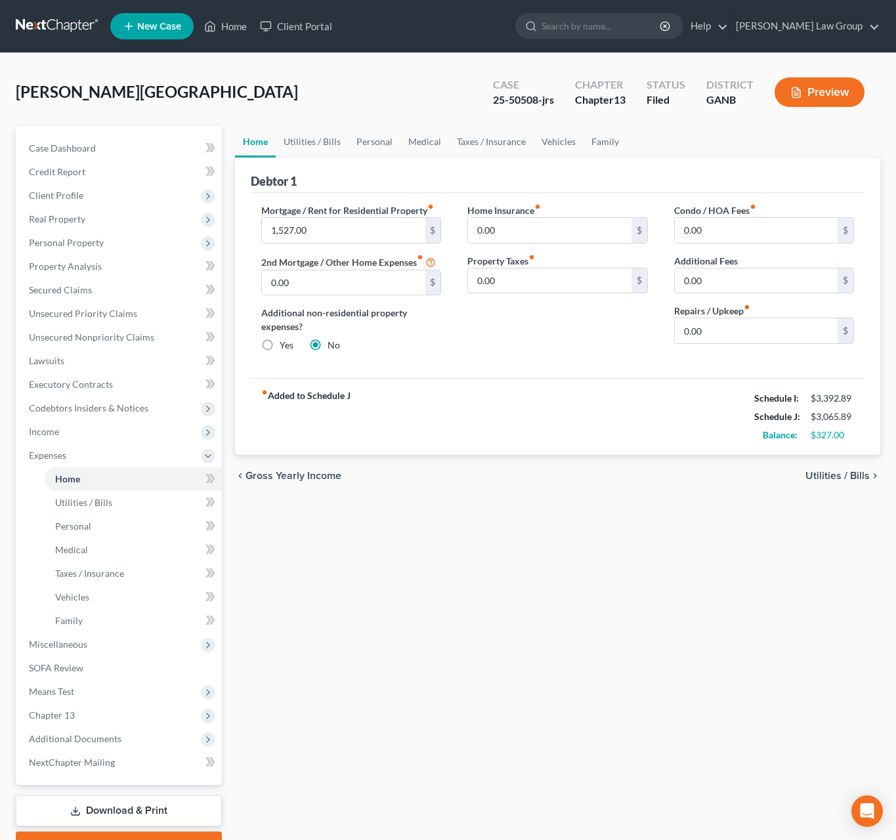
click at [848, 480] on span "Utilities / Bills" at bounding box center [838, 476] width 64 height 11
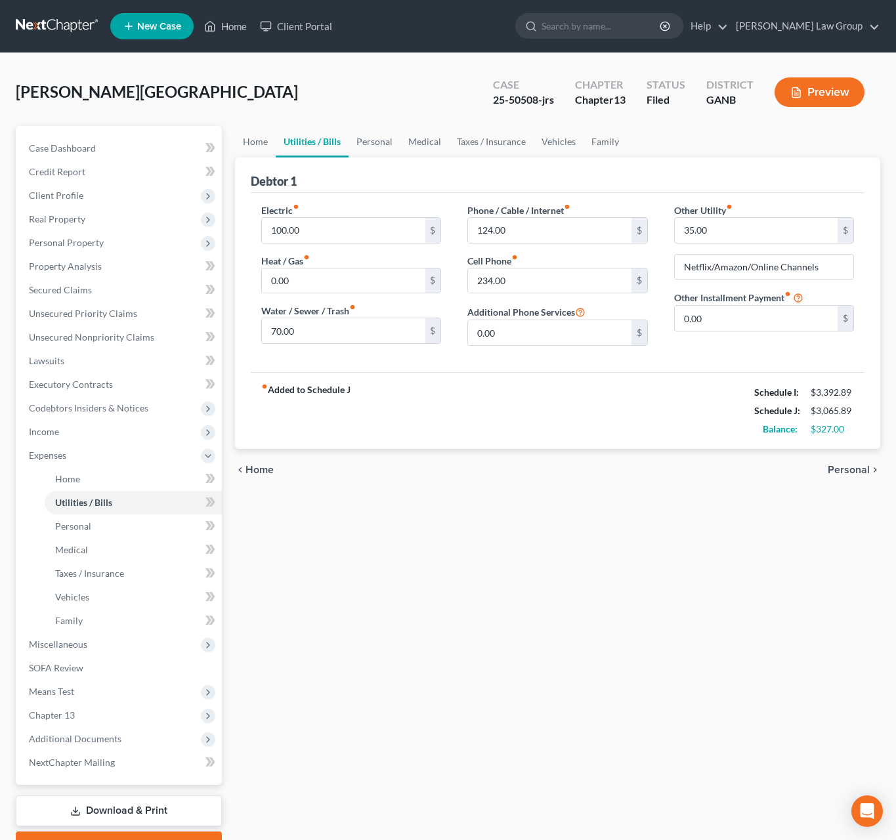
click at [848, 475] on span "Personal" at bounding box center [849, 470] width 42 height 11
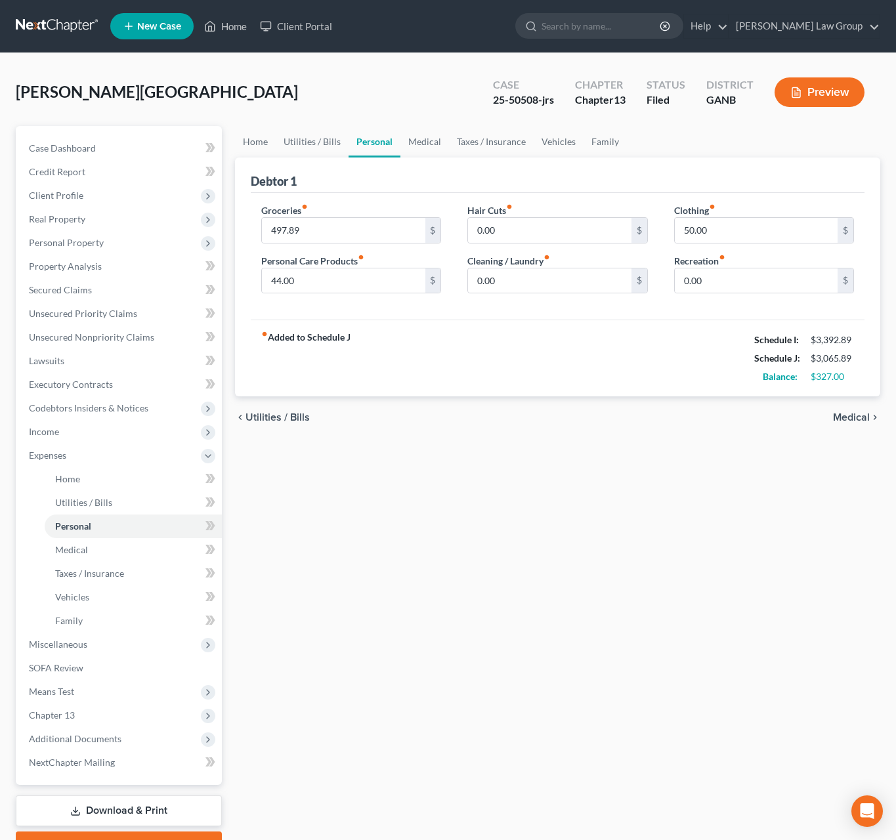
click at [853, 416] on span "Medical" at bounding box center [851, 417] width 37 height 11
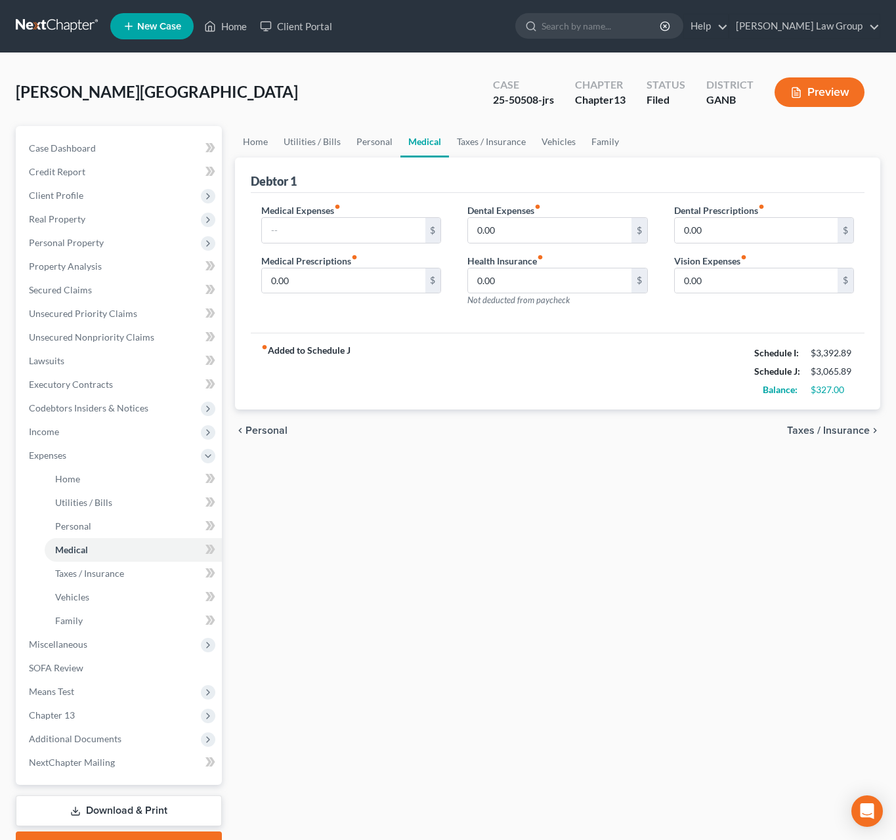
click at [853, 416] on div "chevron_left Personal Taxes / Insurance chevron_right" at bounding box center [557, 431] width 645 height 42
click at [849, 436] on span "Taxes / Insurance" at bounding box center [828, 430] width 83 height 11
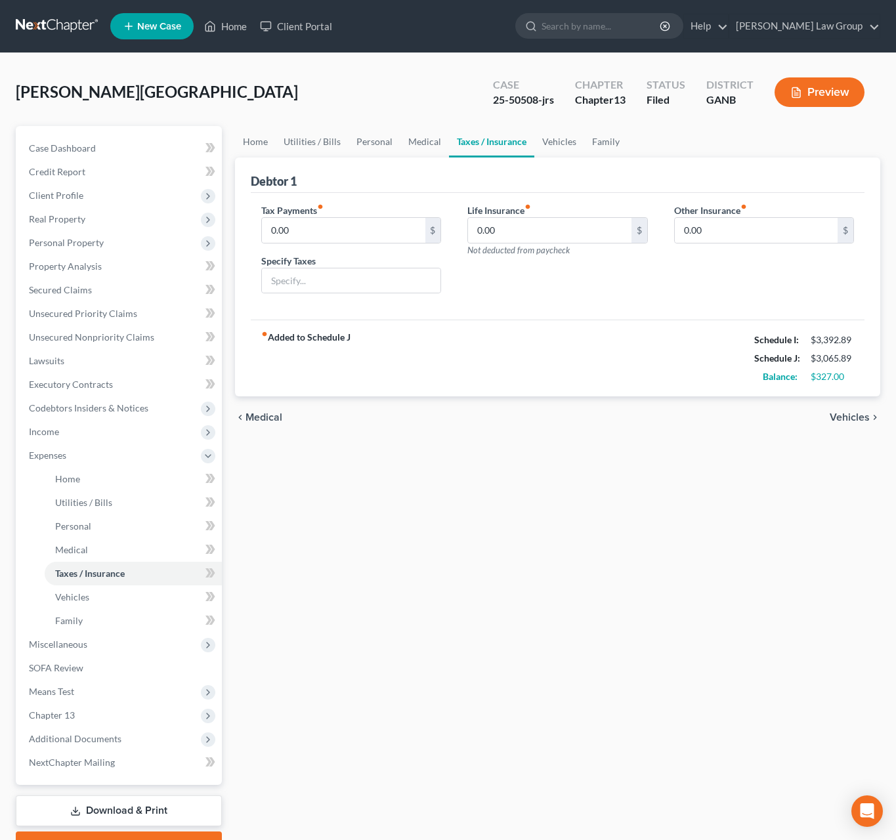
click at [844, 421] on span "Vehicles" at bounding box center [850, 417] width 40 height 11
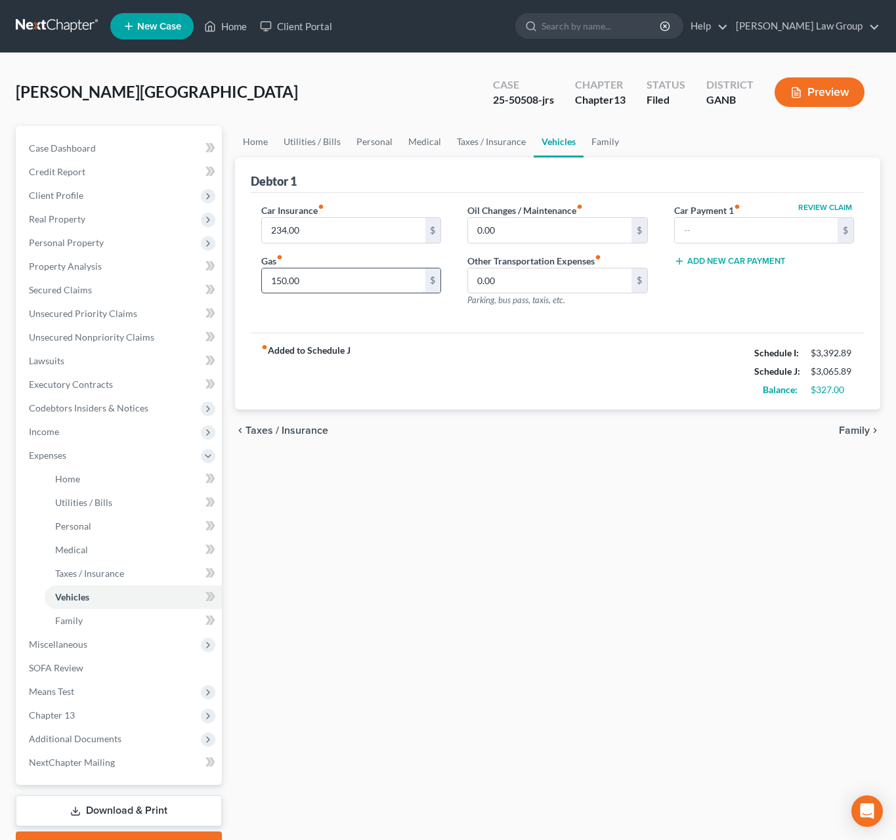
click at [291, 288] on input "150.00" at bounding box center [343, 281] width 163 height 25
type input "157.00"
click at [850, 431] on span "Family" at bounding box center [854, 430] width 31 height 11
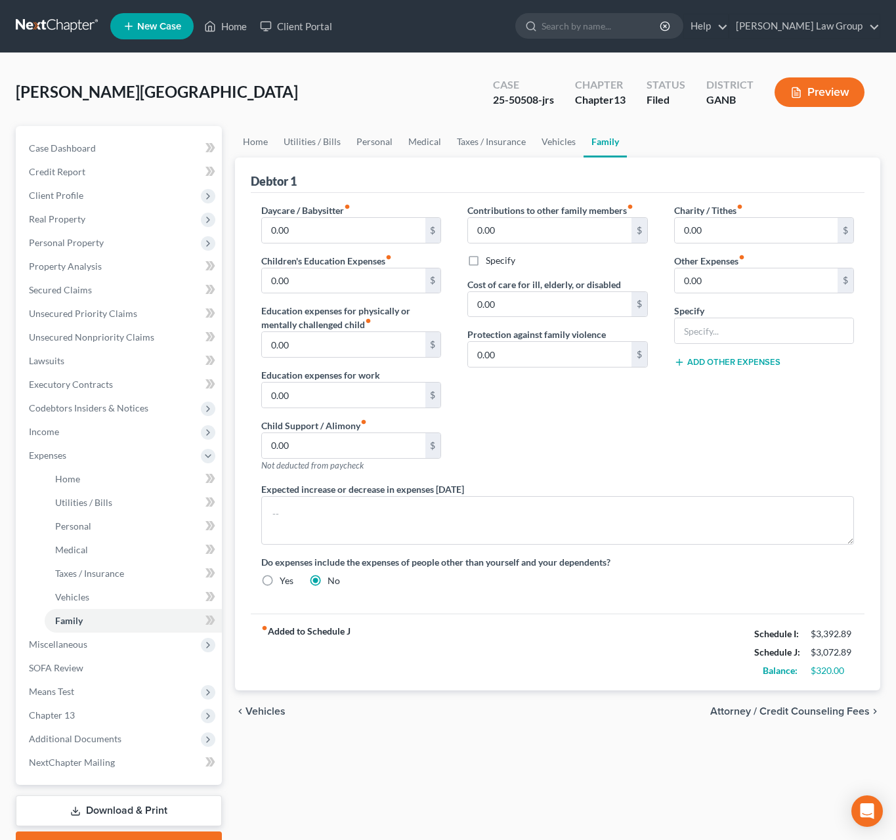
click at [796, 709] on span "Attorney / Credit Counseling Fees" at bounding box center [790, 711] width 160 height 11
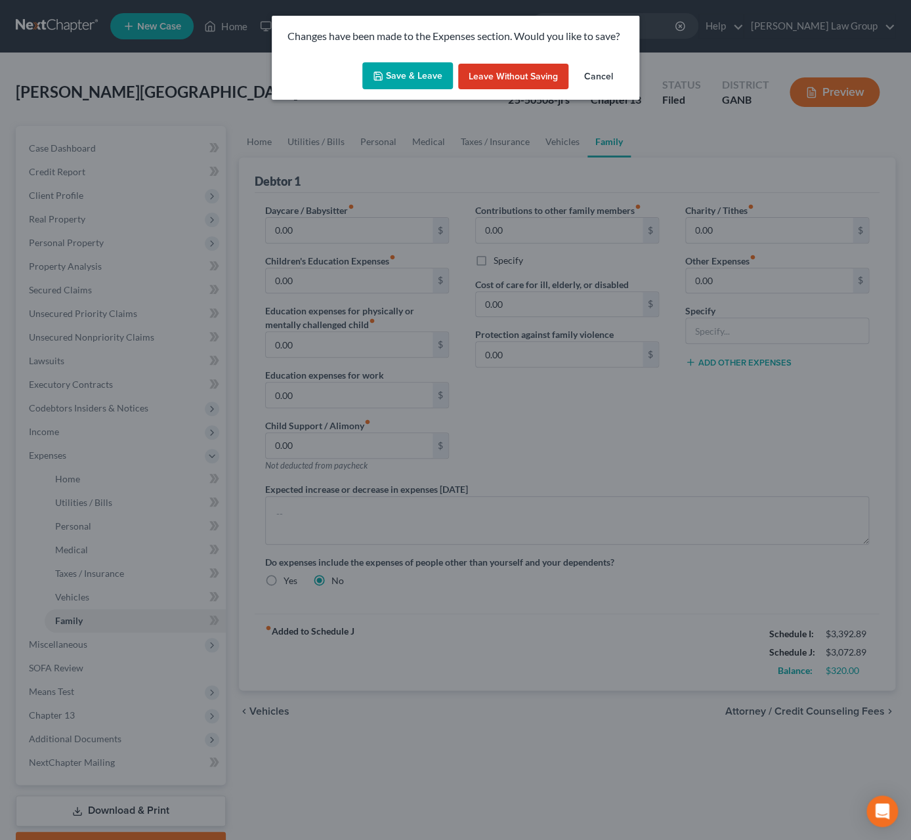
click at [409, 64] on button "Save & Leave" at bounding box center [407, 76] width 91 height 28
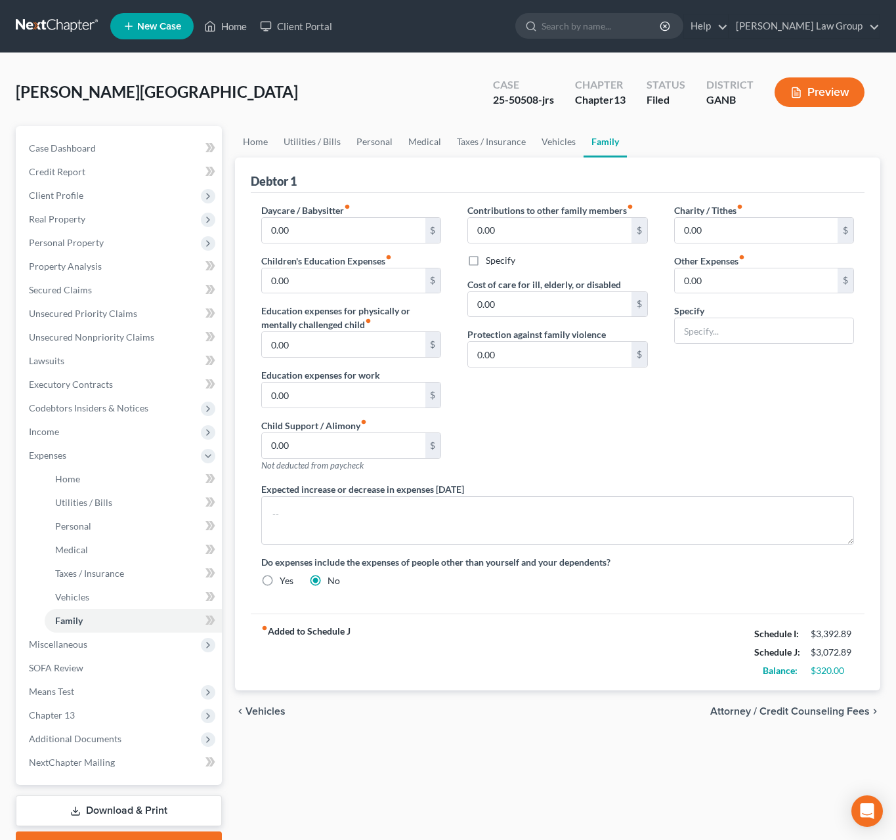
select select "1"
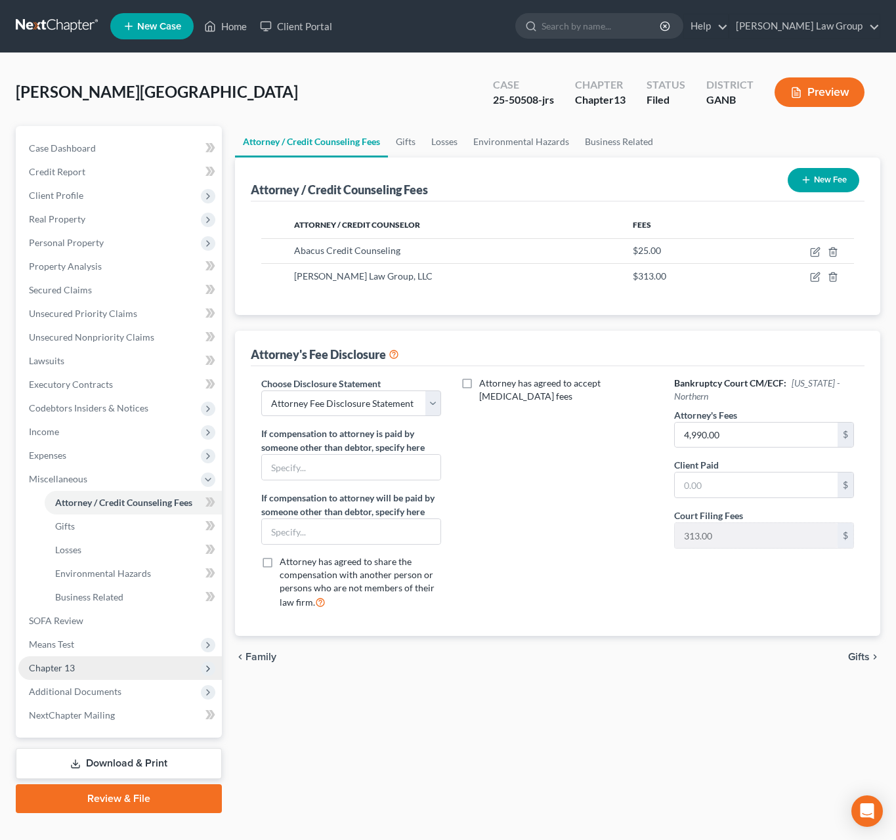
click at [68, 665] on span "Chapter 13" at bounding box center [52, 667] width 46 height 11
